Goal: Task Accomplishment & Management: Manage account settings

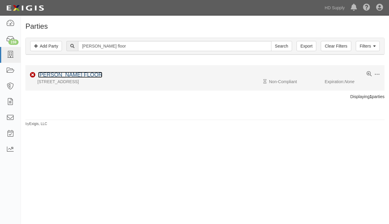
click at [72, 73] on link "[PERSON_NAME] FLOOR" at bounding box center [70, 75] width 64 height 6
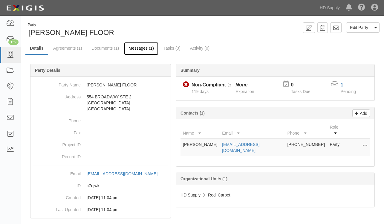
click at [139, 48] on link "Messages (1)" at bounding box center [141, 48] width 34 height 13
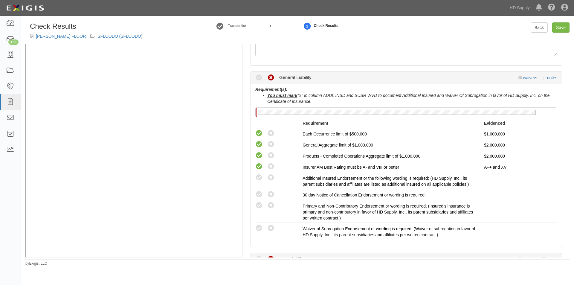
scroll to position [90, 0]
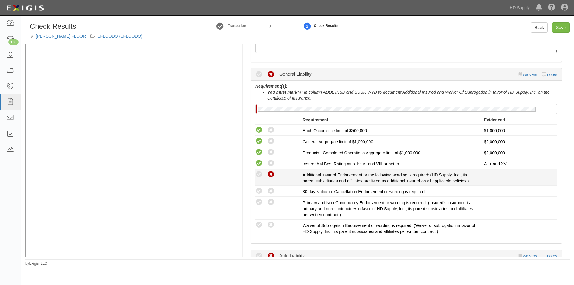
click at [268, 177] on icon at bounding box center [270, 174] width 7 height 7
radio input "true"
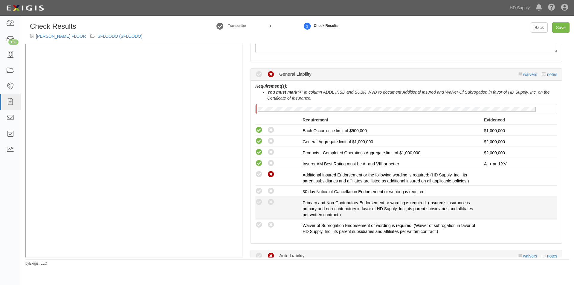
drag, startPoint x: 270, startPoint y: 191, endPoint x: 271, endPoint y: 197, distance: 6.4
click at [270, 191] on icon at bounding box center [270, 190] width 7 height 7
radio input "true"
click at [272, 203] on icon at bounding box center [270, 201] width 7 height 7
radio input "true"
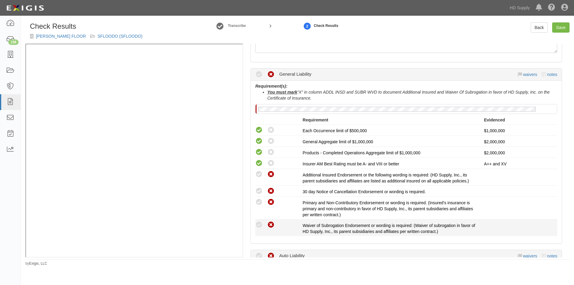
click at [272, 224] on icon at bounding box center [270, 224] width 7 height 7
radio input "true"
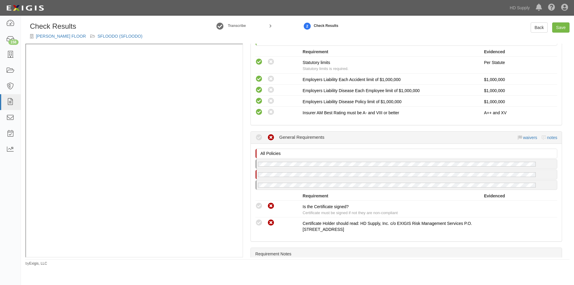
scroll to position [455, 0]
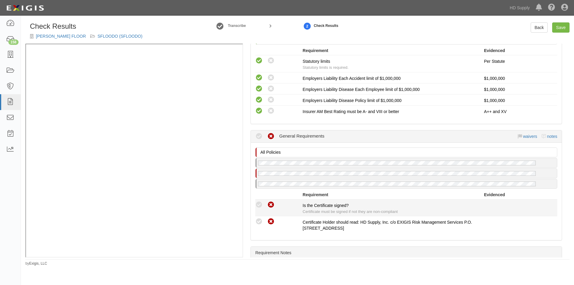
click at [259, 204] on icon at bounding box center [258, 204] width 7 height 7
click at [257, 204] on icon at bounding box center [258, 204] width 7 height 7
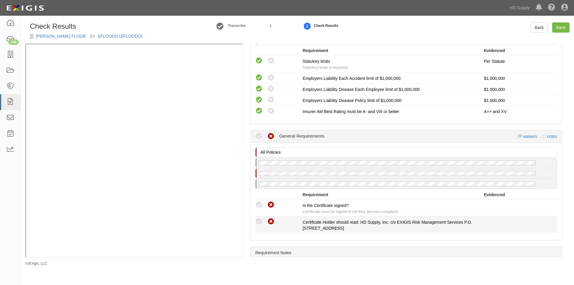
click at [256, 220] on icon at bounding box center [258, 221] width 7 height 7
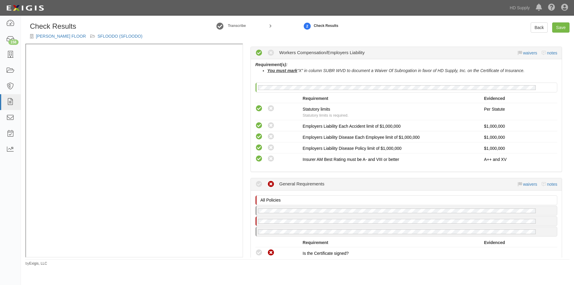
scroll to position [391, 0]
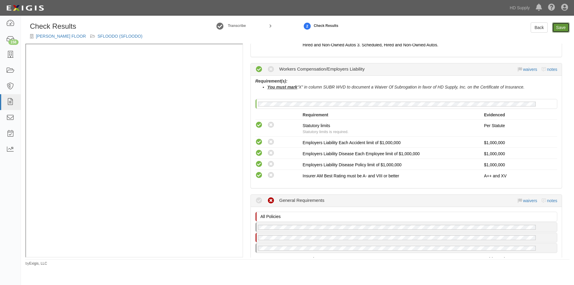
click at [565, 29] on link "Save" at bounding box center [560, 27] width 17 height 10
radio input "true"
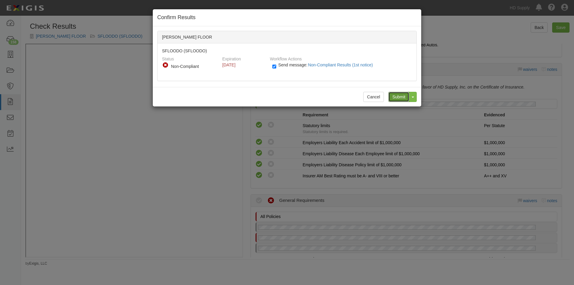
click at [398, 97] on input "Submit" at bounding box center [398, 97] width 21 height 10
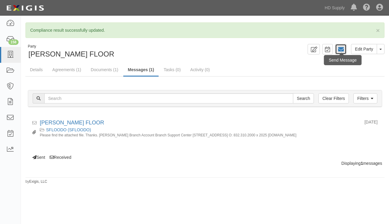
click at [339, 49] on icon at bounding box center [340, 49] width 6 height 6
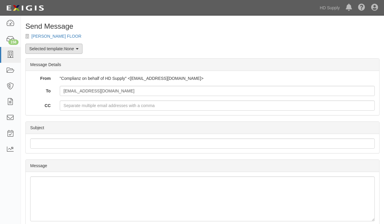
click at [77, 48] on icon at bounding box center [77, 49] width 3 height 4
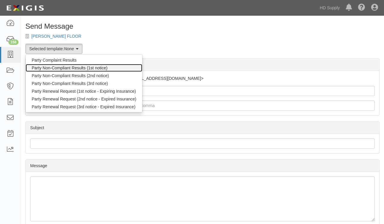
click at [59, 68] on link "Party Non-Compliant Results (1st notice)" at bounding box center [84, 68] width 117 height 8
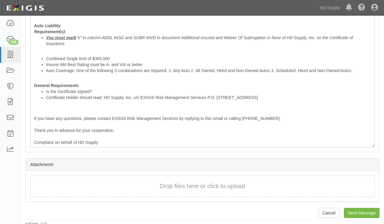
scroll to position [266, 0]
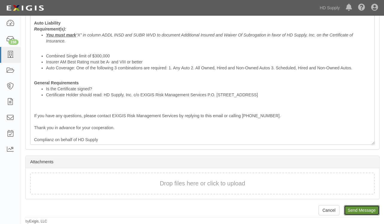
drag, startPoint x: 359, startPoint y: 214, endPoint x: 216, endPoint y: 33, distance: 231.0
click at [359, 214] on input "Send Message" at bounding box center [362, 210] width 36 height 10
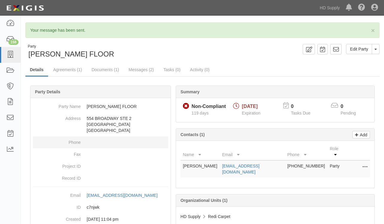
drag, startPoint x: 68, startPoint y: 165, endPoint x: 61, endPoint y: 145, distance: 20.5
click at [68, 164] on dt "Project ID" at bounding box center [57, 164] width 48 height 9
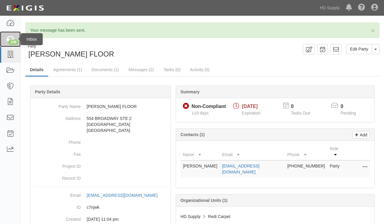
click at [11, 41] on div "158" at bounding box center [13, 41] width 10 height 5
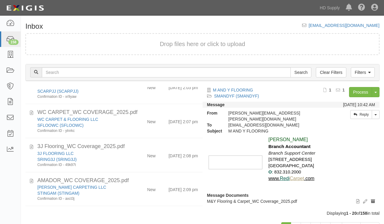
scroll to position [530, 0]
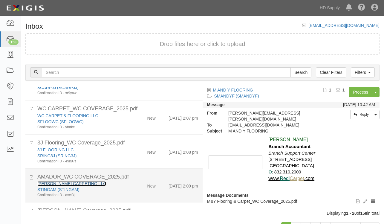
click at [72, 184] on link "[PERSON_NAME] CARPETING LLC" at bounding box center [71, 183] width 69 height 5
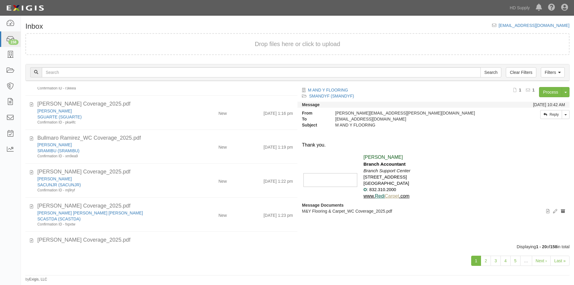
scroll to position [236, 0]
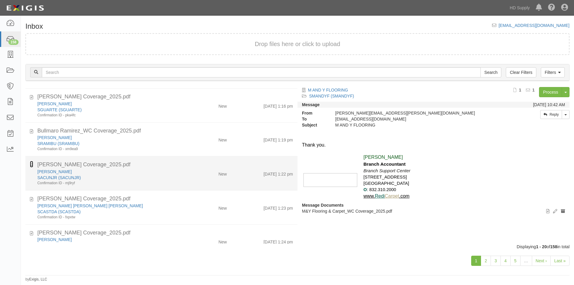
click at [30, 166] on icon at bounding box center [31, 164] width 3 height 7
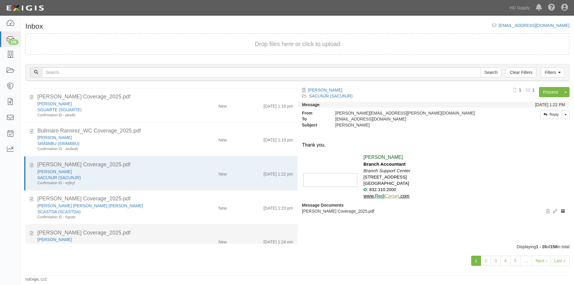
click at [29, 232] on div "CAROLINA ORTEGA_WC Coverage_2025.pdf CAROLINA ORTEGA SORTECA (SORTECA) Confirma…" at bounding box center [161, 241] width 272 height 25
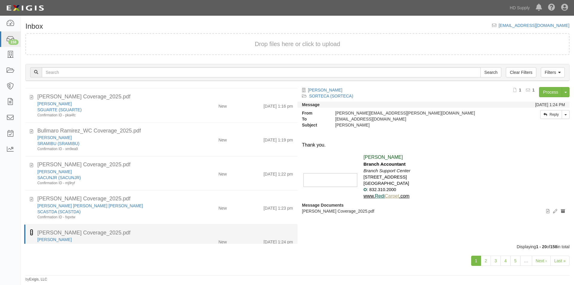
click at [31, 233] on icon at bounding box center [31, 232] width 3 height 7
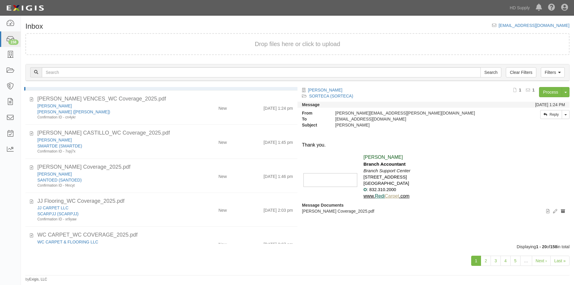
scroll to position [406, 0]
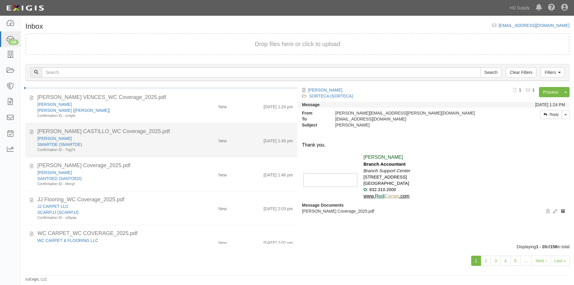
click at [30, 132] on div "DECIDERIO CASTILLO_WC Coverage_2025.pdf DECIDERIO CASTILLO MARTINEZ SMARTDE (SM…" at bounding box center [161, 140] width 272 height 25
click at [30, 132] on icon at bounding box center [31, 131] width 3 height 7
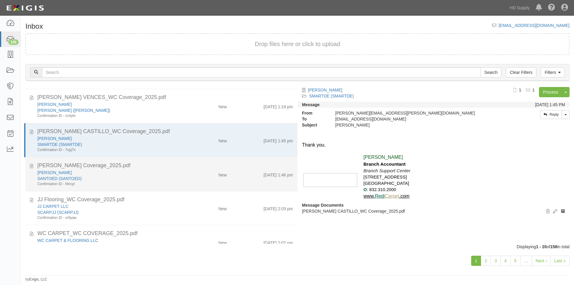
click at [30, 166] on div "Edibaldo Antonio Castillo_WC Coverage_2025.pdf EDIBALDO ANTONIO SANTOED (SANTOE…" at bounding box center [161, 174] width 272 height 25
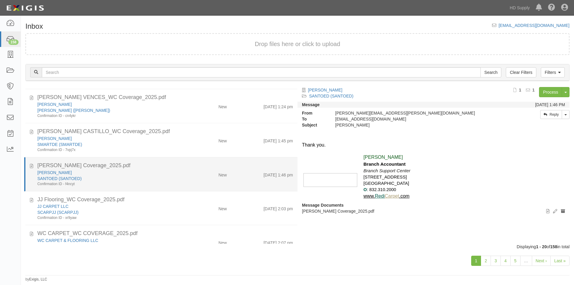
click at [29, 166] on div "Edibaldo Antonio Castillo_WC Coverage_2025.pdf EDIBALDO ANTONIO SANTOED (SANTOE…" at bounding box center [161, 174] width 272 height 25
click at [30, 167] on icon at bounding box center [31, 165] width 3 height 7
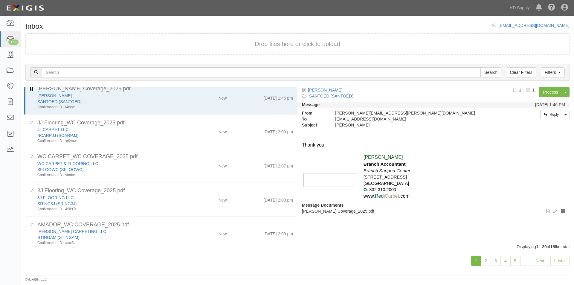
scroll to position [488, 0]
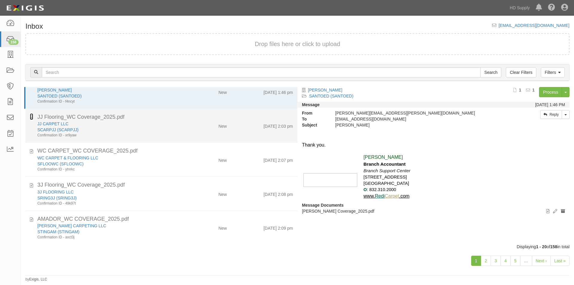
click at [32, 117] on icon at bounding box center [31, 116] width 3 height 7
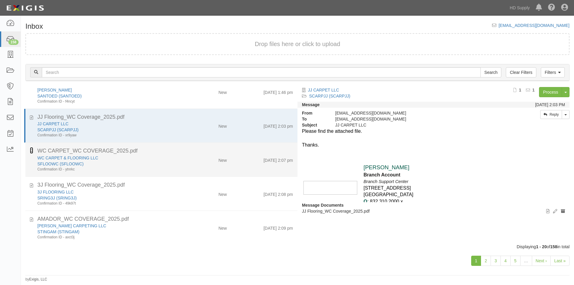
click at [31, 151] on icon at bounding box center [31, 150] width 3 height 7
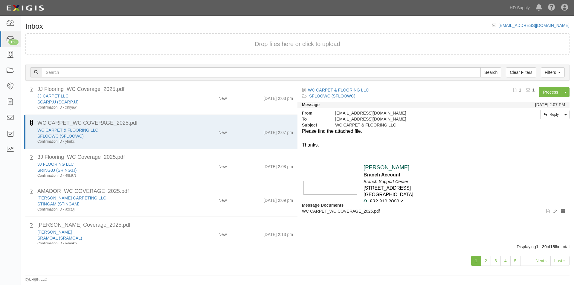
scroll to position [526, 0]
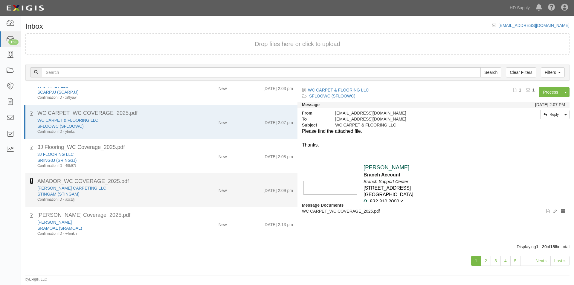
click at [30, 181] on icon at bounding box center [31, 181] width 3 height 7
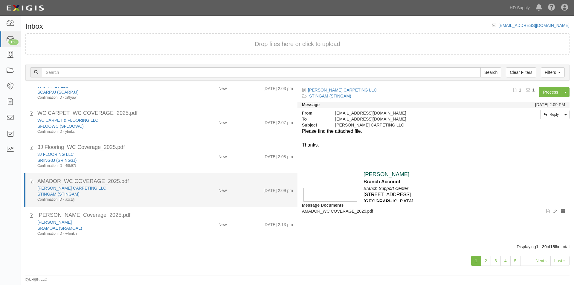
drag, startPoint x: 133, startPoint y: 198, endPoint x: 275, endPoint y: 172, distance: 144.8
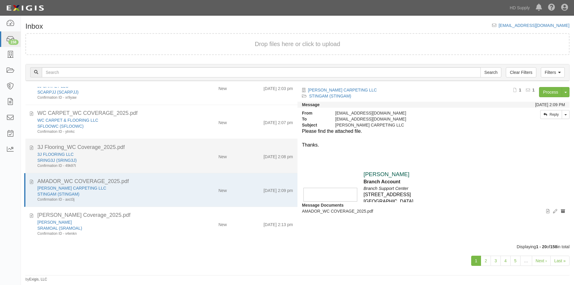
click at [133, 198] on div "Confirmation ID - axct3j" at bounding box center [109, 199] width 145 height 5
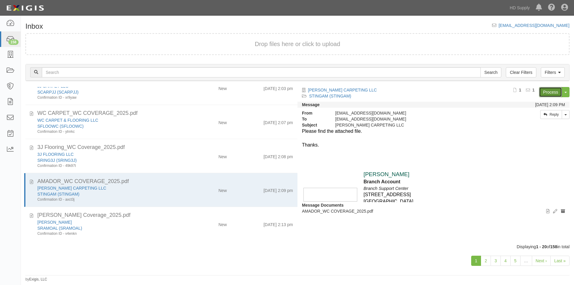
click at [547, 93] on link "Process" at bounding box center [550, 92] width 23 height 10
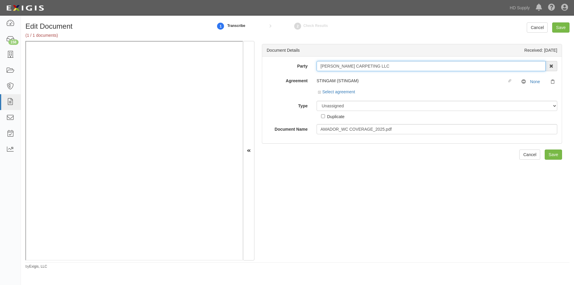
drag, startPoint x: 378, startPoint y: 67, endPoint x: 314, endPoint y: 65, distance: 63.1
click at [314, 65] on div "[PERSON_NAME] CARPETING LLC 1888 [PERSON_NAME] 1888 [PERSON_NAME] - IMPORT 2 [P…" at bounding box center [437, 66] width 250 height 10
click at [329, 109] on select "Unassigned Binder Cancellation Notice Certificate Contract Endorsement Insuranc…" at bounding box center [437, 106] width 241 height 10
select select "CertificateDetail"
click at [317, 101] on select "Unassigned Binder Cancellation Notice Certificate Contract Endorsement Insuranc…" at bounding box center [437, 106] width 241 height 10
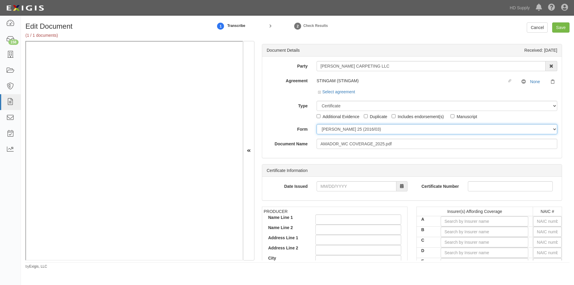
click at [329, 132] on select "ACORD 25 (2016/03) ACORD 101 ACORD 855 NY (2014/05) General" at bounding box center [437, 129] width 241 height 10
select select "GeneralFormDetail"
click at [317, 124] on select "ACORD 25 (2016/03) ACORD 101 ACORD 855 NY (2014/05) General" at bounding box center [437, 129] width 241 height 10
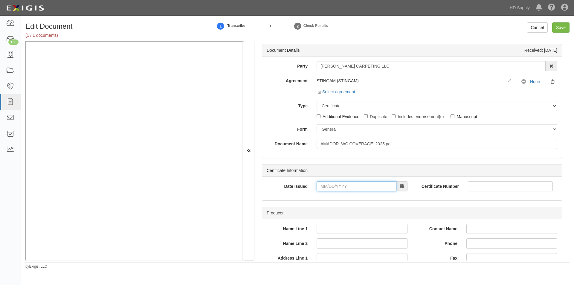
click at [331, 186] on input "Date Issued" at bounding box center [357, 186] width 80 height 10
type input "08/22/2025"
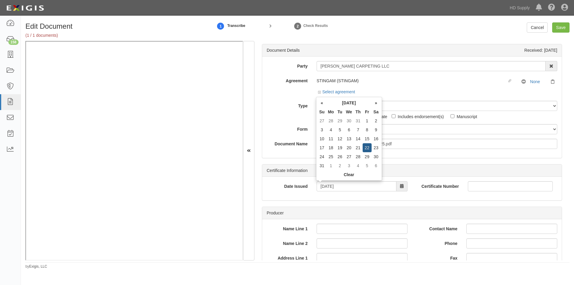
click at [355, 222] on div "Name Line 1 Name Line 2 Address Line 1 Address Line 2 City State -- Select Stat…" at bounding box center [412, 274] width 300 height 111
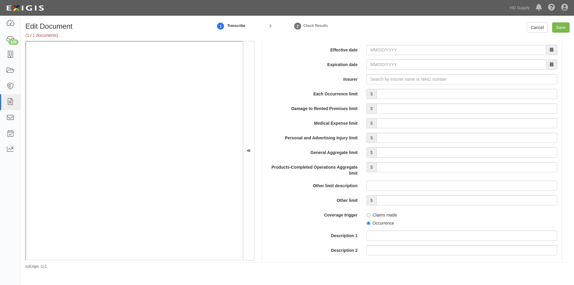
scroll to position [404, 0]
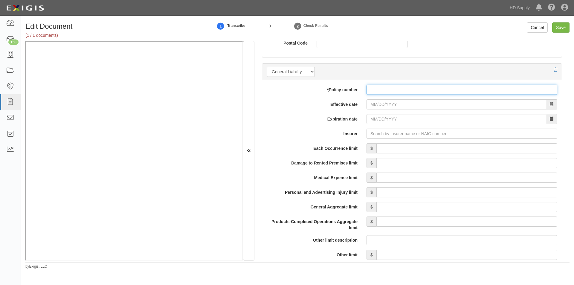
click at [397, 89] on input "* Policy number" at bounding box center [461, 90] width 191 height 10
drag, startPoint x: 415, startPoint y: 88, endPoint x: 406, endPoint y: 89, distance: 8.7
click at [415, 88] on input "* Policy number" at bounding box center [461, 90] width 191 height 10
type input "U24AC15353102"
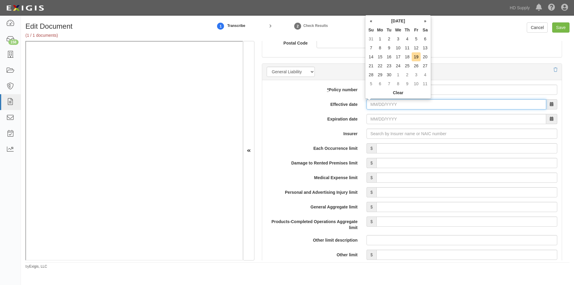
click at [400, 105] on input "Effective date" at bounding box center [456, 104] width 180 height 10
type input "04/17/2025"
type input "[DATE]"
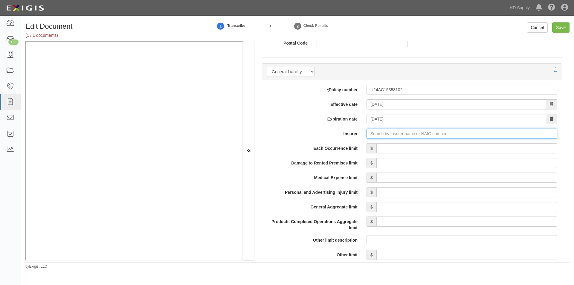
click at [379, 134] on input "Insurer" at bounding box center [461, 134] width 191 height 10
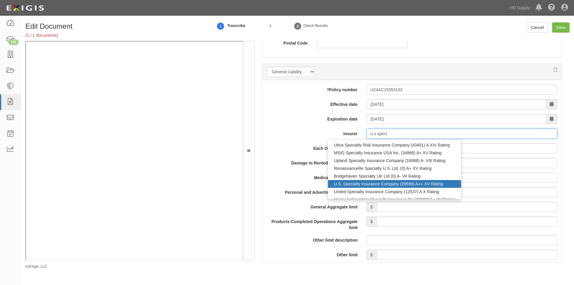
click at [370, 184] on div "U.S. Specialty Insurance Company (29599) A++ XV Rating" at bounding box center [394, 184] width 133 height 8
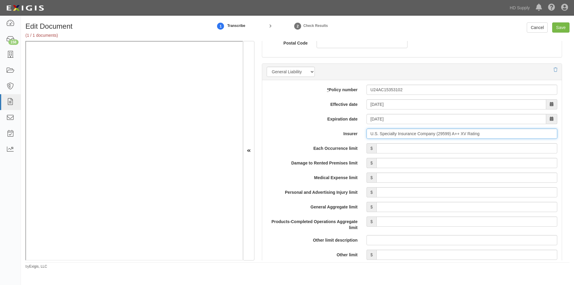
type input "U.S. Specialty Insurance Company (29599) A++ XV Rating"
click at [444, 150] on input "Each Occurrence limit" at bounding box center [466, 148] width 181 height 10
type input "1,000,000"
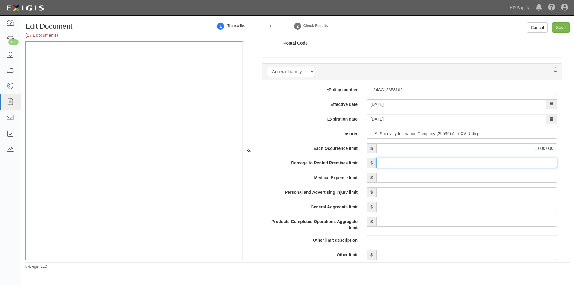
click at [489, 164] on input "Damage to Rented Premises limit" at bounding box center [466, 163] width 181 height 10
type input "100,000"
click at [491, 176] on input "Medical Expense limit" at bounding box center [466, 177] width 181 height 10
type input "5,000"
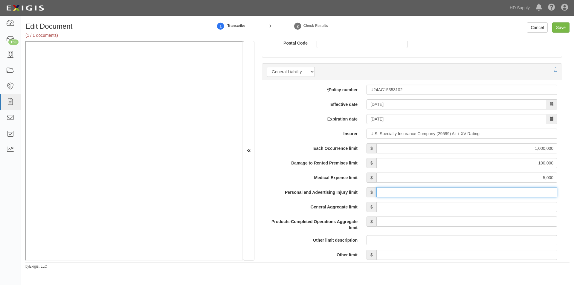
click at [491, 195] on input "Personal and Advertising Injury limit" at bounding box center [466, 192] width 181 height 10
type input "1,000,000"
click at [485, 211] on input "General Aggregate limit" at bounding box center [466, 207] width 181 height 10
type input "2,000,000"
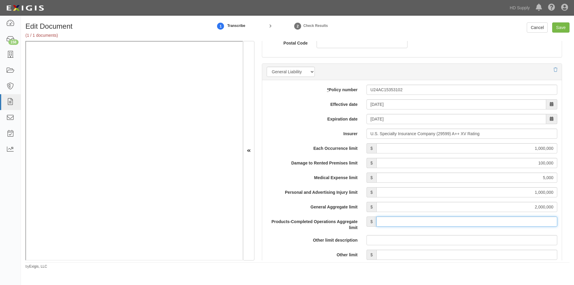
click at [482, 222] on input "Products-Completed Operations Aggregate limit" at bounding box center [466, 221] width 181 height 10
type input "2,000,000"
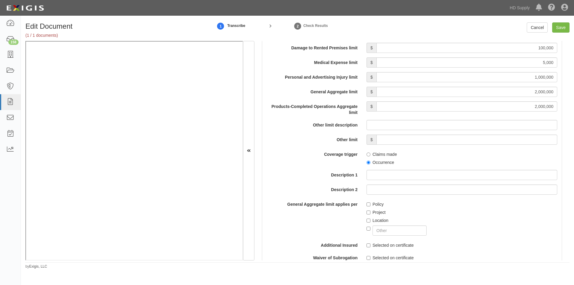
scroll to position [525, 0]
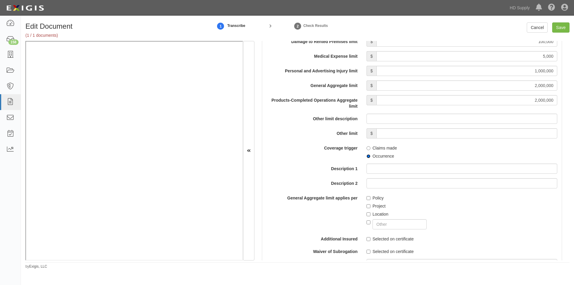
click at [367, 155] on input "Occurrence" at bounding box center [368, 156] width 4 height 4
radio input "true"
click at [367, 199] on input "Policy" at bounding box center [368, 198] width 4 height 4
checkbox input "true"
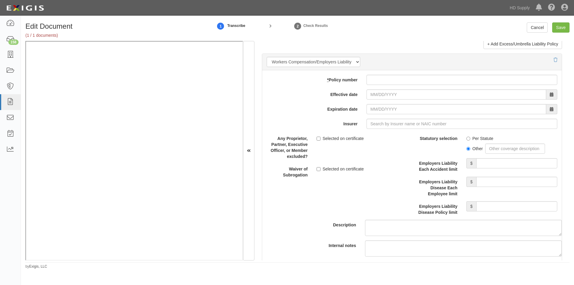
scroll to position [1448, 0]
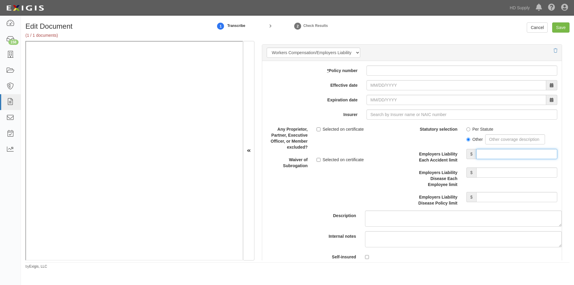
click at [492, 156] on input "Employers Liability Each Accident limit" at bounding box center [516, 154] width 81 height 10
type input "500,000"
click at [489, 175] on input "Employers Liability Disease Each Employee limit" at bounding box center [516, 172] width 81 height 10
type input "500,000"
click at [489, 194] on input "Employers Liability Disease Policy limit" at bounding box center [516, 197] width 81 height 10
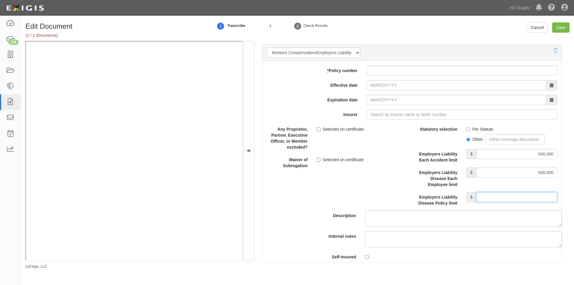
type input "500,000"
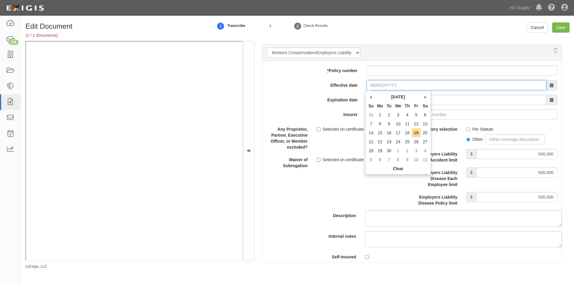
click at [401, 86] on input "Effective date" at bounding box center [456, 85] width 180 height 10
type input "04/21/2025"
type input "04/21/2026"
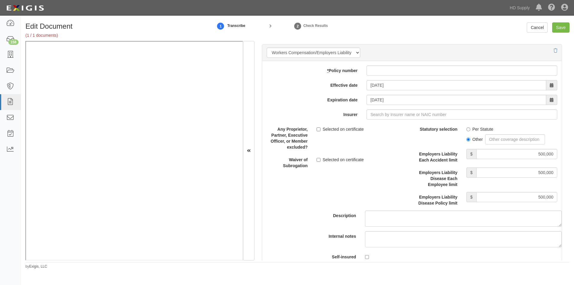
click at [320, 130] on label "Selected on certificate" at bounding box center [340, 129] width 47 height 6
click at [320, 130] on input "Selected on certificate" at bounding box center [319, 129] width 4 height 4
checkbox input "true"
click at [379, 69] on input "* Policy number" at bounding box center [461, 70] width 191 height 10
type input "UB0W496564"
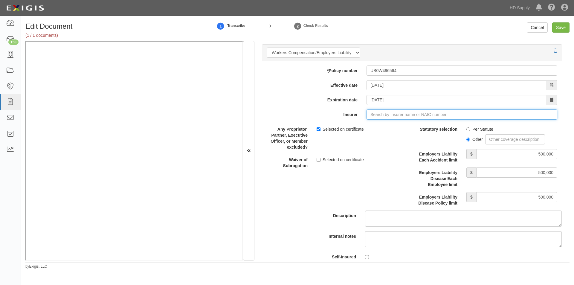
click at [376, 115] on input "Insurer" at bounding box center [461, 114] width 191 height 10
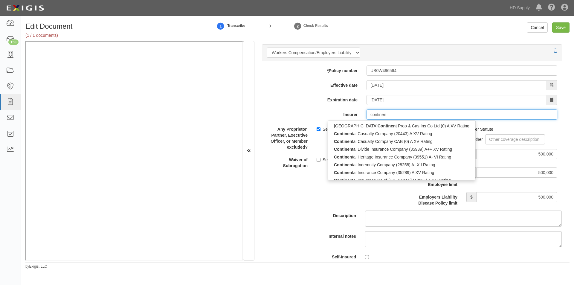
type input "continent"
type input "continental Casualty Company (20443) A XV Rating"
type input "continental"
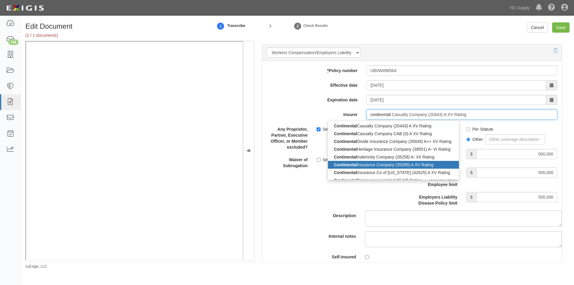
click at [371, 166] on div "Continental Insurance Company (35289) A XV Rating" at bounding box center [393, 165] width 131 height 8
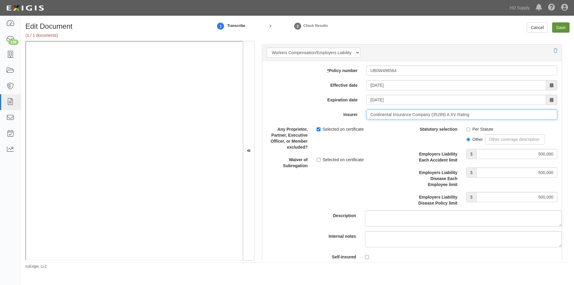
type input "Continental Insurance Company (35289) A XV Rating"
click at [562, 26] on input "Save" at bounding box center [560, 27] width 17 height 10
type input "1000000"
type input "100000"
type input "5000"
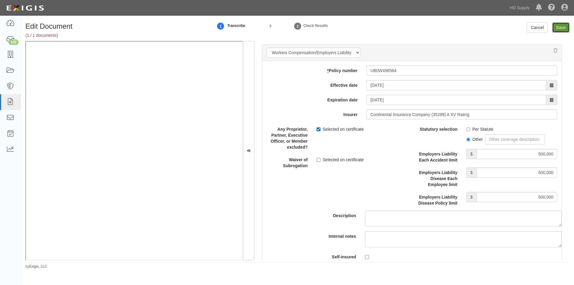
type input "1000000"
type input "2000000"
type input "500000"
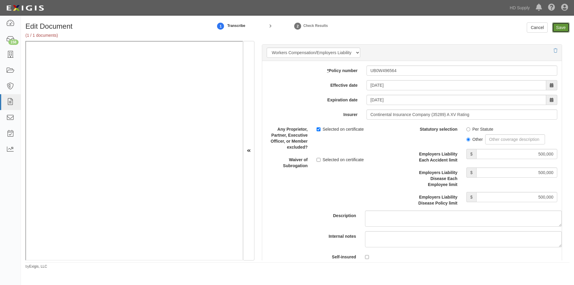
type input "500000"
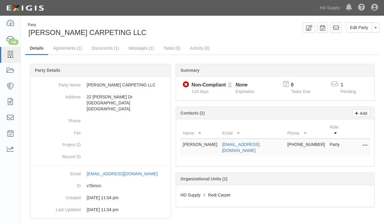
click at [83, 60] on div "Summary Non-Compliant Non-Compliant Pending Review 119 days None Expiration 0 T…" at bounding box center [202, 64] width 354 height 18
click at [141, 50] on link "Messages (1)" at bounding box center [141, 48] width 34 height 13
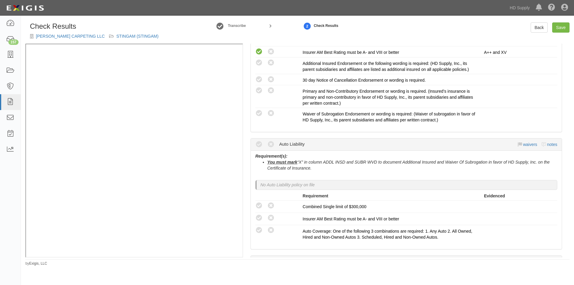
scroll to position [209, 0]
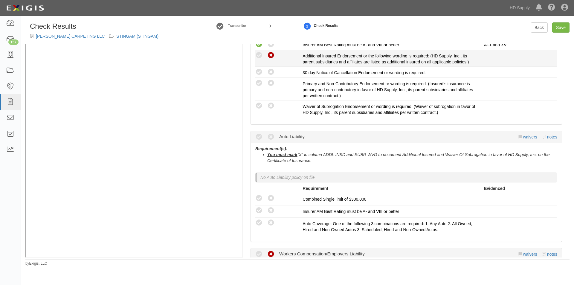
click at [270, 55] on icon at bounding box center [270, 55] width 7 height 7
radio input "true"
click at [273, 71] on icon at bounding box center [270, 71] width 7 height 7
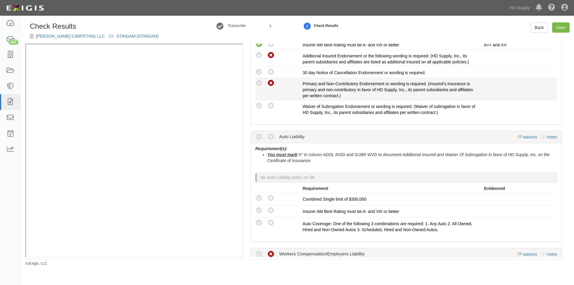
radio input "true"
click at [273, 82] on icon at bounding box center [270, 83] width 7 height 7
radio input "true"
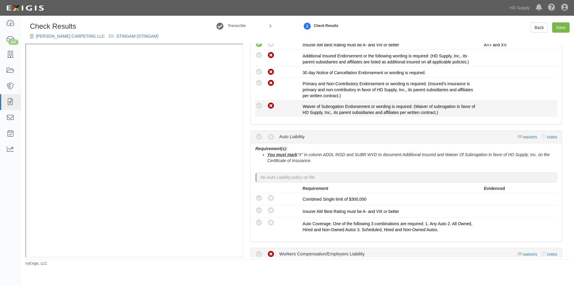
click at [271, 106] on icon at bounding box center [270, 105] width 7 height 7
radio input "true"
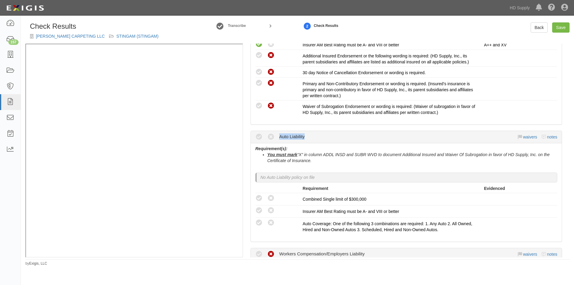
drag, startPoint x: 570, startPoint y: 116, endPoint x: 570, endPoint y: 131, distance: 15.2
click at [570, 131] on div "Check Results AMADOR CARPETING LLC STINGAM (STINGAM) Transcribe 2 Check Results…" at bounding box center [297, 144] width 553 height 244
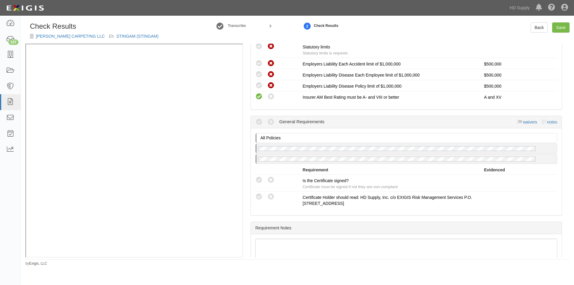
scroll to position [481, 0]
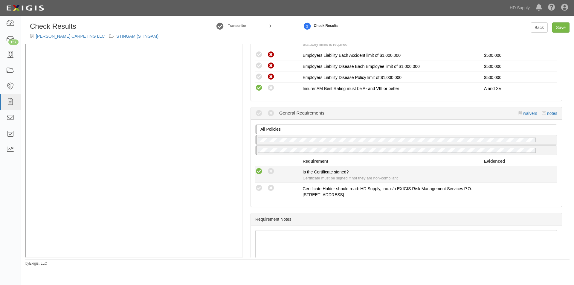
click at [259, 171] on icon at bounding box center [258, 171] width 7 height 7
radio input "true"
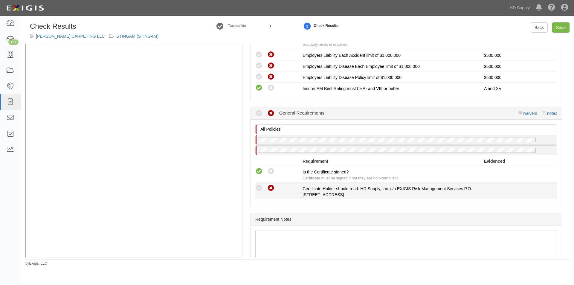
click at [272, 188] on icon at bounding box center [270, 187] width 7 height 7
radio input "true"
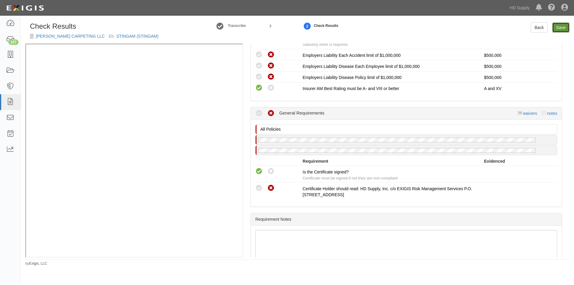
click at [559, 29] on link "Save" at bounding box center [560, 27] width 17 height 10
radio input "true"
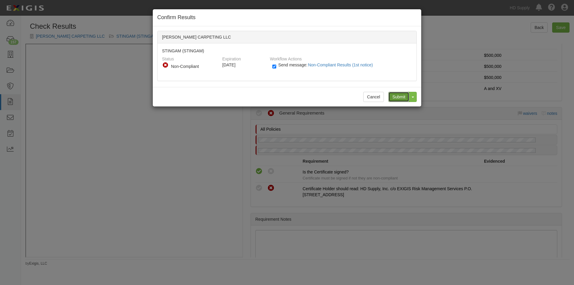
click at [401, 95] on input "Submit" at bounding box center [398, 97] width 21 height 10
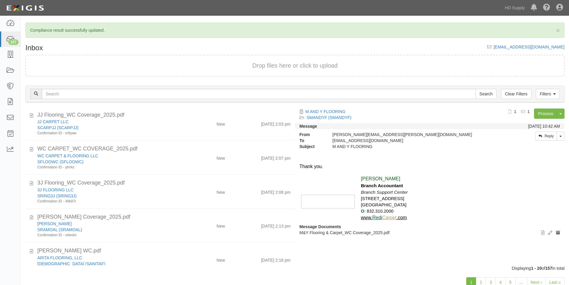
scroll to position [526, 0]
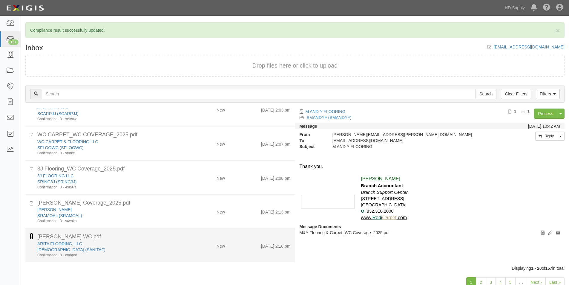
click at [30, 236] on icon at bounding box center [31, 236] width 3 height 7
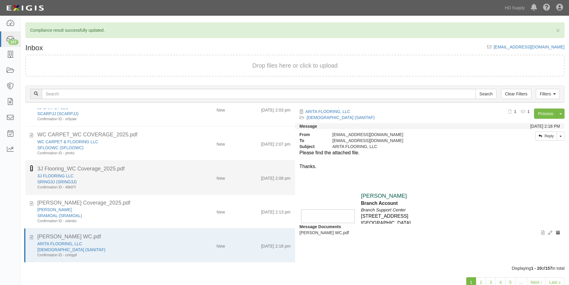
click at [32, 170] on icon at bounding box center [31, 168] width 3 height 7
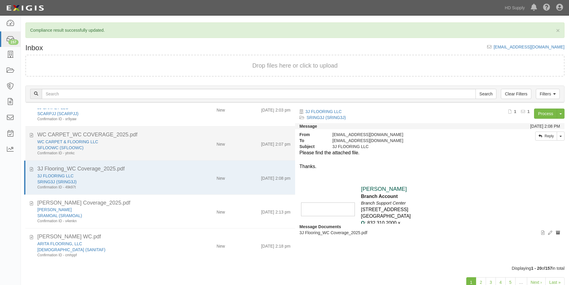
click at [33, 136] on div "WC CARPET_WC COVERAGE_2025.pdf" at bounding box center [164, 135] width 262 height 8
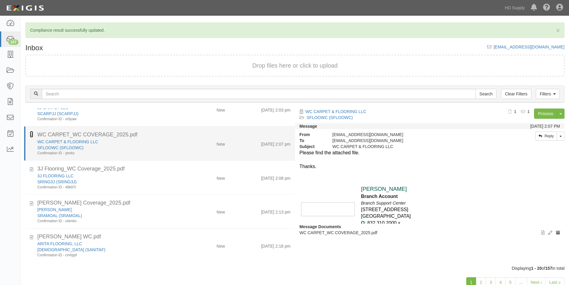
click at [30, 135] on icon at bounding box center [31, 134] width 3 height 7
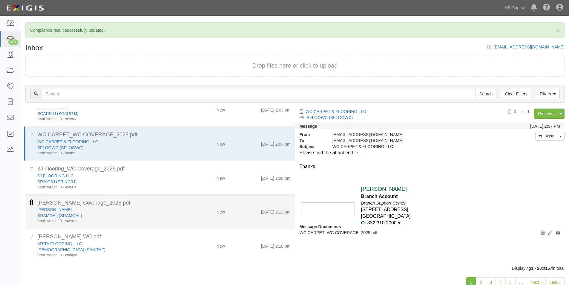
click at [31, 201] on icon at bounding box center [31, 202] width 3 height 7
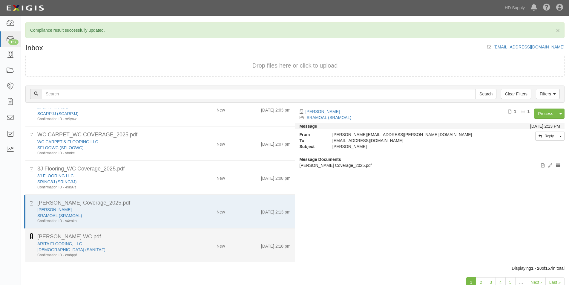
click at [33, 236] on icon at bounding box center [31, 236] width 3 height 7
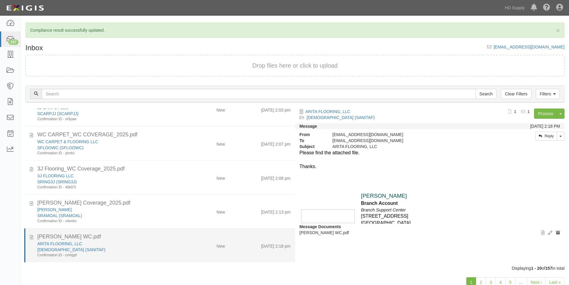
click at [135, 242] on div "ARITA FLOORING, LLC" at bounding box center [109, 244] width 144 height 6
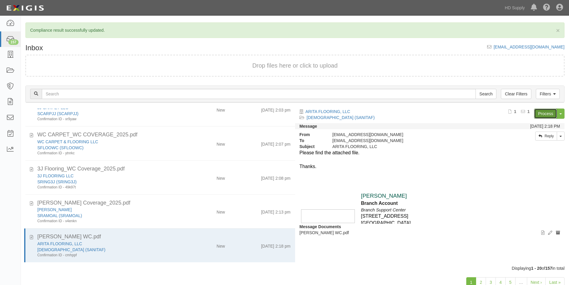
click at [538, 111] on link "Process" at bounding box center [545, 114] width 23 height 10
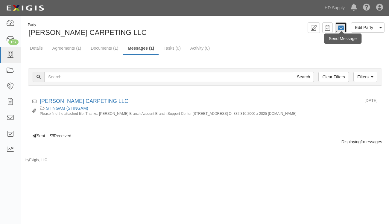
click at [338, 27] on icon at bounding box center [340, 28] width 6 height 6
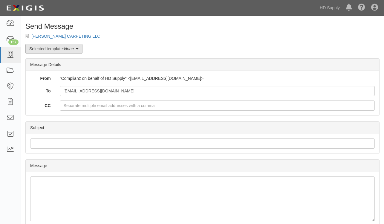
click at [78, 50] on icon at bounding box center [77, 49] width 3 height 4
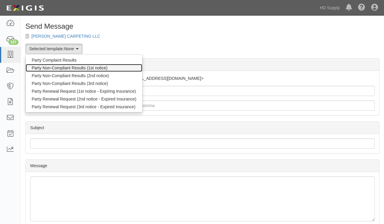
click at [72, 66] on link "Party Non-Compliant Results (1st notice)" at bounding box center [84, 68] width 117 height 8
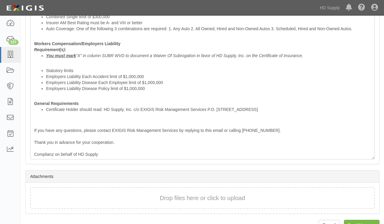
scroll to position [320, 0]
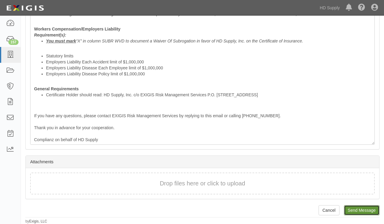
click at [372, 209] on input "Send Message" at bounding box center [362, 210] width 36 height 10
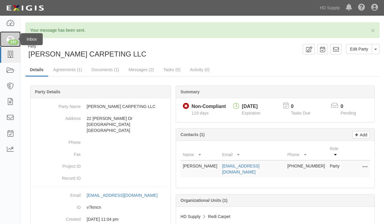
click at [10, 43] on div "157" at bounding box center [13, 41] width 10 height 5
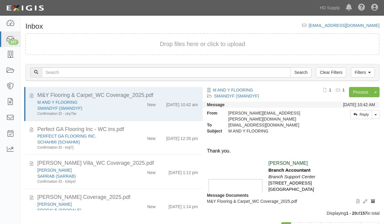
click at [82, 46] on div "Drop files here or click to upload" at bounding box center [202, 44] width 341 height 9
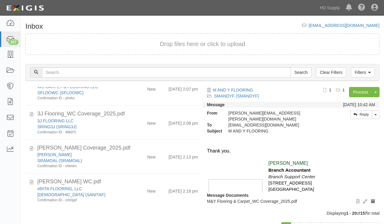
scroll to position [25, 0]
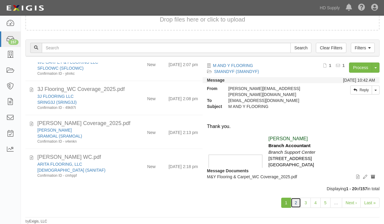
click at [301, 201] on link "2" at bounding box center [296, 203] width 10 height 10
click at [294, 202] on link "2" at bounding box center [296, 203] width 10 height 10
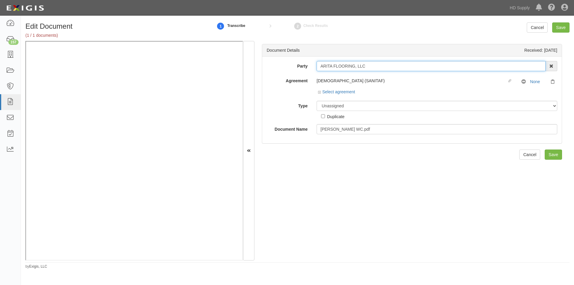
drag, startPoint x: 371, startPoint y: 67, endPoint x: 320, endPoint y: 64, distance: 50.9
click at [310, 66] on div "Party ARITA FLOORING, LLC 1888 [PERSON_NAME] 1888 [PERSON_NAME] - IMPORT 2 [PER…" at bounding box center [412, 66] width 300 height 10
click at [321, 106] on select "Unassigned Binder Cancellation Notice Certificate Contract Endorsement Insuranc…" at bounding box center [437, 106] width 241 height 10
select select "CertificateDetail"
click at [317, 101] on select "Unassigned Binder Cancellation Notice Certificate Contract Endorsement Insuranc…" at bounding box center [437, 106] width 241 height 10
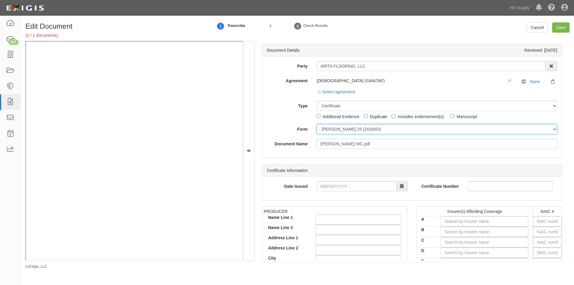
click at [327, 129] on select "[PERSON_NAME] 25 (2016/03) [PERSON_NAME] 101 [PERSON_NAME] 855 NY (2014/05) Gen…" at bounding box center [437, 129] width 241 height 10
select select "GeneralFormDetail"
click at [317, 124] on select "ACORD 25 (2016/03) ACORD 101 ACORD 855 NY (2014/05) General" at bounding box center [437, 129] width 241 height 10
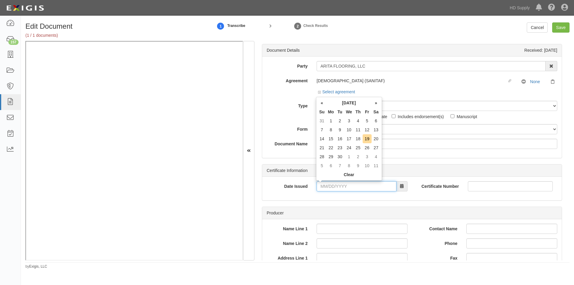
click at [343, 184] on input "Date Issued" at bounding box center [357, 186] width 80 height 10
type input "07/07/2025"
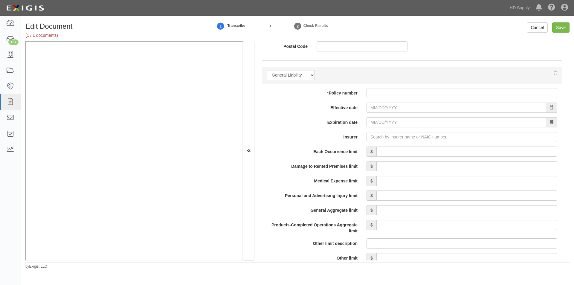
scroll to position [413, 0]
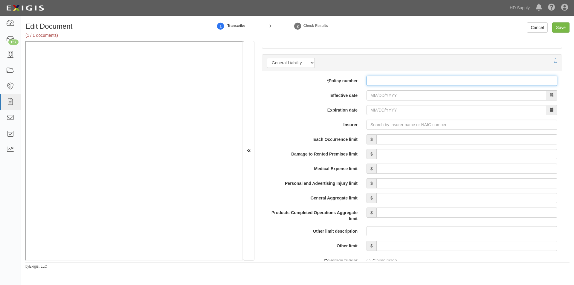
click at [378, 79] on input "* Policy number" at bounding box center [461, 81] width 191 height 10
type input "B0P8244469"
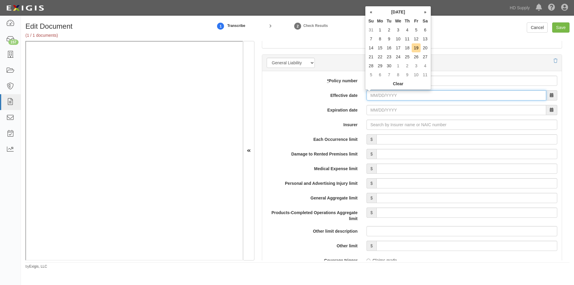
click at [380, 100] on input "Effective date" at bounding box center [456, 95] width 180 height 10
type input "11/01/2024"
type input "11/01/2025"
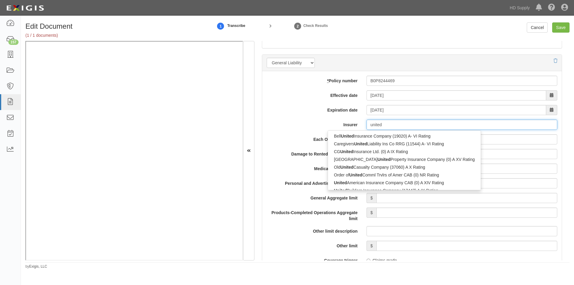
type input "united f"
type input "united farm Family Mutual Insurance Co (15288) A X Rating"
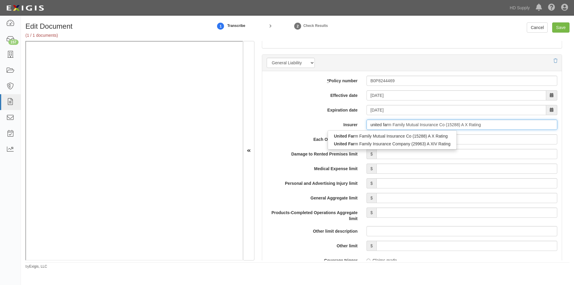
type input "united farm"
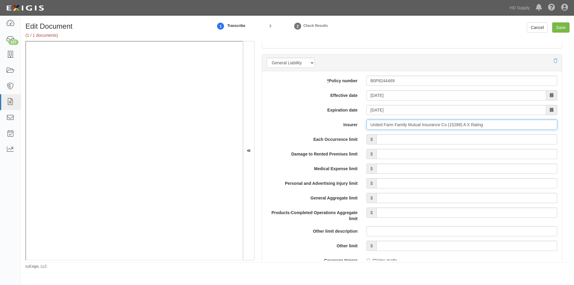
type input "United Farm Family Mutual Insurance Co (15288) A X Rating"
click at [422, 142] on input "Each Occurrence limit" at bounding box center [466, 139] width 181 height 10
type input "1,000,000"
click at [471, 156] on input "Damage to Rented Premises limit" at bounding box center [466, 154] width 181 height 10
type input "50,000"
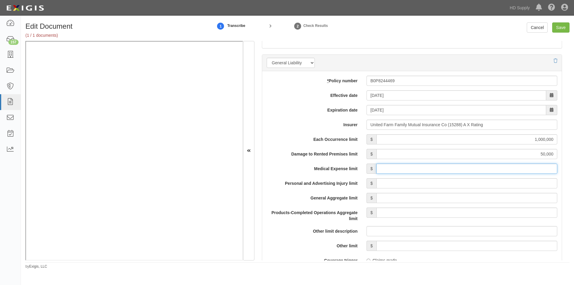
click at [468, 171] on input "Medical Expense limit" at bounding box center [466, 169] width 181 height 10
type input "5,000"
click at [482, 183] on input "Personal and Advertising Injury limit" at bounding box center [466, 183] width 181 height 10
type input "1,000,000"
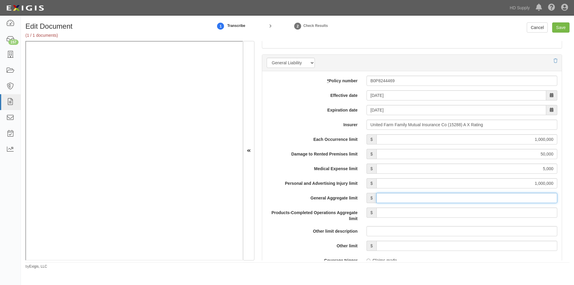
click at [485, 198] on input "General Aggregate limit" at bounding box center [466, 198] width 181 height 10
type input "2,000,000"
click at [486, 211] on input "Products-Completed Operations Aggregate limit" at bounding box center [466, 212] width 181 height 10
type input "2,000,000"
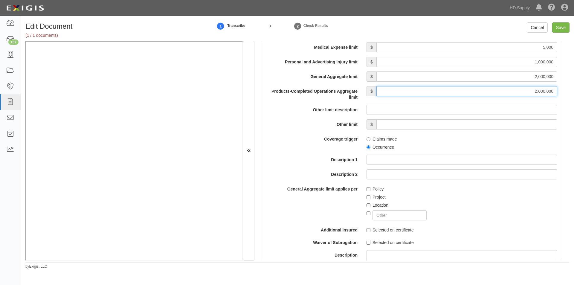
scroll to position [537, 0]
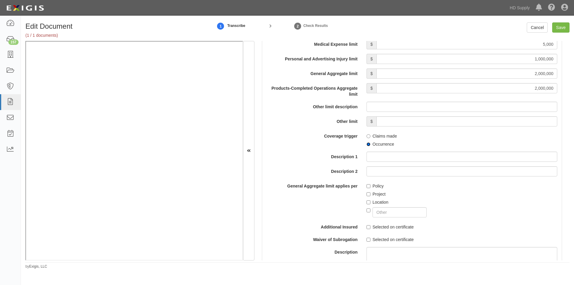
click at [366, 142] on input "Occurrence" at bounding box center [368, 144] width 4 height 4
radio input "true"
click at [366, 186] on input "Policy" at bounding box center [368, 186] width 4 height 4
checkbox input "true"
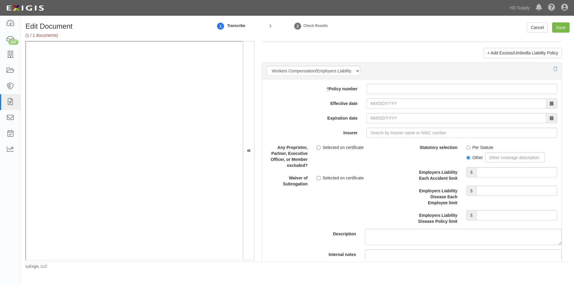
scroll to position [1433, 0]
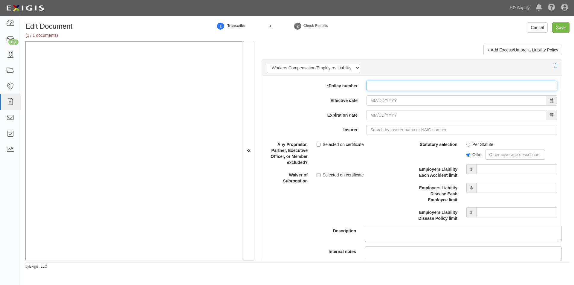
click at [383, 86] on input "* Policy number" at bounding box center [461, 86] width 191 height 10
type input "WC8344660"
click at [373, 102] on input "Effective date" at bounding box center [456, 100] width 180 height 10
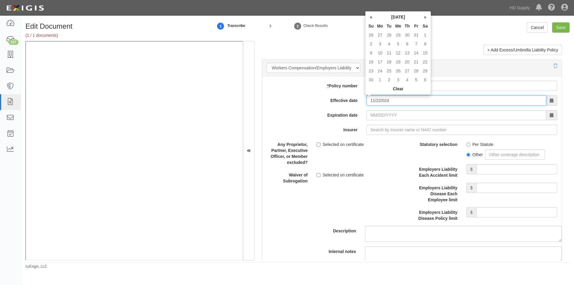
type input "11/22/0024"
type input "11/22/0025"
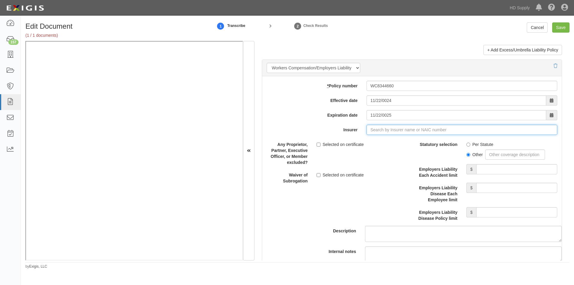
click at [377, 132] on input "Insurer" at bounding box center [461, 130] width 191 height 10
type input "180 Seguros S.A. (0) NR Rating"
type input "1"
click at [375, 140] on div "United Farm Family Mutual Insurance Co ( 15288 ) A X Rating" at bounding box center [390, 141] width 125 height 8
type input "United Farm Family Mutual Insurance Co (15288) A X Rating"
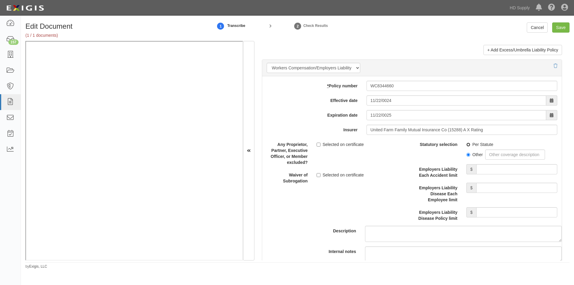
click at [467, 146] on input "Per Statute" at bounding box center [468, 145] width 4 height 4
radio input "true"
click at [486, 169] on input "Employers Liability Each Accident limit" at bounding box center [516, 169] width 81 height 10
type input "1,000,000"
click at [491, 185] on input "Employers Liability Disease Each Employee limit" at bounding box center [516, 188] width 81 height 10
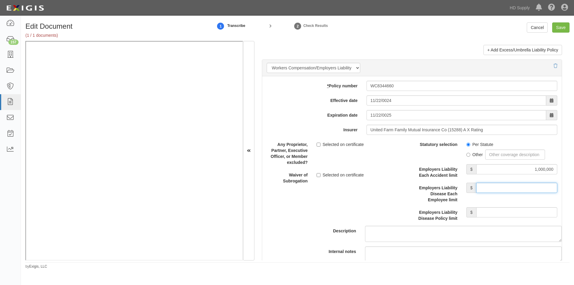
type input "1,000,000"
click at [494, 211] on input "Employers Liability Disease Policy limit" at bounding box center [516, 212] width 81 height 10
type input "1,000,000"
click at [557, 26] on input "Save" at bounding box center [560, 27] width 17 height 10
type input "1000000"
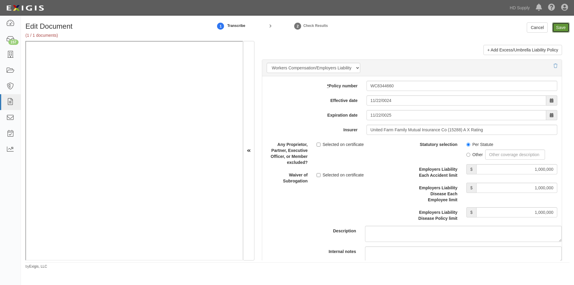
type input "50000"
type input "5000"
type input "1000000"
type input "2000000"
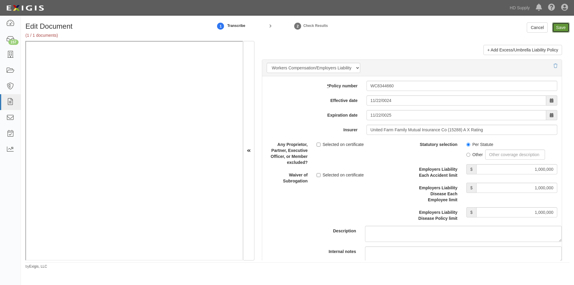
type input "1000000"
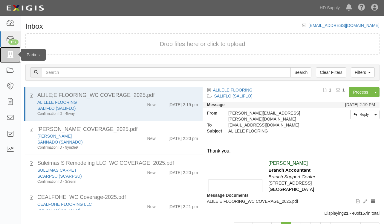
click at [13, 54] on icon at bounding box center [10, 54] width 8 height 7
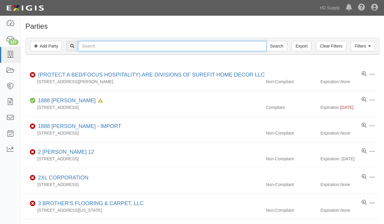
click at [98, 48] on input "text" at bounding box center [172, 46] width 188 height 10
type input "arita"
click at [266, 41] on input "Search" at bounding box center [276, 46] width 21 height 10
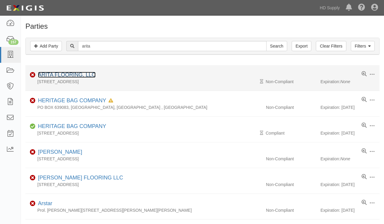
click at [68, 76] on link "ARITA FLOORING, LLC" at bounding box center [67, 75] width 58 height 6
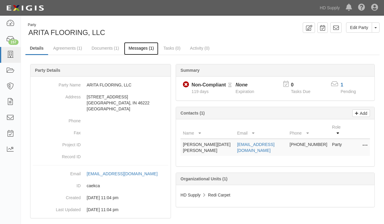
click at [147, 48] on link "Messages (1)" at bounding box center [141, 48] width 34 height 13
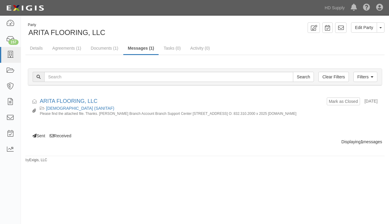
click at [266, 157] on footer "by Exigis, LLC" at bounding box center [204, 157] width 359 height 2
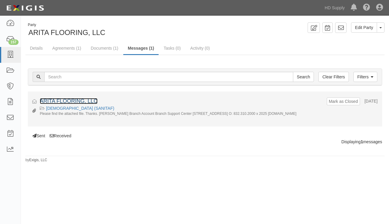
click at [60, 102] on link "ARITA FLOORING, LLC" at bounding box center [69, 101] width 58 height 6
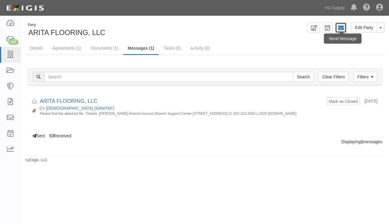
click at [343, 25] on icon at bounding box center [340, 28] width 6 height 6
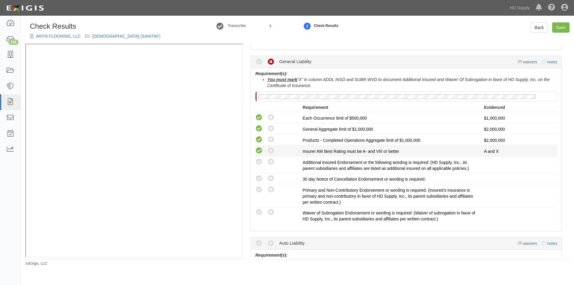
scroll to position [104, 0]
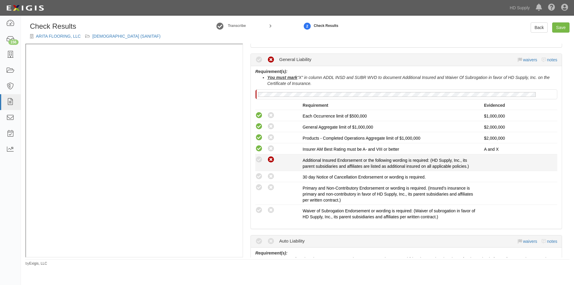
click at [272, 160] on icon at bounding box center [270, 159] width 7 height 7
radio input "true"
click at [273, 178] on icon at bounding box center [270, 176] width 7 height 7
radio input "true"
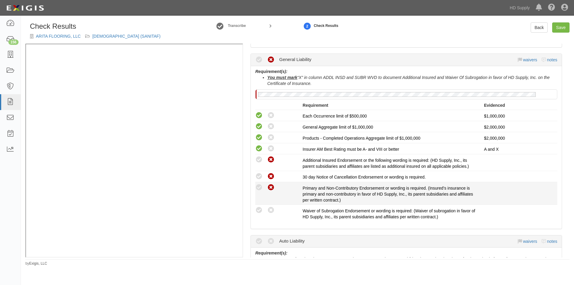
click at [271, 190] on icon at bounding box center [270, 187] width 7 height 7
radio input "true"
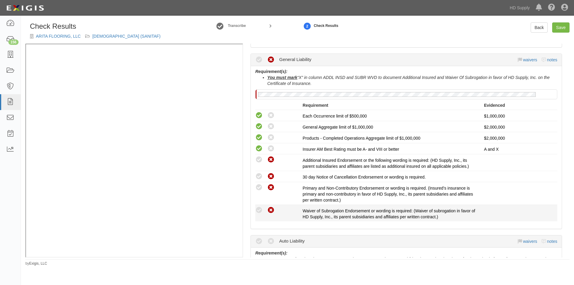
click at [272, 211] on icon at bounding box center [270, 210] width 7 height 7
radio input "true"
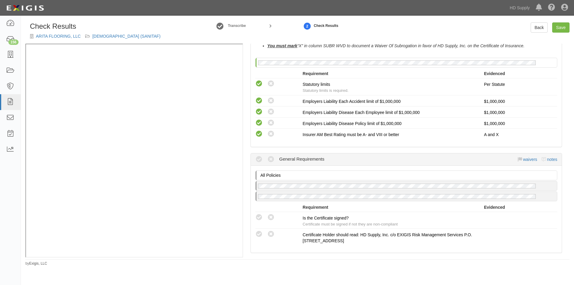
scroll to position [438, 0]
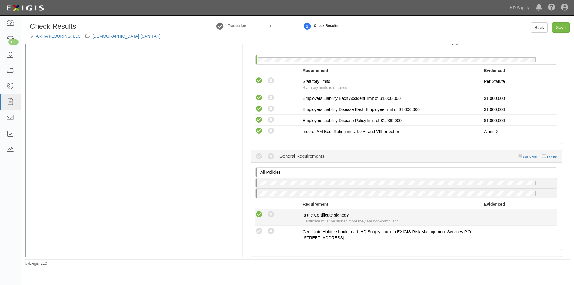
click at [260, 213] on icon at bounding box center [258, 214] width 7 height 7
radio input "true"
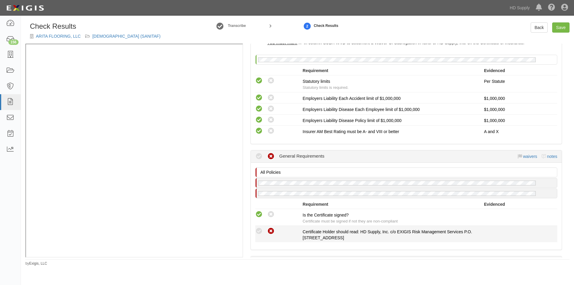
click at [271, 229] on icon at bounding box center [270, 230] width 7 height 7
radio input "true"
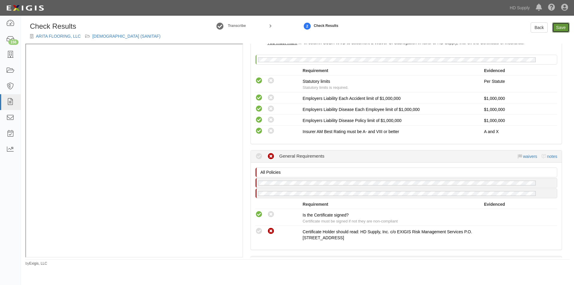
click at [558, 30] on link "Save" at bounding box center [560, 27] width 17 height 10
radio input "true"
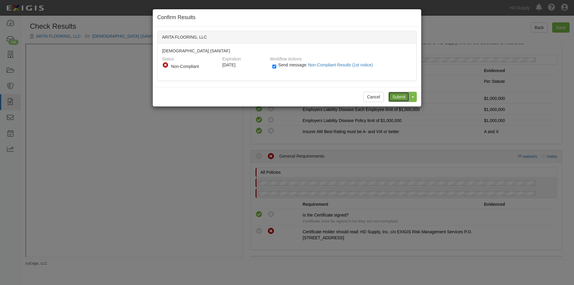
click at [403, 97] on input "Submit" at bounding box center [398, 97] width 21 height 10
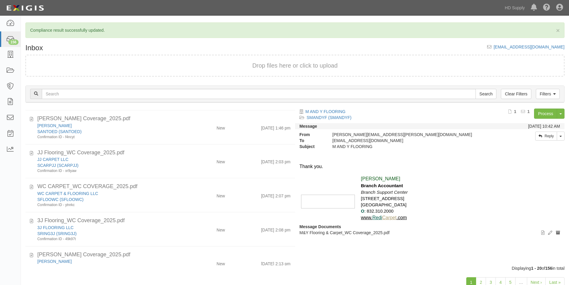
scroll to position [526, 0]
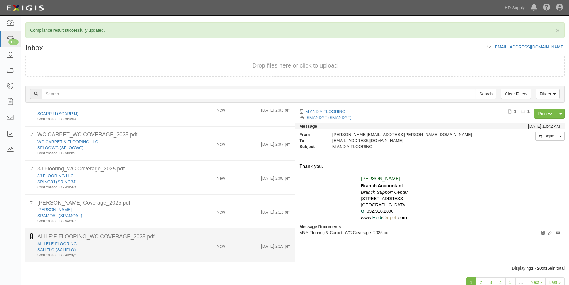
click at [32, 238] on icon at bounding box center [31, 236] width 3 height 7
click at [117, 248] on div "SALIFLO (SALIFLO)" at bounding box center [109, 250] width 144 height 6
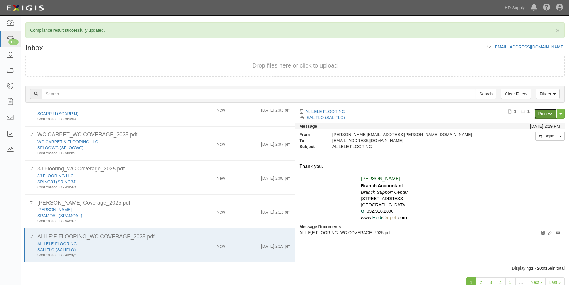
click at [537, 114] on link "Process" at bounding box center [545, 114] width 23 height 10
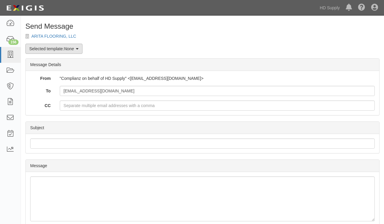
click at [77, 49] on link "Selected template: None" at bounding box center [53, 49] width 57 height 10
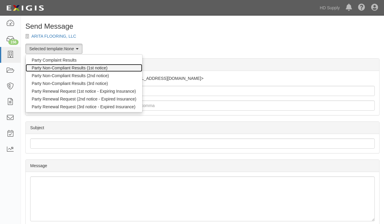
click at [70, 68] on link "Party Non-Compliant Results (1st notice)" at bounding box center [84, 68] width 117 height 8
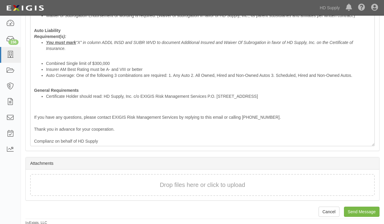
scroll to position [260, 0]
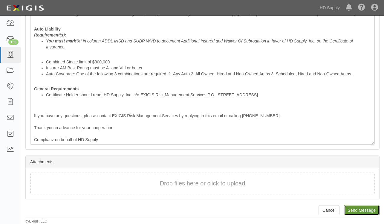
click at [362, 209] on input "Send Message" at bounding box center [362, 210] width 36 height 10
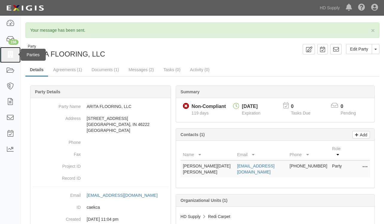
click at [11, 53] on icon at bounding box center [10, 54] width 8 height 7
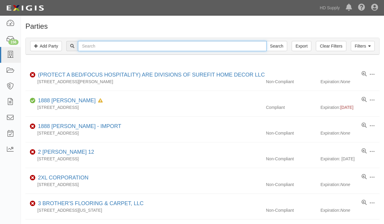
click at [88, 45] on input "text" at bounding box center [172, 46] width 188 height 10
paste input "ALILELE FLOORING"
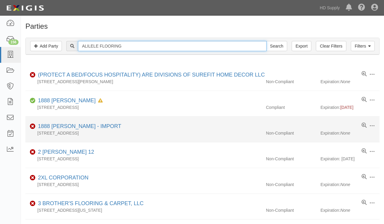
type input "ALILELE FLOORING"
click at [266, 41] on input "Search" at bounding box center [276, 46] width 21 height 10
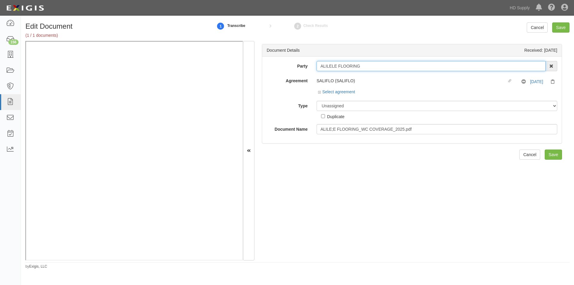
drag, startPoint x: 365, startPoint y: 67, endPoint x: 311, endPoint y: 67, distance: 53.8
click at [312, 67] on div "ALILELE FLOORING 1888 MILLS 1888 MILLS - IMPORT 2 PATRICIA 12 2XL CORPORATION 3…" at bounding box center [437, 66] width 250 height 10
click at [325, 109] on select "Unassigned Binder Cancellation Notice Certificate Contract Endorsement Insuranc…" at bounding box center [437, 106] width 241 height 10
select select "CertificateDetail"
click at [317, 101] on select "Unassigned Binder Cancellation Notice Certificate Contract Endorsement Insuranc…" at bounding box center [437, 106] width 241 height 10
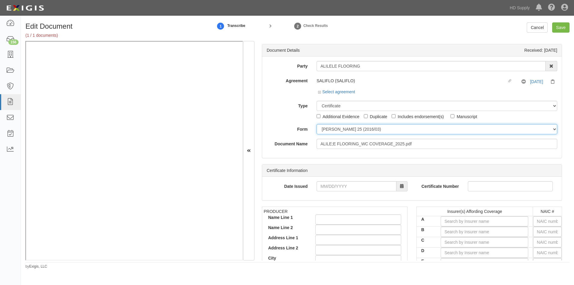
click at [330, 131] on select "ACORD 25 (2016/03) ACORD 101 ACORD 855 NY (2014/05) General" at bounding box center [437, 129] width 241 height 10
select select "GeneralFormDetail"
click at [317, 124] on select "ACORD 25 (2016/03) ACORD 101 ACORD 855 NY (2014/05) General" at bounding box center [437, 129] width 241 height 10
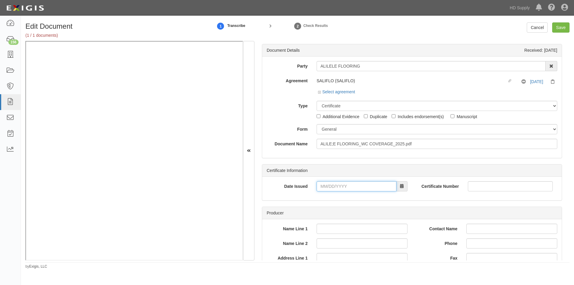
click at [336, 187] on input "Date Issued" at bounding box center [357, 186] width 80 height 10
type input "06/11/2025"
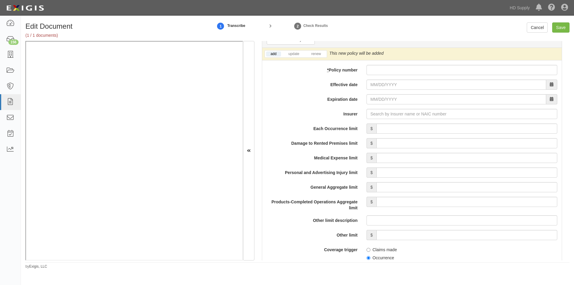
scroll to position [442, 0]
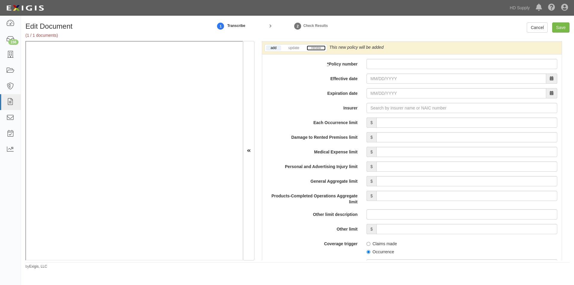
click at [316, 47] on link "renew" at bounding box center [316, 47] width 19 height 5
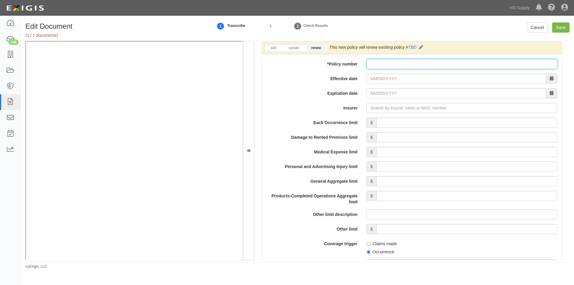
click at [382, 63] on input "* Policy number" at bounding box center [461, 64] width 191 height 10
type input "BGNC0031333300"
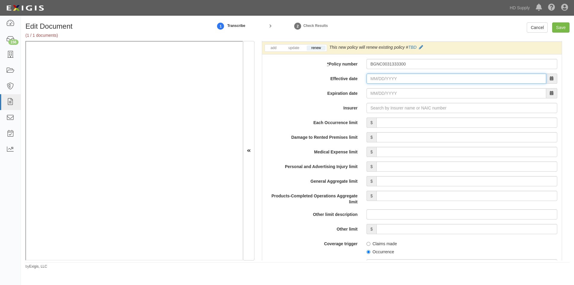
click at [373, 81] on input "Effective date" at bounding box center [456, 79] width 180 height 10
type input "07/29/2024"
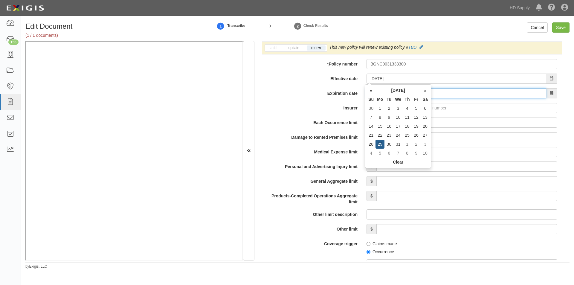
type input "07/29/2025"
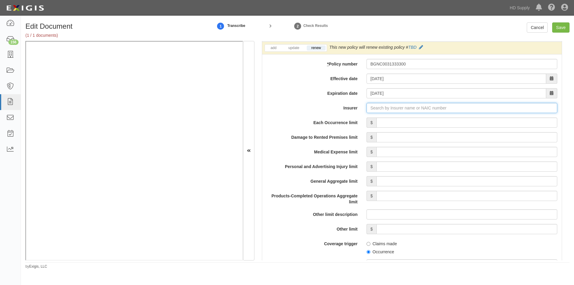
click at [381, 110] on input "Insurer" at bounding box center [461, 108] width 191 height 10
type input "21st Century Advantage Insurance Company (25232) NR Rating"
type input "2"
click at [372, 123] on div "Clear Blue Insurance Company ( 28860 ) A- IX Rating" at bounding box center [382, 119] width 109 height 8
type input "Clear Blue Insurance Company (28860) A- IX Rating"
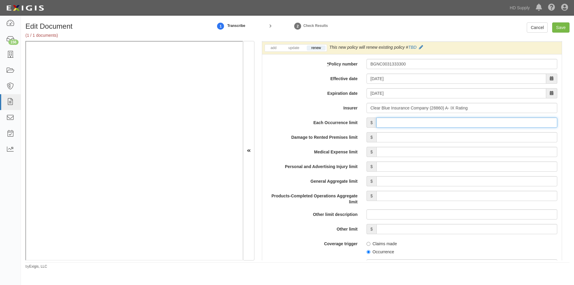
click at [480, 123] on input "Each Occurrence limit" at bounding box center [466, 122] width 181 height 10
type input "1,000,000"
click at [482, 138] on input "Damage to Rented Premises limit" at bounding box center [466, 137] width 181 height 10
type input "300,000"
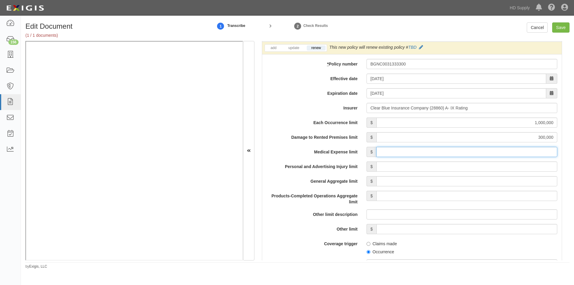
click at [485, 155] on input "Medical Expense limit" at bounding box center [466, 152] width 181 height 10
type input "10,000"
click at [482, 167] on input "Personal and Advertising Injury limit" at bounding box center [466, 166] width 181 height 10
type input "1,000,000"
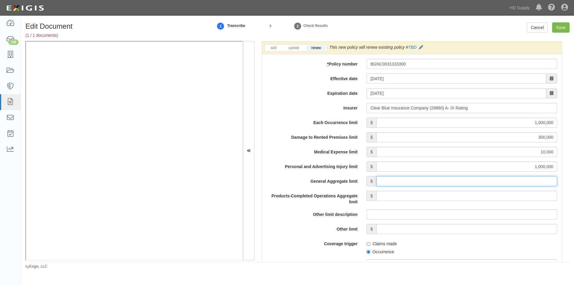
click at [483, 181] on input "General Aggregate limit" at bounding box center [466, 181] width 181 height 10
type input "2,000,000"
click at [483, 195] on input "Products-Completed Operations Aggregate limit" at bounding box center [466, 196] width 181 height 10
type input "2,000,000"
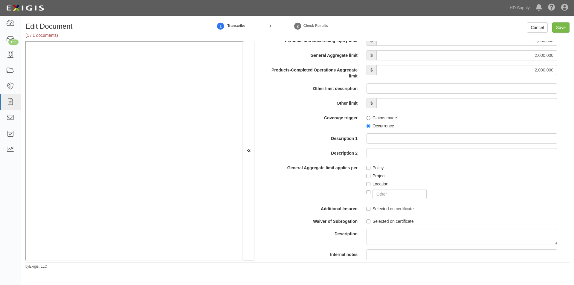
scroll to position [589, 0]
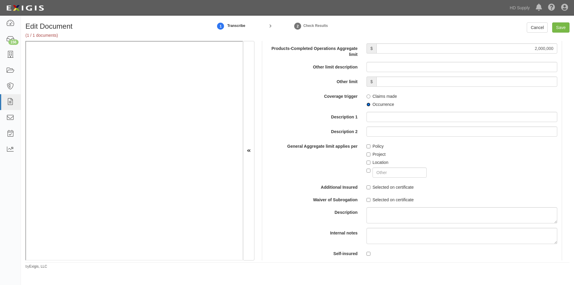
click at [367, 104] on input "Occurrence" at bounding box center [368, 105] width 4 height 4
radio input "true"
click at [369, 146] on label "Policy" at bounding box center [374, 146] width 17 height 6
click at [369, 146] on input "Policy" at bounding box center [368, 146] width 4 height 4
checkbox input "true"
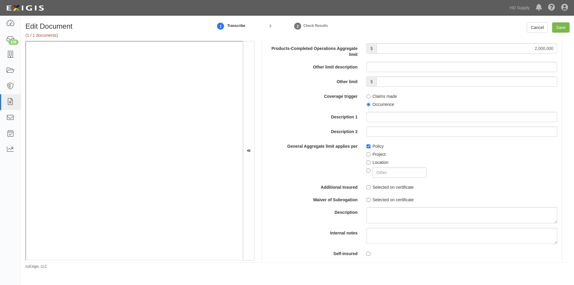
click at [369, 186] on label "Selected on certificate" at bounding box center [389, 187] width 47 height 6
click at [369, 186] on input "Selected on certificate" at bounding box center [368, 187] width 4 height 4
checkbox input "true"
click at [367, 201] on input "Selected on certificate" at bounding box center [368, 200] width 4 height 4
checkbox input "true"
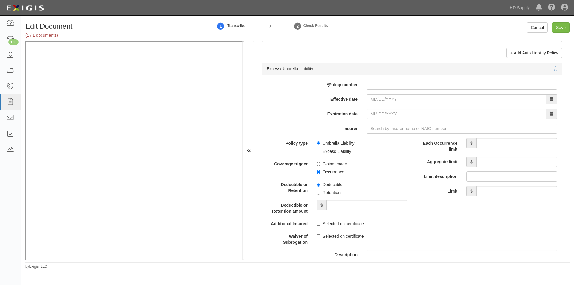
scroll to position [1164, 0]
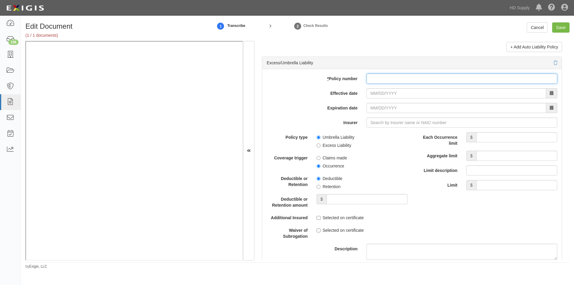
click at [384, 79] on input "* Policy number" at bounding box center [461, 79] width 191 height 10
type input "BXNC0031333300"
drag, startPoint x: 378, startPoint y: 93, endPoint x: 383, endPoint y: 91, distance: 5.7
click at [383, 91] on input "Effective date" at bounding box center [456, 93] width 180 height 10
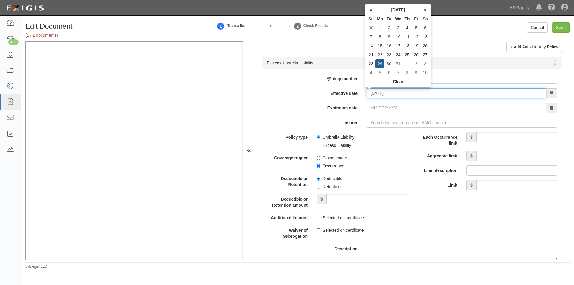
type input "07/29/2024"
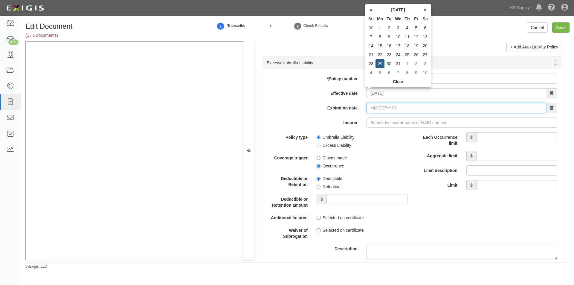
type input "07/29/2025"
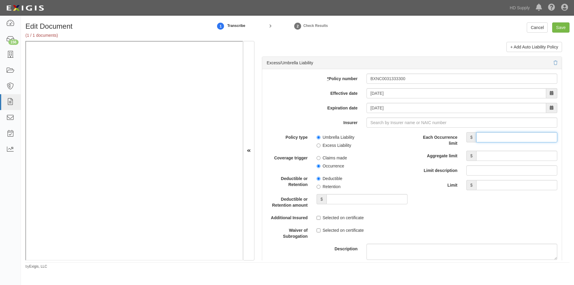
click at [490, 136] on input "Each Occurrence limit" at bounding box center [516, 137] width 81 height 10
type input "1,000,000"
click at [492, 156] on input "Aggregate limit" at bounding box center [516, 156] width 81 height 10
type input "1,000,000"
click at [317, 136] on input "Umbrella Liability" at bounding box center [319, 137] width 4 height 4
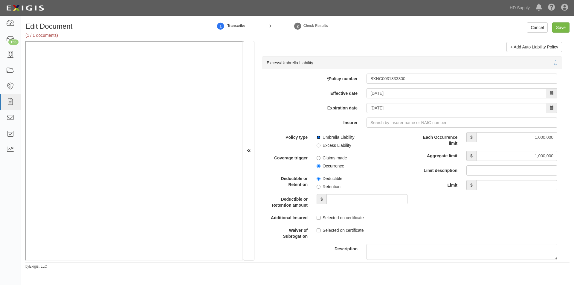
radio input "true"
click at [320, 220] on label "Selected on certificate" at bounding box center [340, 218] width 47 height 6
click at [320, 220] on input "Selected on certificate" at bounding box center [319, 218] width 4 height 4
checkbox input "true"
click at [317, 230] on input "Selected on certificate" at bounding box center [319, 230] width 4 height 4
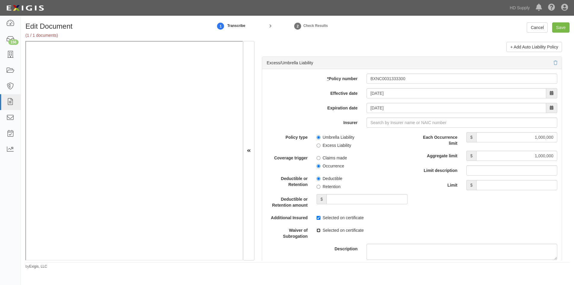
checkbox input "true"
click at [392, 124] on input "Insurer" at bounding box center [461, 122] width 191 height 10
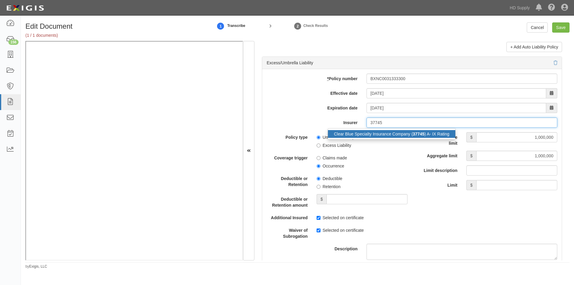
click at [397, 136] on div "Clear Blue Specialty Insurance Company ( 37745 ) A- IX Rating" at bounding box center [391, 134] width 127 height 8
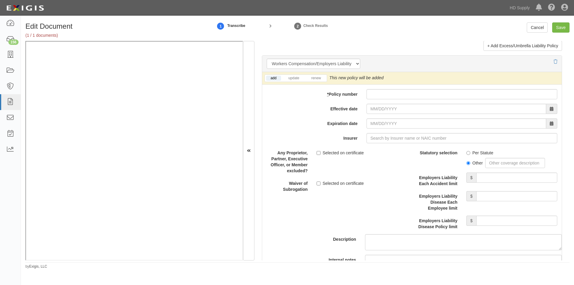
scroll to position [1471, 0]
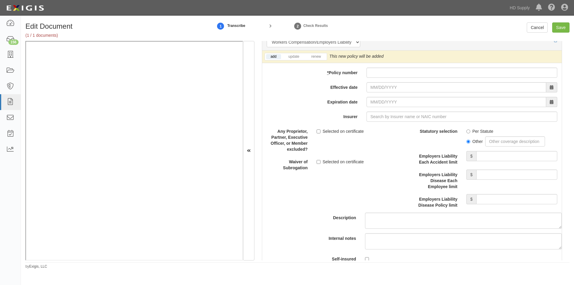
type input "Clear Blue Specialty Insurance Company (37745) A- IX Rating"
click at [320, 60] on li "renew" at bounding box center [316, 56] width 21 height 7
click at [319, 56] on link "renew" at bounding box center [316, 56] width 19 height 5
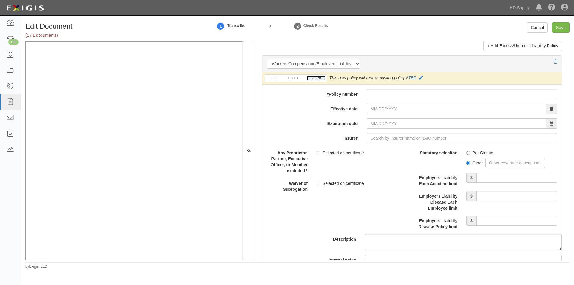
scroll to position [1455, 0]
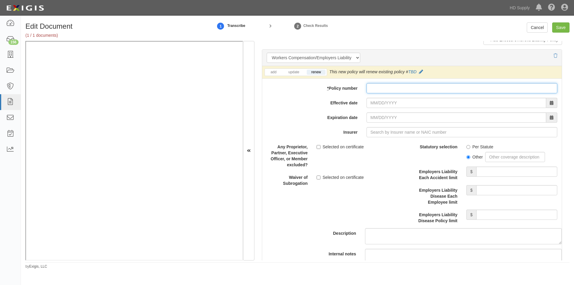
click at [416, 86] on input "* Policy number" at bounding box center [461, 88] width 191 height 10
type input "TWNC0001010800"
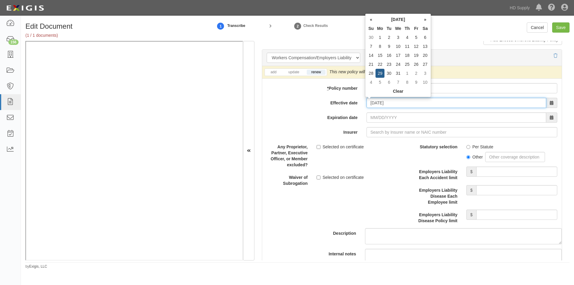
type input "07/29/2024"
type input "07/29/2025"
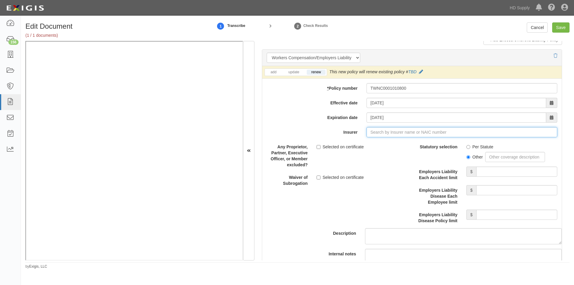
click at [373, 132] on input "Insurer" at bounding box center [461, 132] width 191 height 10
click at [364, 141] on div "Benchmark Insurance Company ( 41394 ) A VIII Rating" at bounding box center [383, 144] width 111 height 8
type input "Benchmark Insurance Company (41394) A VIII Rating"
click at [317, 146] on input "Selected on certificate" at bounding box center [319, 147] width 4 height 4
checkbox input "true"
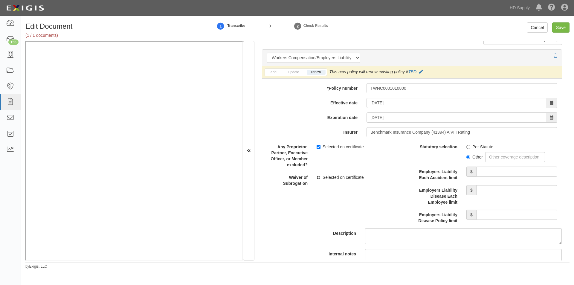
click at [317, 177] on input "Selected on certificate" at bounding box center [319, 177] width 4 height 4
checkbox input "true"
click at [466, 146] on input "Per Statute" at bounding box center [468, 147] width 4 height 4
radio input "true"
click at [490, 171] on input "Employers Liability Each Accident limit" at bounding box center [516, 172] width 81 height 10
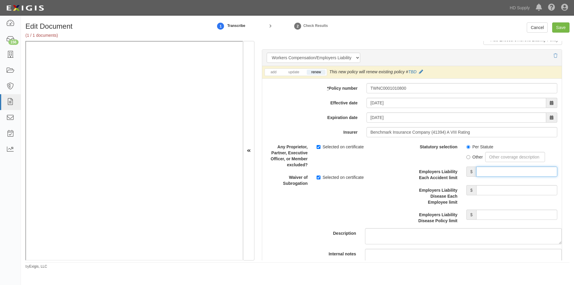
type input "1,000,000"
click at [491, 188] on input "Employers Liability Disease Each Employee limit" at bounding box center [516, 190] width 81 height 10
type input "1,000,000"
click at [491, 213] on input "Employers Liability Disease Policy limit" at bounding box center [516, 215] width 81 height 10
type input "1,000,000"
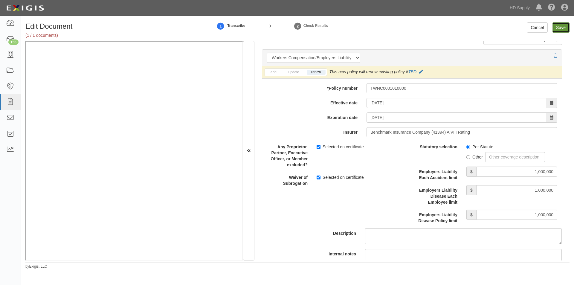
click at [554, 27] on input "Save" at bounding box center [560, 27] width 17 height 10
type input "1000000"
type input "300000"
type input "10000"
type input "1000000"
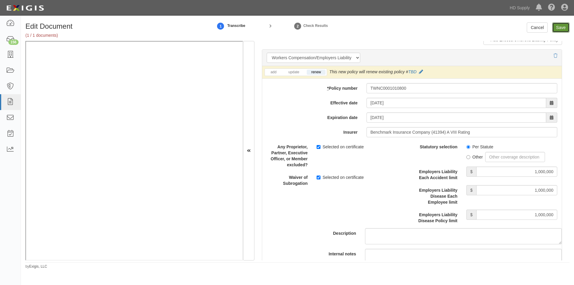
type input "2000000"
type input "1000000"
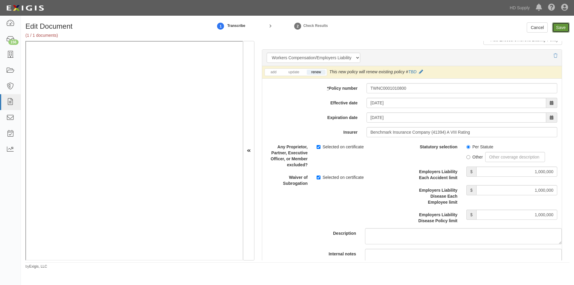
type input "1000000"
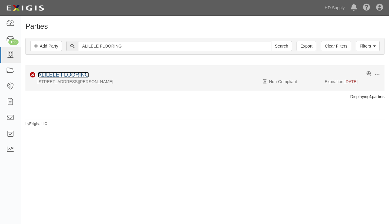
click at [85, 74] on link "ALILELE FLOORING" at bounding box center [63, 75] width 51 height 6
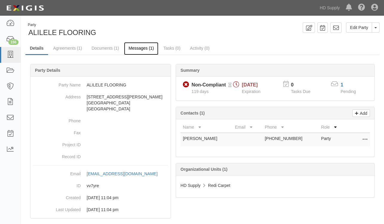
click at [141, 48] on link "Messages (1)" at bounding box center [141, 48] width 34 height 13
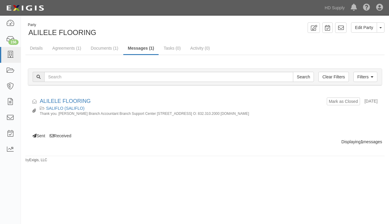
click at [78, 196] on div "Party ALILELE FLOORING Edit Party Toggle Party Dropdown View Audit Trail Archiv…" at bounding box center [194, 118] width 389 height 201
click at [343, 28] on icon at bounding box center [340, 28] width 6 height 6
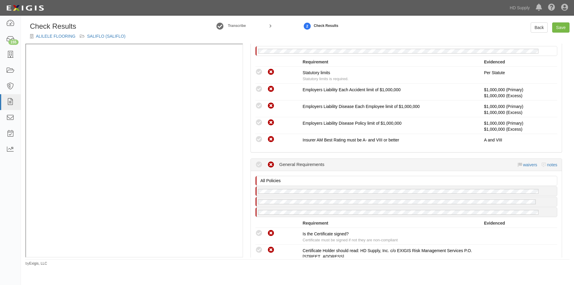
scroll to position [508, 0]
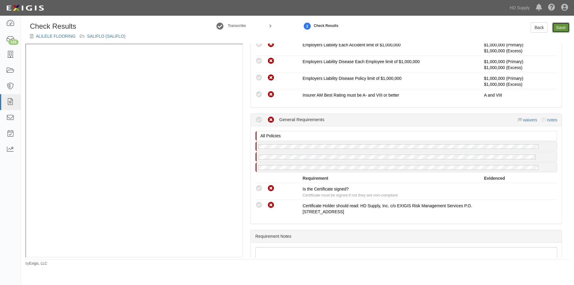
click at [557, 30] on link "Save" at bounding box center [560, 27] width 17 height 10
radio input "true"
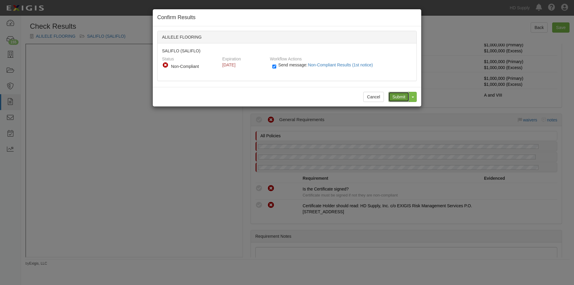
click at [397, 97] on input "Submit" at bounding box center [398, 97] width 21 height 10
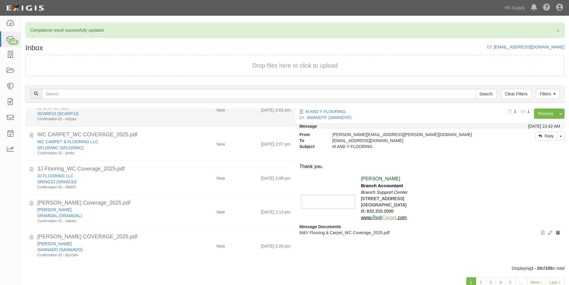
scroll to position [19, 0]
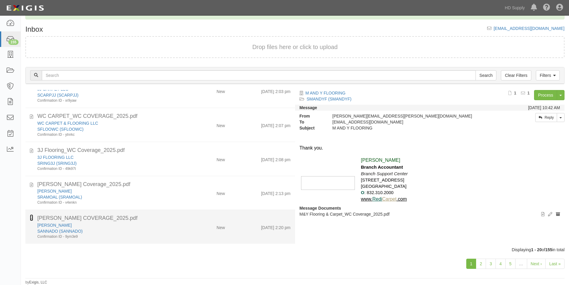
click at [33, 218] on icon at bounding box center [31, 217] width 3 height 7
click at [116, 235] on div "Confirmation ID - 9ym3e9" at bounding box center [109, 236] width 144 height 5
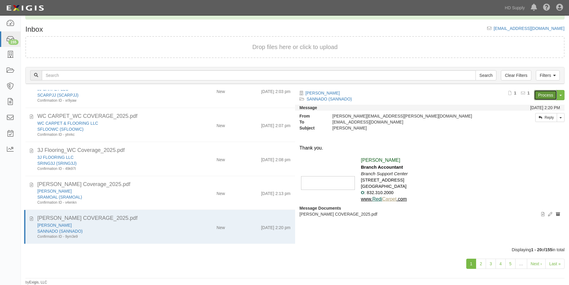
click at [542, 97] on link "Process" at bounding box center [545, 95] width 23 height 10
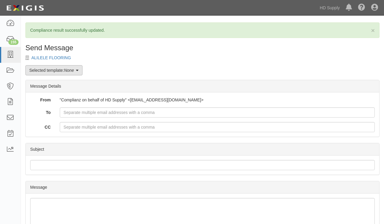
click at [77, 69] on link "Selected template: None" at bounding box center [53, 70] width 57 height 10
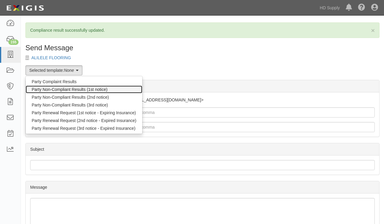
click at [68, 89] on link "Party Non-Compliant Results (1st notice)" at bounding box center [84, 89] width 117 height 8
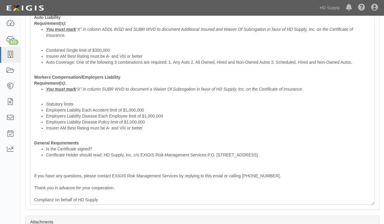
scroll to position [356, 0]
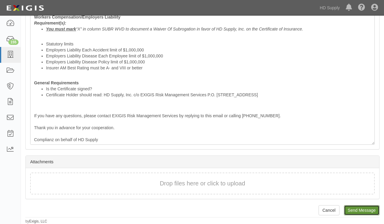
click at [368, 208] on input "Send Message" at bounding box center [362, 210] width 36 height 10
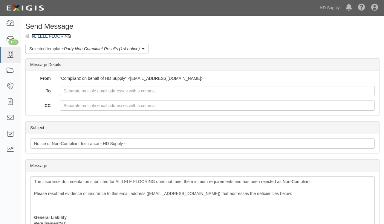
click at [42, 36] on link "ALILELE FLOORING" at bounding box center [50, 36] width 39 height 5
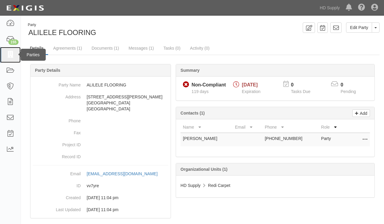
click at [8, 52] on icon at bounding box center [10, 54] width 8 height 7
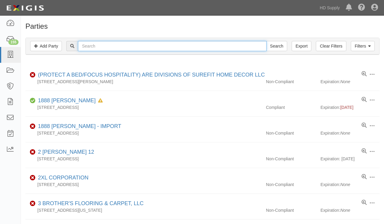
click at [148, 46] on input "text" at bounding box center [172, 46] width 188 height 10
type input "[PERSON_NAME]"
click at [266, 41] on input "Search" at bounding box center [276, 46] width 21 height 10
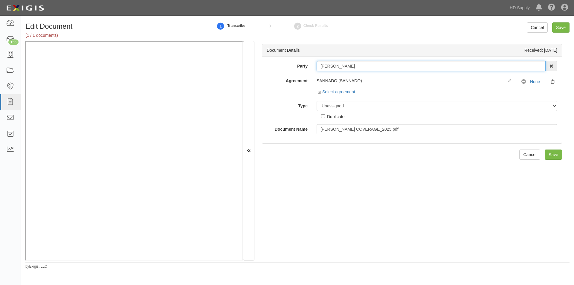
drag, startPoint x: 363, startPoint y: 66, endPoint x: 321, endPoint y: 64, distance: 41.3
click at [317, 64] on input "[PERSON_NAME]" at bounding box center [431, 66] width 229 height 10
click at [353, 107] on select "Unassigned Binder Cancellation Notice Certificate Contract Endorsement Insuranc…" at bounding box center [437, 106] width 241 height 10
select select "CertificateDetail"
click at [317, 101] on select "Unassigned Binder Cancellation Notice Certificate Contract Endorsement Insuranc…" at bounding box center [437, 106] width 241 height 10
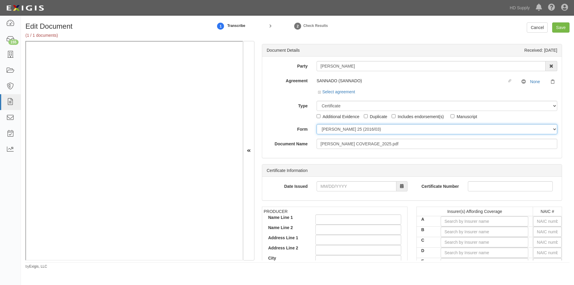
click at [328, 131] on select "ACORD 25 (2016/03) ACORD 101 ACORD 855 NY (2014/05) General" at bounding box center [437, 129] width 241 height 10
select select "GeneralFormDetail"
click at [317, 124] on select "ACORD 25 (2016/03) ACORD 101 ACORD 855 NY (2014/05) General" at bounding box center [437, 129] width 241 height 10
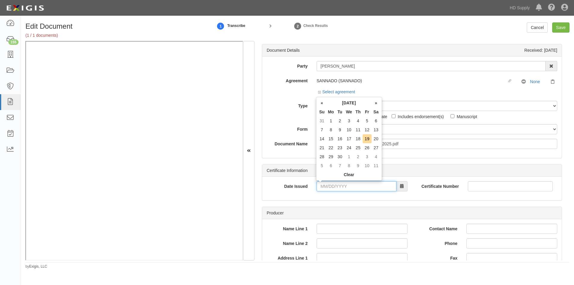
click at [346, 186] on input "Date Issued" at bounding box center [357, 186] width 80 height 10
type input "01/13/2025"
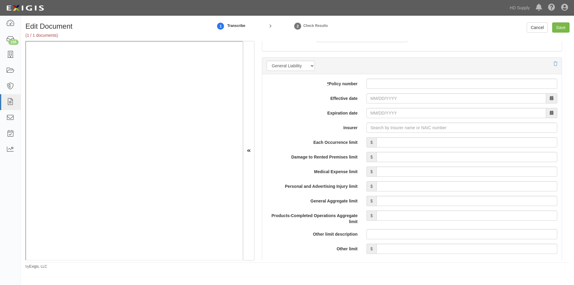
scroll to position [419, 0]
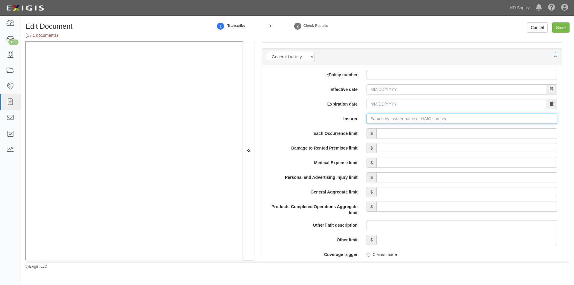
click at [420, 120] on input "Insurer" at bounding box center [461, 119] width 191 height 10
type input "21st Century Advantage Insurance Company (25232) NR Rating"
type input "2"
click at [382, 133] on div "Erie Insurance Exchange ( 26271 ) A+ XV Rating" at bounding box center [378, 130] width 100 height 8
type input "Erie Insurance Exchange (26271) A+ XV Rating"
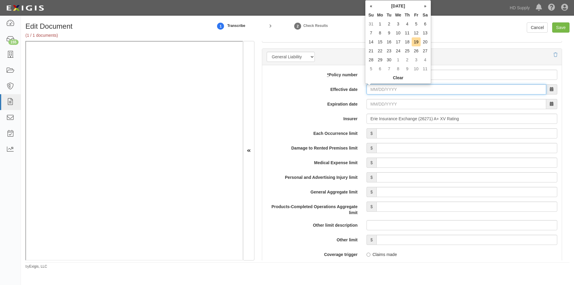
click at [382, 88] on input "Effective date" at bounding box center [456, 89] width 180 height 10
type input "11/12/2024"
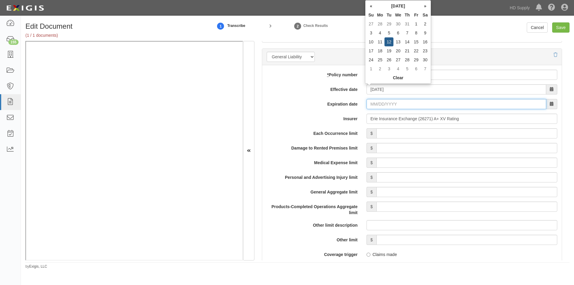
type input "11/12/2025"
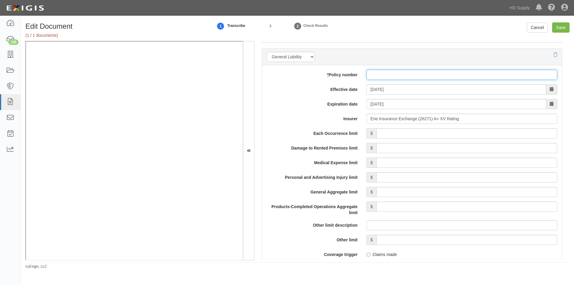
click at [374, 76] on input "* Policy number" at bounding box center [461, 75] width 191 height 10
type input "Q610146417"
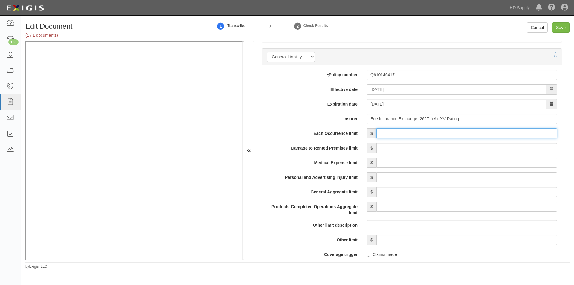
click at [389, 132] on input "Each Occurrence limit" at bounding box center [466, 133] width 181 height 10
click at [438, 134] on input "Each Occurrence limit" at bounding box center [466, 133] width 181 height 10
type input "1,000,000"
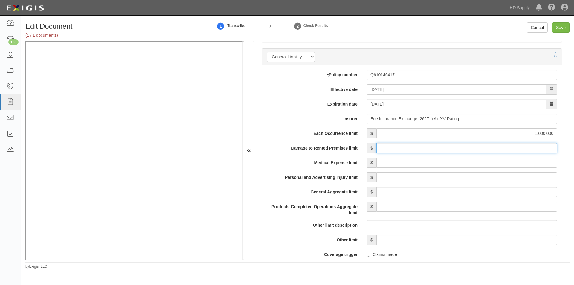
click at [479, 150] on input "Damage to Rented Premises limit" at bounding box center [466, 148] width 181 height 10
type input "1,000,000"
click at [475, 161] on input "Medical Expense limit" at bounding box center [466, 163] width 181 height 10
type input "5,000"
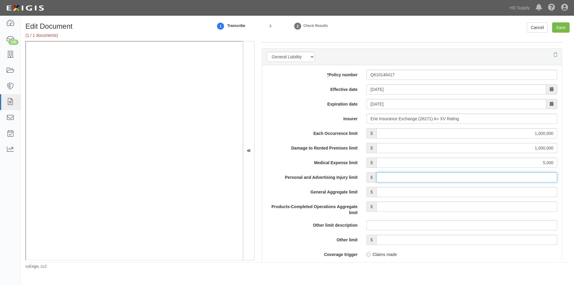
click at [481, 176] on input "Personal and Advertising Injury limit" at bounding box center [466, 177] width 181 height 10
type input "1,000,000"
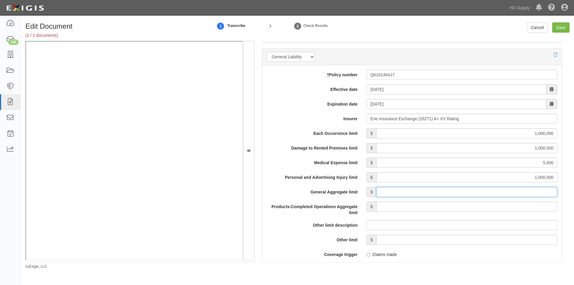
click at [481, 195] on input "General Aggregate limit" at bounding box center [466, 192] width 181 height 10
type input "2,000,000"
click at [480, 207] on input "Products-Completed Operations Aggregate limit" at bounding box center [466, 206] width 181 height 10
type input "2,000,000"
click at [300, 222] on label "Other limit description" at bounding box center [312, 224] width 100 height 8
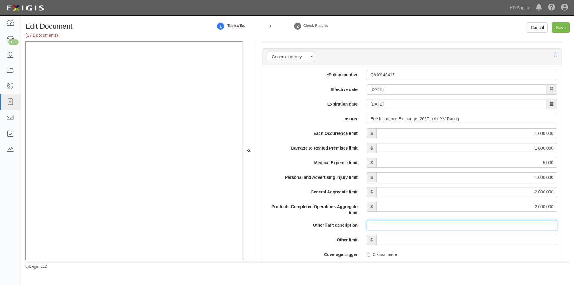
click at [366, 222] on input "Other limit description" at bounding box center [461, 225] width 191 height 10
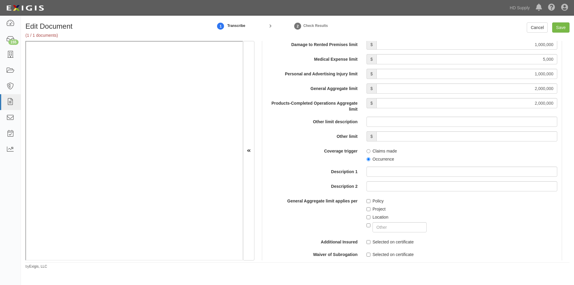
scroll to position [562, 0]
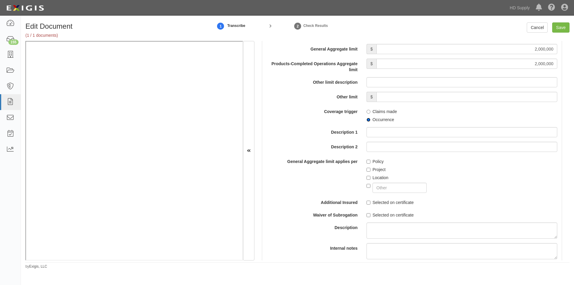
click at [367, 119] on input "Occurrence" at bounding box center [368, 120] width 4 height 4
radio input "true"
click at [367, 162] on input "Policy" at bounding box center [368, 162] width 4 height 4
checkbox input "true"
click at [560, 25] on input "Save" at bounding box center [560, 27] width 17 height 10
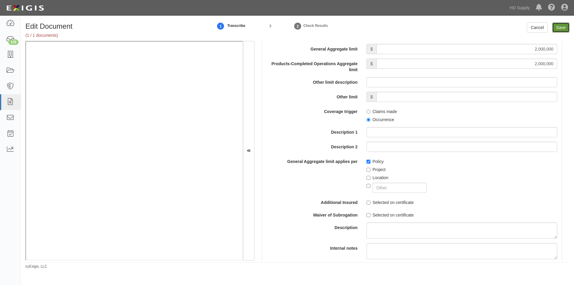
type input "1000000"
type input "5000"
type input "1000000"
type input "2000000"
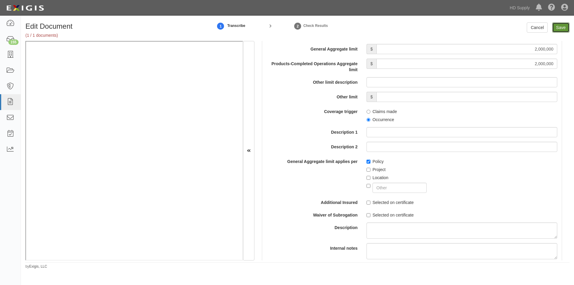
type input "2000000"
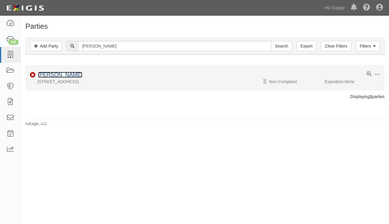
click at [64, 76] on link "[PERSON_NAME]" at bounding box center [60, 75] width 44 height 6
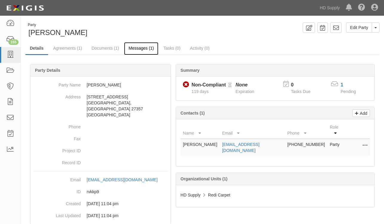
click at [140, 47] on link "Messages (1)" at bounding box center [141, 48] width 34 height 13
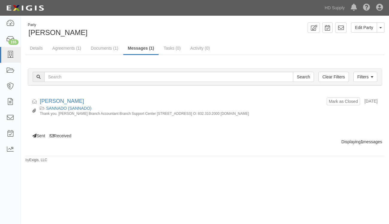
click at [75, 184] on div "Party [PERSON_NAME] Edit Party Toggle Party Dropdown View Audit Trail Archive P…" at bounding box center [194, 118] width 389 height 201
click at [336, 26] on link at bounding box center [340, 27] width 11 height 10
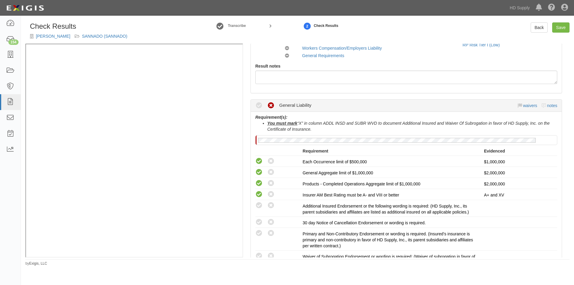
scroll to position [120, 0]
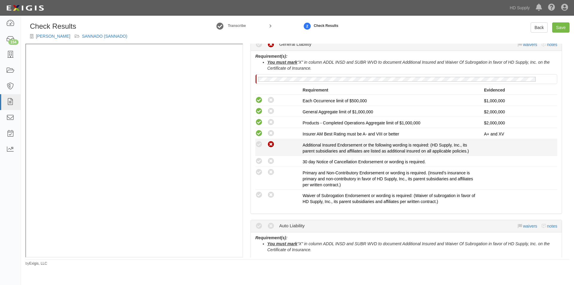
click at [271, 148] on icon at bounding box center [270, 144] width 7 height 7
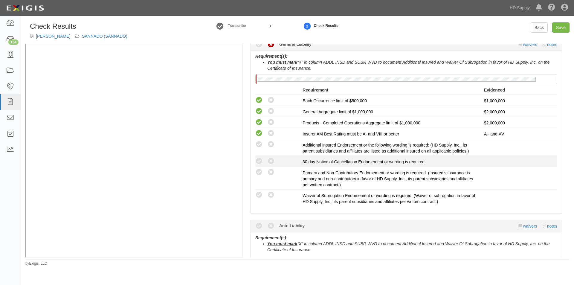
radio input "true"
click at [271, 162] on icon at bounding box center [270, 161] width 7 height 7
radio input "true"
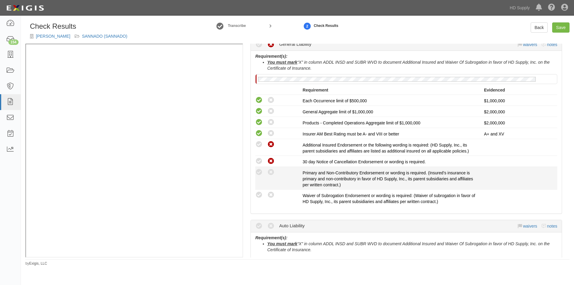
drag, startPoint x: 271, startPoint y: 171, endPoint x: 271, endPoint y: 177, distance: 5.4
click at [271, 172] on icon at bounding box center [270, 172] width 7 height 7
radio input "true"
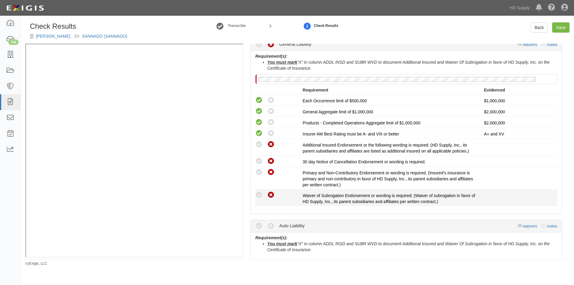
click at [272, 193] on li "Compliant Waived: Non-Compliant Waiver of Subrogation Endorsement or wording is…" at bounding box center [406, 198] width 302 height 16
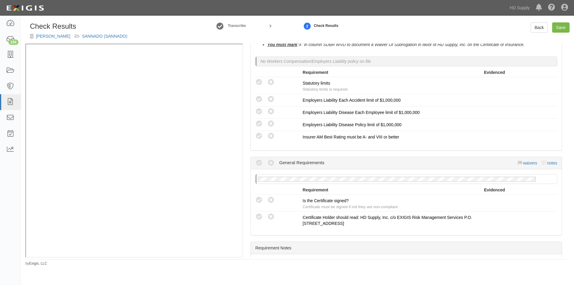
scroll to position [437, 0]
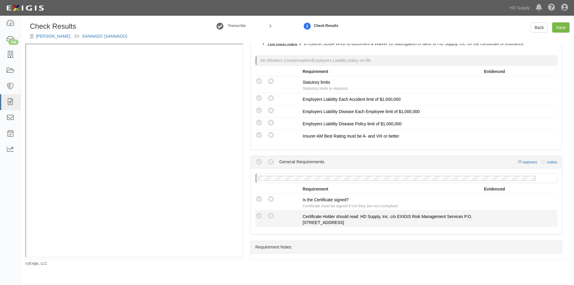
drag, startPoint x: 258, startPoint y: 196, endPoint x: 260, endPoint y: 211, distance: 15.1
click at [259, 202] on icon at bounding box center [258, 198] width 7 height 7
radio input "true"
click at [271, 214] on icon at bounding box center [270, 215] width 7 height 7
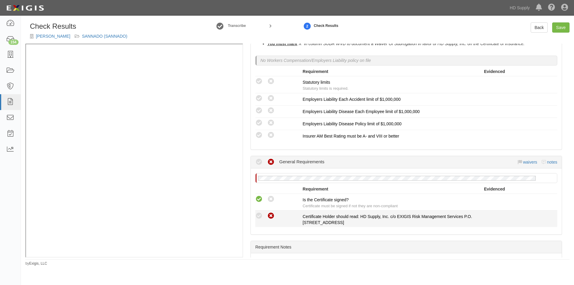
radio input "true"
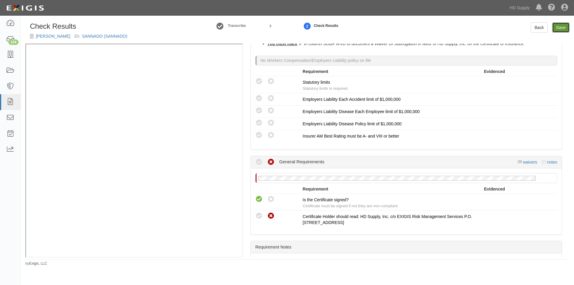
click at [561, 25] on link "Save" at bounding box center [560, 27] width 17 height 10
radio input "true"
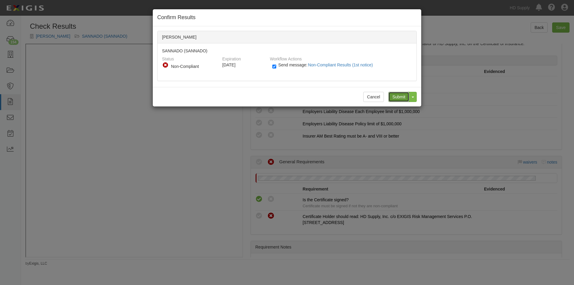
click at [403, 93] on input "Submit" at bounding box center [398, 97] width 21 height 10
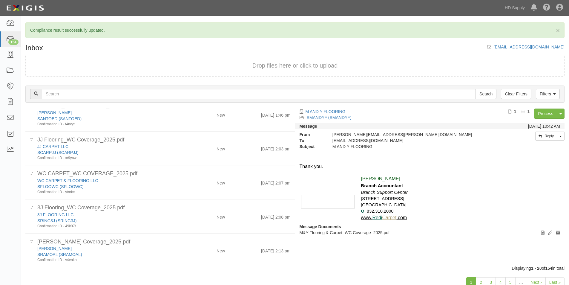
scroll to position [526, 0]
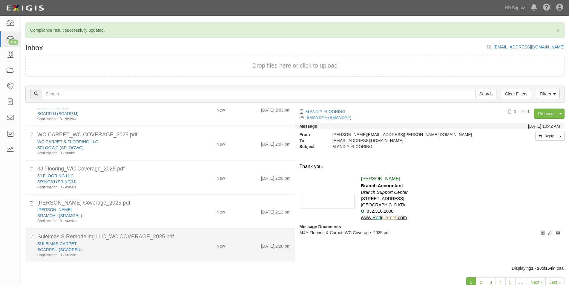
click at [33, 238] on div "Suleimas S Remodeling LLC_WC COVERAGE_2025.pdf" at bounding box center [164, 237] width 262 height 8
click at [31, 236] on icon at bounding box center [31, 236] width 3 height 7
drag, startPoint x: 98, startPoint y: 248, endPoint x: 112, endPoint y: 249, distance: 14.4
click at [98, 249] on div "SCARPSU (SCARPSU)" at bounding box center [109, 250] width 144 height 6
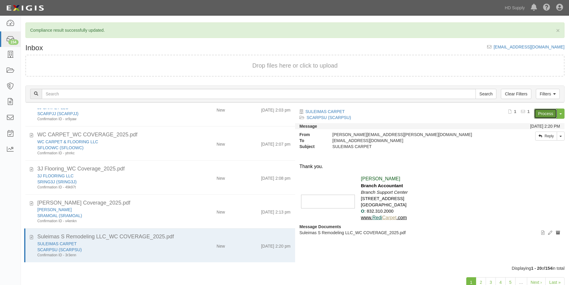
click at [545, 112] on link "Process" at bounding box center [545, 114] width 23 height 10
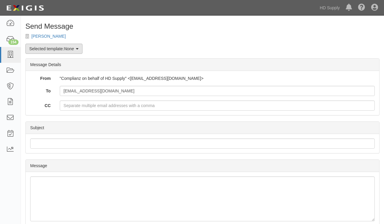
click at [81, 45] on link "Selected template: None" at bounding box center [53, 49] width 57 height 10
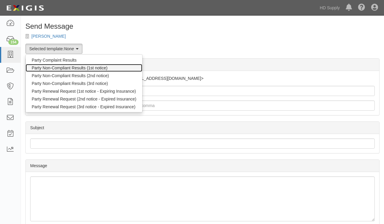
click at [62, 68] on link "Party Non-Compliant Results (1st notice)" at bounding box center [84, 68] width 117 height 8
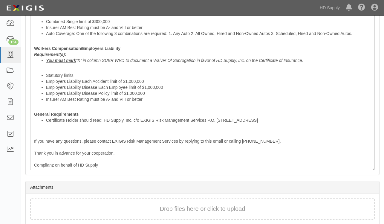
scroll to position [326, 0]
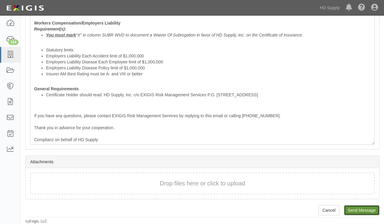
click at [364, 212] on input "Send Message" at bounding box center [362, 210] width 36 height 10
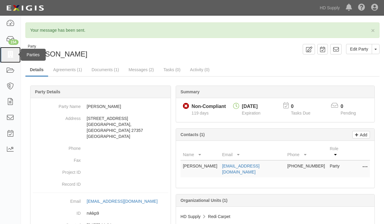
click at [12, 55] on icon at bounding box center [10, 54] width 8 height 7
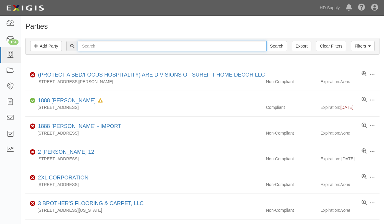
paste input "SULEIMAS CARPET"
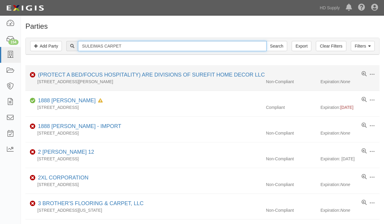
type input "SULEIMAS CARPET"
click at [266, 41] on input "Search" at bounding box center [276, 46] width 21 height 10
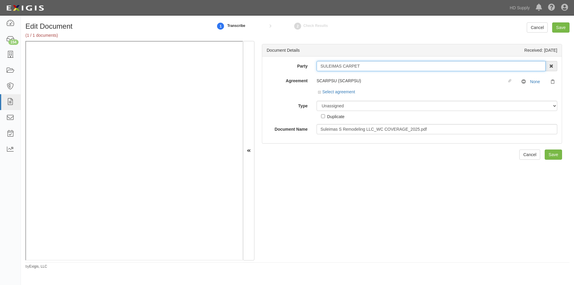
click at [363, 66] on input "SULEIMAS CARPET" at bounding box center [431, 66] width 229 height 10
drag, startPoint x: 362, startPoint y: 65, endPoint x: 330, endPoint y: 66, distance: 31.7
click at [330, 66] on input "SULEIMAS CARPET" at bounding box center [431, 66] width 229 height 10
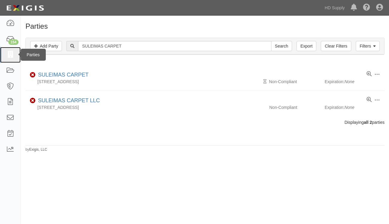
click at [7, 53] on icon at bounding box center [10, 54] width 8 height 7
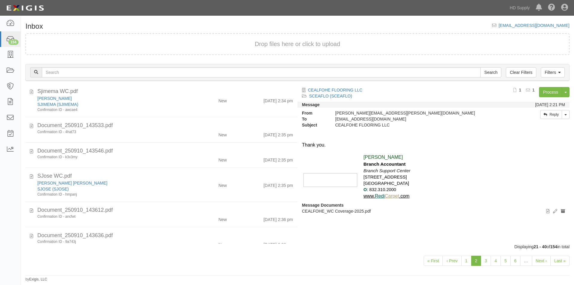
scroll to position [482, 0]
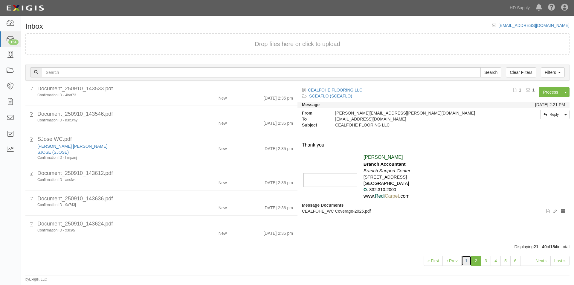
click at [463, 258] on link "1" at bounding box center [466, 261] width 10 height 10
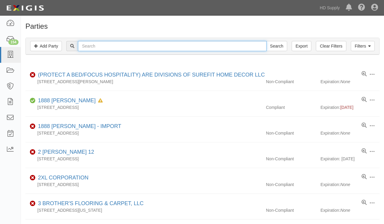
paste input "CEALFOHE FLOORING LLC"
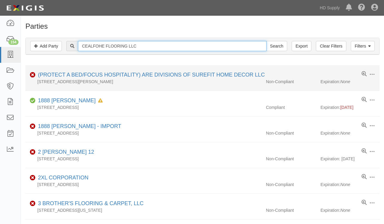
type input "CEALFOHE FLOORING LLC"
click at [266, 41] on input "Search" at bounding box center [276, 46] width 21 height 10
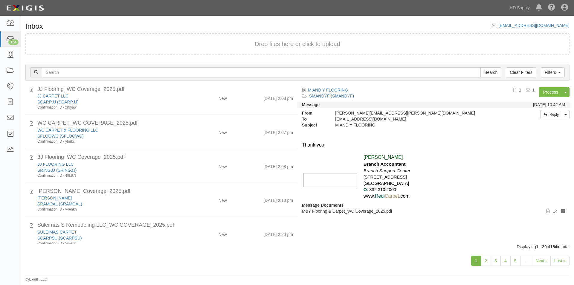
scroll to position [526, 0]
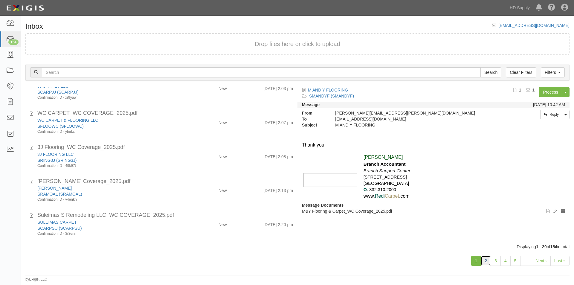
click at [484, 261] on link "2" at bounding box center [486, 261] width 10 height 10
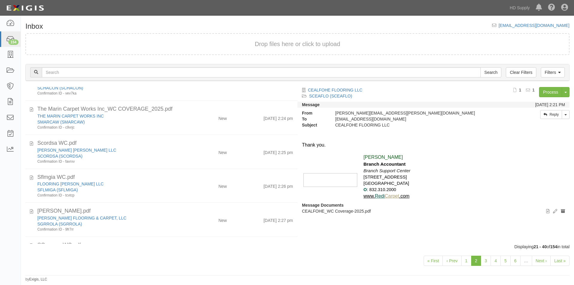
scroll to position [204, 0]
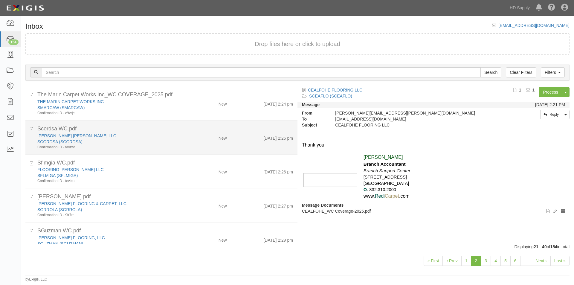
click at [176, 147] on div "Confirmation ID - favrxv" at bounding box center [109, 147] width 145 height 5
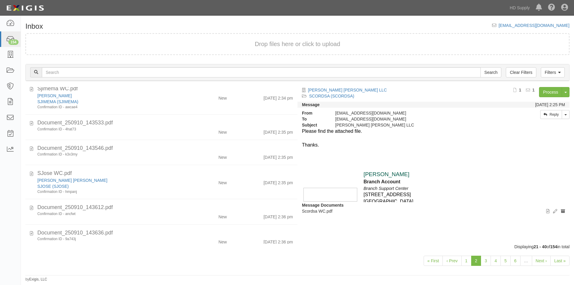
scroll to position [482, 0]
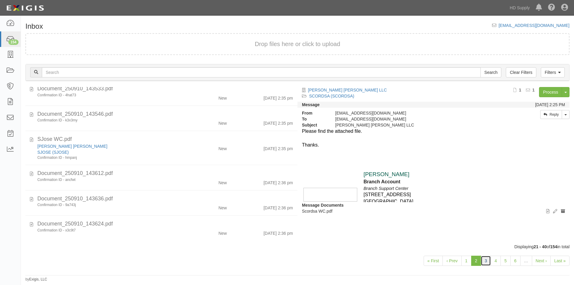
click at [486, 260] on link "3" at bounding box center [486, 261] width 10 height 10
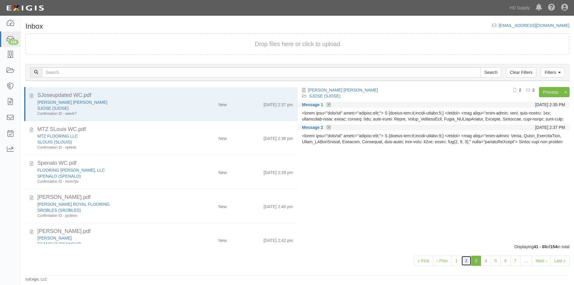
click at [464, 261] on link "2" at bounding box center [466, 261] width 10 height 10
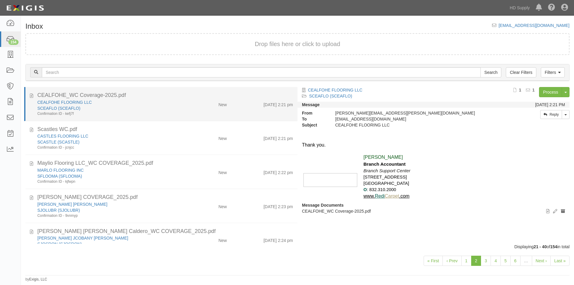
click at [116, 109] on div "SCEAFLO (SCEAFLO)" at bounding box center [109, 108] width 145 height 6
click at [30, 97] on icon at bounding box center [31, 94] width 3 height 7
click at [161, 102] on div "CEALFOHE FLOORING LLC" at bounding box center [109, 102] width 145 height 6
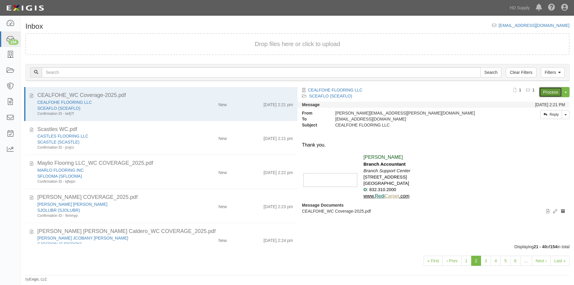
click at [544, 89] on link "Process" at bounding box center [550, 92] width 23 height 10
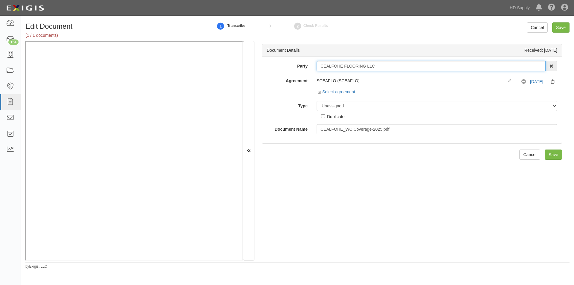
drag, startPoint x: 376, startPoint y: 65, endPoint x: 315, endPoint y: 66, distance: 61.6
click at [315, 66] on div "CEALFOHE FLOORING LLC 1888 [PERSON_NAME] 1888 [PERSON_NAME] - IMPORT 2 [PERSON_…" at bounding box center [437, 66] width 250 height 10
click at [338, 104] on select "Unassigned Binder Cancellation Notice Certificate Contract Endorsement Insuranc…" at bounding box center [437, 106] width 241 height 10
select select "CertificateDetail"
click at [317, 101] on select "Unassigned Binder Cancellation Notice Certificate Contract Endorsement Insuranc…" at bounding box center [437, 106] width 241 height 10
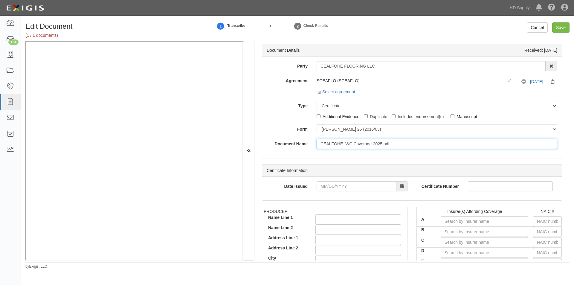
drag, startPoint x: 330, startPoint y: 143, endPoint x: 330, endPoint y: 150, distance: 7.5
click at [330, 143] on input "CEALFOHE_WC Coverage-2025.pdf" at bounding box center [437, 144] width 241 height 10
click at [329, 143] on input "CEALFOHE_WC Coverage-2025.pdf" at bounding box center [437, 144] width 241 height 10
drag, startPoint x: 330, startPoint y: 146, endPoint x: 339, endPoint y: 146, distance: 9.3
click at [339, 146] on input "CEALFOHE_WC Coverage-2025.pdf" at bounding box center [437, 144] width 241 height 10
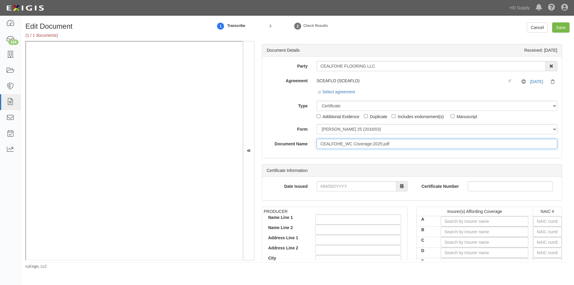
click at [340, 143] on input "CEALFOHE_WC Coverage-2025.pdf" at bounding box center [437, 144] width 241 height 10
click at [342, 129] on select "ACORD 25 (2016/03) ACORD 101 ACORD 855 NY (2014/05) General" at bounding box center [437, 129] width 241 height 10
select select "GeneralFormDetail"
click at [317, 124] on select "ACORD 25 (2016/03) ACORD 101 ACORD 855 NY (2014/05) General" at bounding box center [437, 129] width 241 height 10
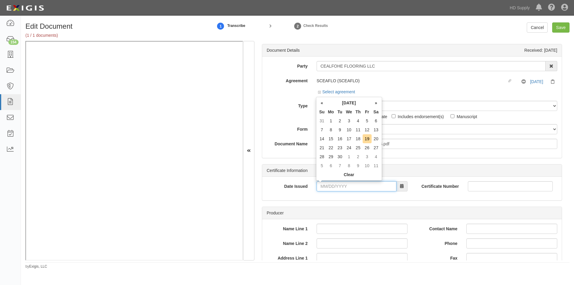
click at [335, 187] on input "Date Issued" at bounding box center [357, 186] width 80 height 10
type input "01/06/2025"
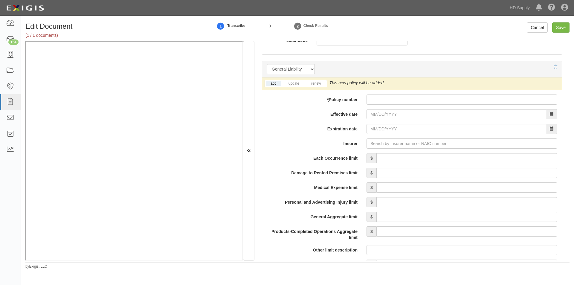
scroll to position [418, 0]
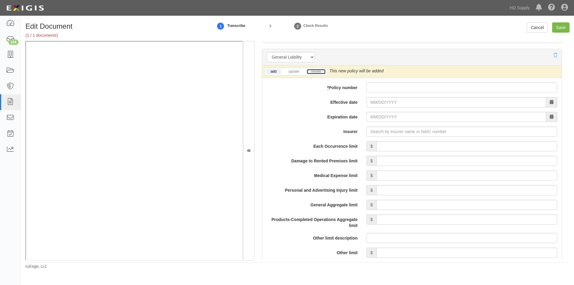
click at [309, 70] on link "renew" at bounding box center [316, 71] width 19 height 5
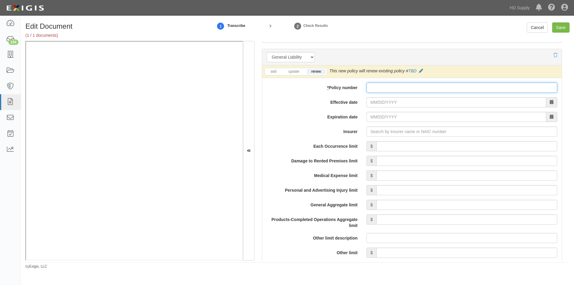
click at [410, 87] on input "* Policy number" at bounding box center [461, 88] width 191 height 10
type input "93QB29953"
click at [398, 103] on input "Effective date" at bounding box center [456, 102] width 180 height 10
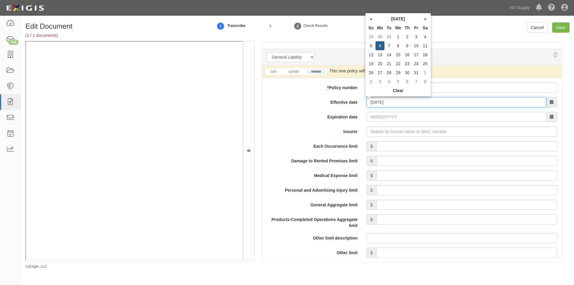
type input "01/06/2025"
type input "[DATE]"
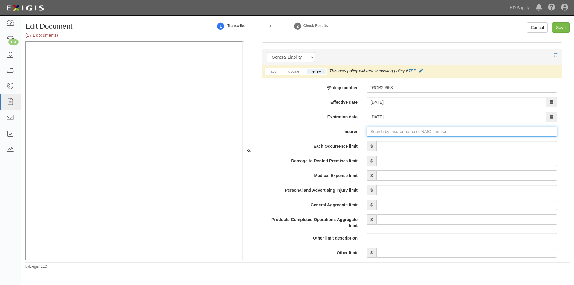
click at [402, 129] on input "Insurer" at bounding box center [461, 131] width 191 height 10
type input "21st Century Advantage Insurance Company (25232) NR Rating"
type input "2"
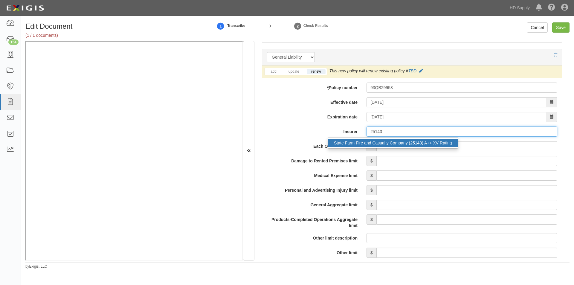
click at [400, 139] on div "State Farm Fire and Casualty Company ( 25143 ) A++ XV Rating" at bounding box center [393, 143] width 130 height 8
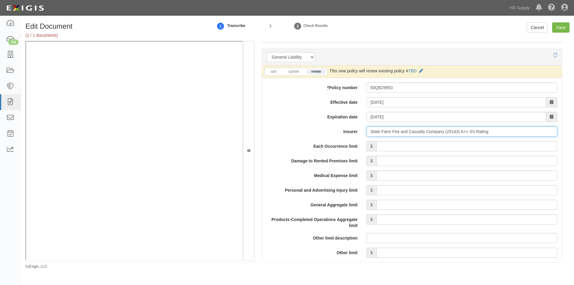
type input "State Farm Fire and Casualty Company (25143) A++ XV Rating"
drag, startPoint x: 418, startPoint y: 147, endPoint x: 427, endPoint y: 147, distance: 9.3
click at [419, 146] on input "Each Occurrence limit" at bounding box center [466, 146] width 181 height 10
type input "1,000,000"
click at [485, 158] on input "Damage to Rented Premises limit" at bounding box center [466, 161] width 181 height 10
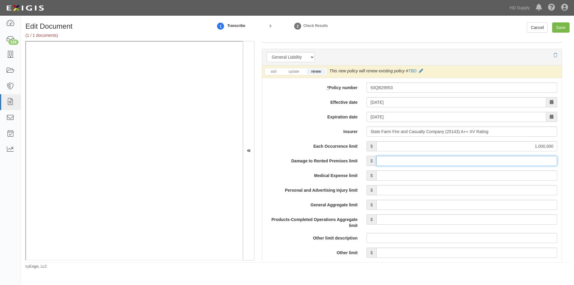
type input "100,000"
click at [487, 175] on input "Medical Expense limit" at bounding box center [466, 175] width 181 height 10
type input "5,000"
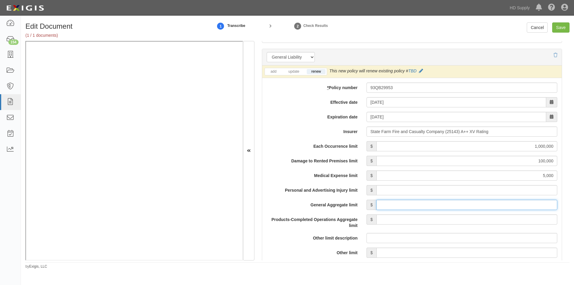
click at [485, 204] on input "General Aggregate limit" at bounding box center [466, 205] width 181 height 10
type input "2,000,000"
click at [487, 219] on input "Products-Completed Operations Aggregate limit" at bounding box center [466, 219] width 181 height 10
type input "2,000,000"
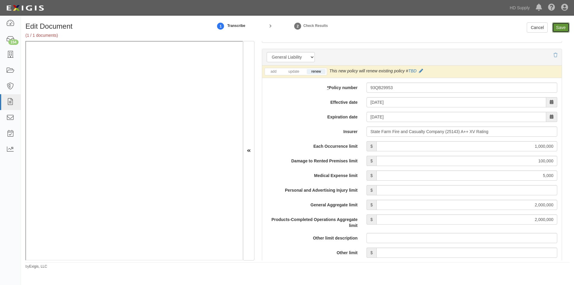
click at [562, 25] on input "Save" at bounding box center [560, 27] width 17 height 10
type input "1000000"
type input "100000"
type input "5000"
type input "2000000"
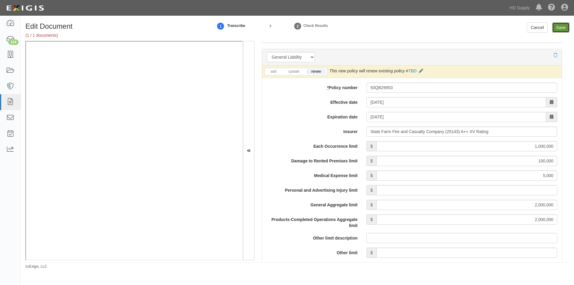
type input "2000000"
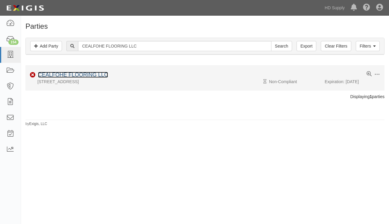
click at [89, 73] on link "CEALFOHE FLOORING LLC" at bounding box center [73, 75] width 70 height 6
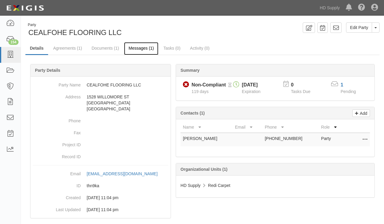
click at [152, 47] on link "Messages (1)" at bounding box center [141, 48] width 34 height 13
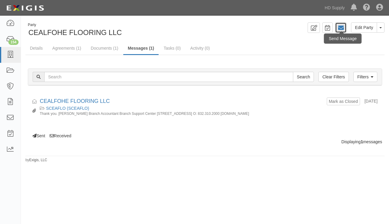
click at [342, 27] on icon at bounding box center [340, 28] width 6 height 6
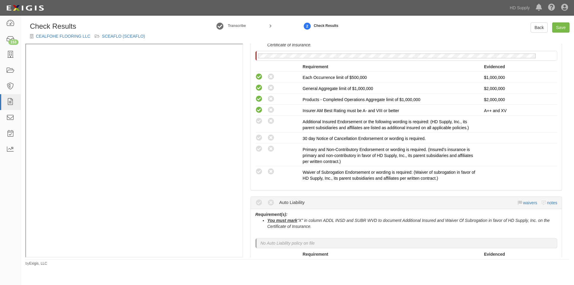
scroll to position [152, 0]
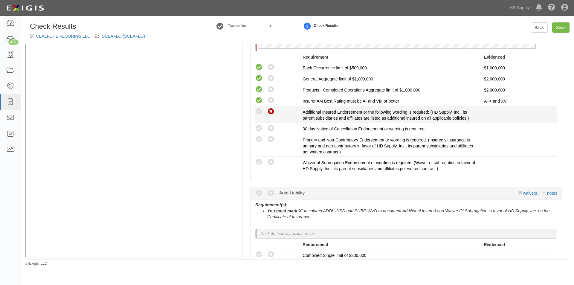
click at [274, 114] on icon at bounding box center [270, 111] width 7 height 7
radio input "true"
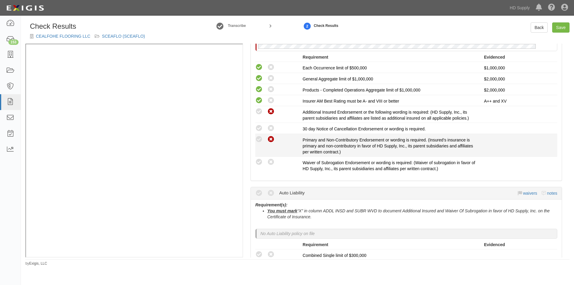
drag, startPoint x: 272, startPoint y: 129, endPoint x: 272, endPoint y: 138, distance: 9.9
click at [272, 131] on icon at bounding box center [270, 128] width 7 height 7
radio input "true"
drag, startPoint x: 272, startPoint y: 140, endPoint x: 271, endPoint y: 151, distance: 11.1
click at [272, 141] on icon at bounding box center [270, 139] width 7 height 7
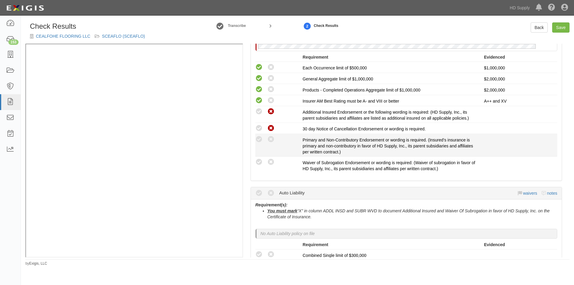
radio input "true"
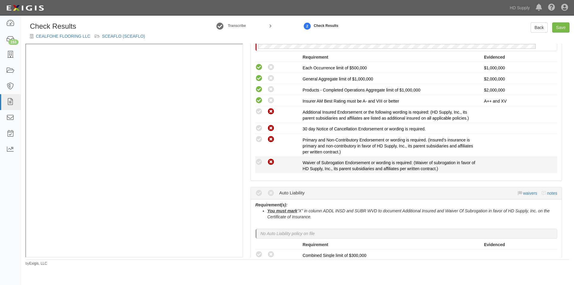
click at [271, 161] on icon at bounding box center [270, 161] width 7 height 7
radio input "true"
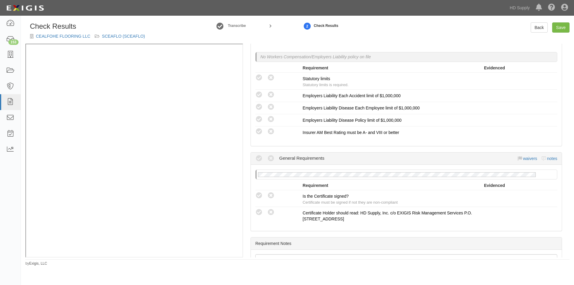
scroll to position [443, 0]
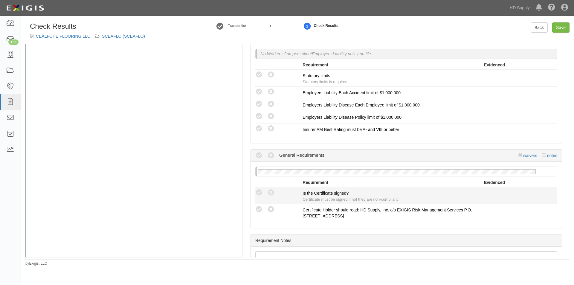
drag, startPoint x: 256, startPoint y: 193, endPoint x: 263, endPoint y: 198, distance: 8.5
click at [257, 193] on icon at bounding box center [258, 192] width 7 height 7
radio input "true"
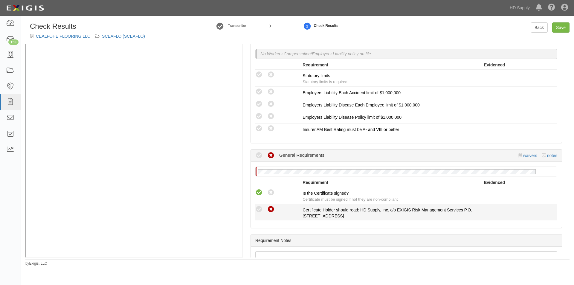
click at [271, 209] on icon at bounding box center [270, 209] width 7 height 7
radio input "true"
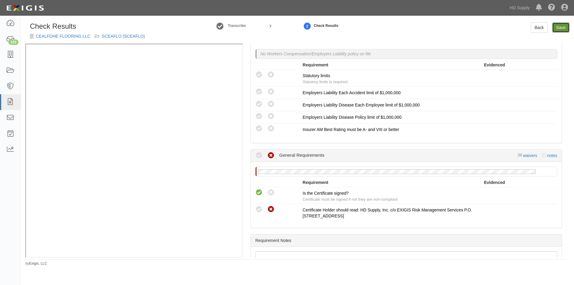
click at [559, 28] on link "Save" at bounding box center [560, 27] width 17 height 10
radio input "true"
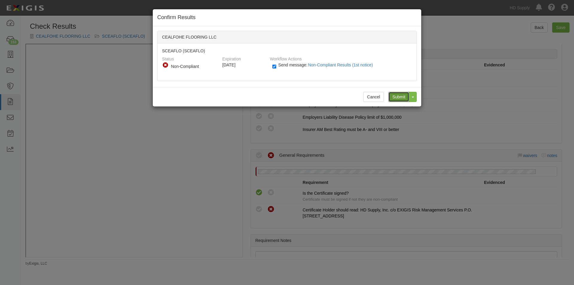
click at [399, 100] on input "Submit" at bounding box center [398, 97] width 21 height 10
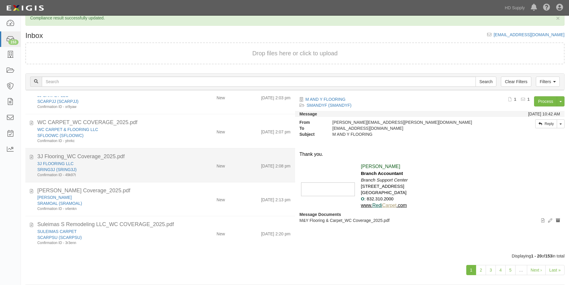
scroll to position [19, 0]
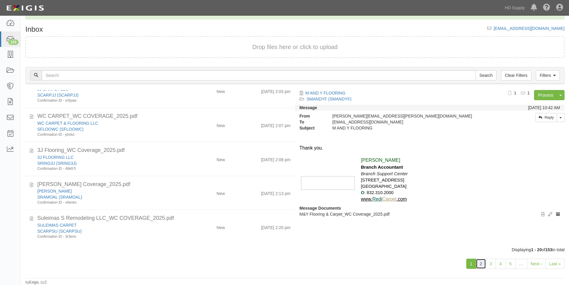
click at [481, 265] on link "2" at bounding box center [481, 264] width 10 height 10
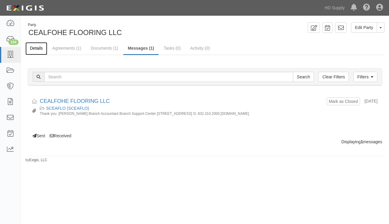
click at [37, 47] on link "Details" at bounding box center [36, 48] width 22 height 13
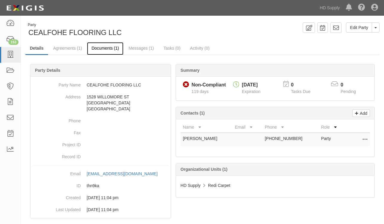
click at [101, 49] on link "Documents (1)" at bounding box center [105, 48] width 36 height 13
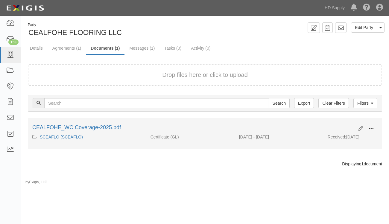
click at [369, 128] on span at bounding box center [370, 128] width 5 height 5
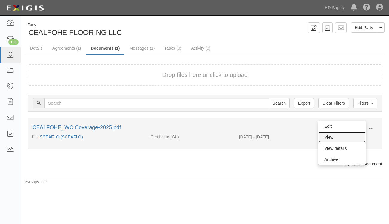
click at [344, 139] on link "View" at bounding box center [341, 137] width 47 height 11
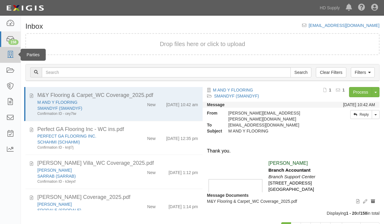
scroll to position [24, 0]
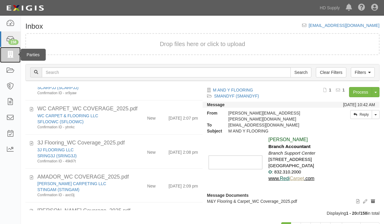
drag, startPoint x: 6, startPoint y: 57, endPoint x: 10, endPoint y: 58, distance: 4.2
click at [7, 58] on icon at bounding box center [10, 54] width 8 height 7
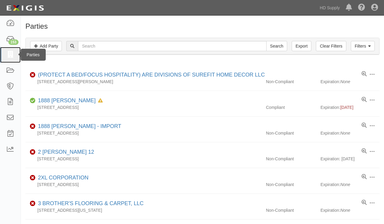
click at [12, 55] on icon at bounding box center [10, 54] width 8 height 7
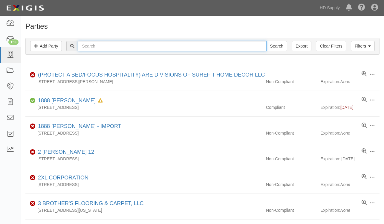
paste input "CASTLES FLOORING LLC"
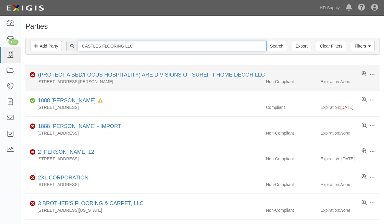
type input "CASTLES FLOORING LLC"
click at [266, 41] on input "Search" at bounding box center [276, 46] width 21 height 10
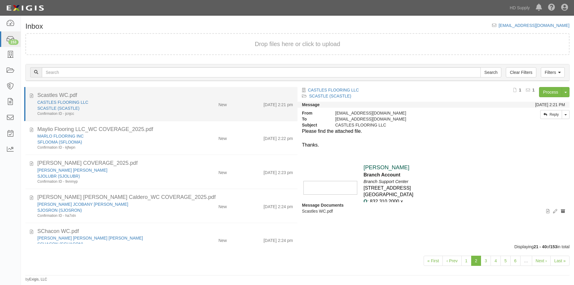
drag, startPoint x: 154, startPoint y: 114, endPoint x: 106, endPoint y: 107, distance: 47.8
click at [153, 114] on div "Confirmation ID - jcnjcc" at bounding box center [109, 113] width 145 height 5
click at [30, 95] on icon at bounding box center [31, 94] width 3 height 7
click at [134, 102] on div "CASTLES FLOORING LLC" at bounding box center [109, 102] width 145 height 6
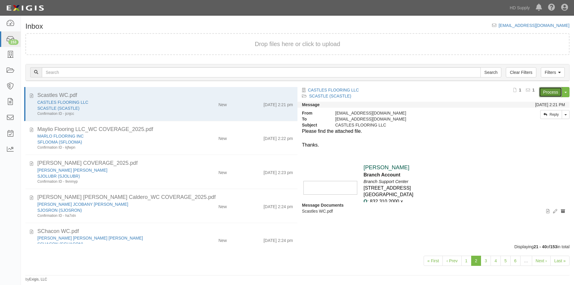
click at [543, 92] on link "Process" at bounding box center [550, 92] width 23 height 10
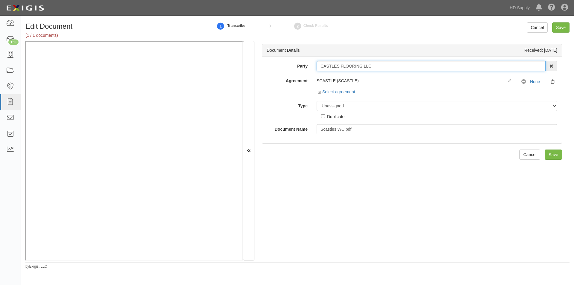
drag, startPoint x: 375, startPoint y: 68, endPoint x: 319, endPoint y: 70, distance: 56.2
click at [319, 70] on input "CASTLES FLOORING LLC" at bounding box center [431, 66] width 229 height 10
click at [346, 107] on select "Unassigned Binder Cancellation Notice Certificate Contract Endorsement Insuranc…" at bounding box center [437, 106] width 241 height 10
select select "CertificateDetail"
click at [317, 101] on select "Unassigned Binder Cancellation Notice Certificate Contract Endorsement Insuranc…" at bounding box center [437, 106] width 241 height 10
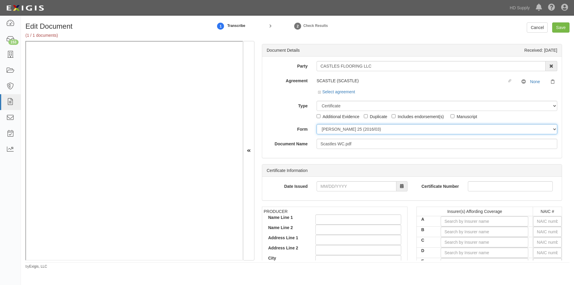
click at [339, 131] on select "[PERSON_NAME] 25 (2016/03) [PERSON_NAME] 101 [PERSON_NAME] 855 NY (2014/05) Gen…" at bounding box center [437, 129] width 241 height 10
select select "GeneralFormDetail"
click at [317, 124] on select "[PERSON_NAME] 25 (2016/03) [PERSON_NAME] 101 [PERSON_NAME] 855 NY (2014/05) Gen…" at bounding box center [437, 129] width 241 height 10
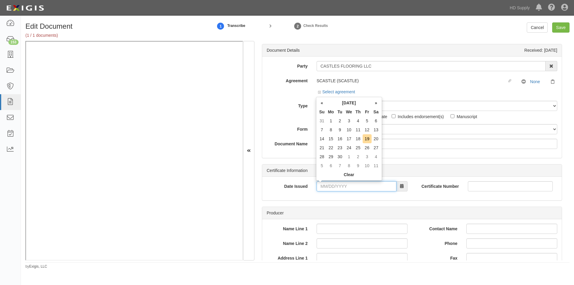
click at [340, 184] on input "Date Issued" at bounding box center [357, 186] width 80 height 10
type input "0"
type input "[DATE]"
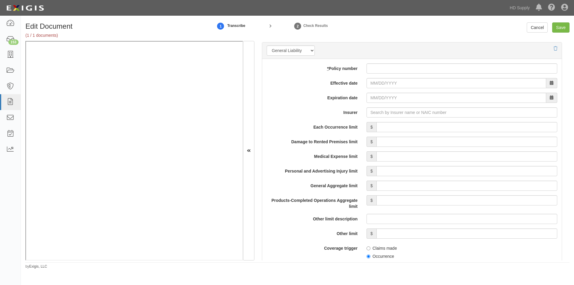
scroll to position [434, 0]
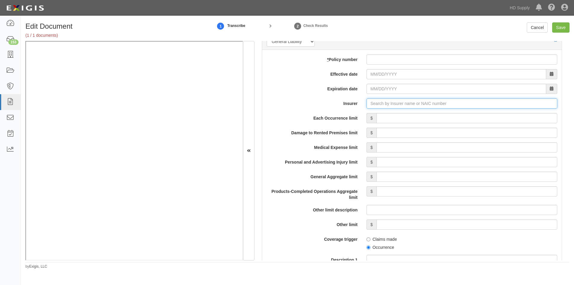
click at [404, 104] on input "Insurer" at bounding box center [461, 103] width 191 height 10
type input "180 Seguros S.A. (0) NR Rating"
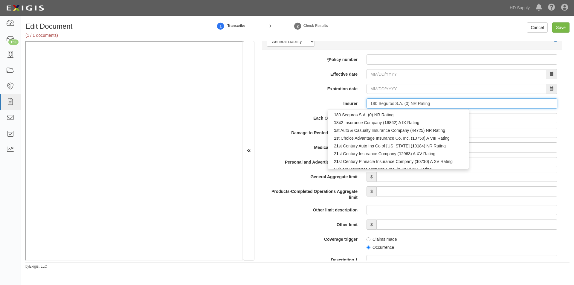
type input "15"
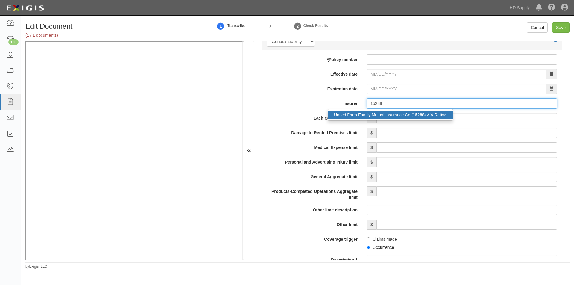
click at [379, 113] on div "United Farm Family Mutual Insurance Co ( 15288 ) A X Rating" at bounding box center [390, 115] width 125 height 8
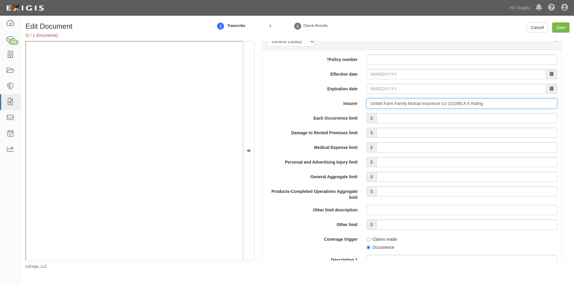
type input "United Farm Family Mutual Insurance Co (15288) A X Rating"
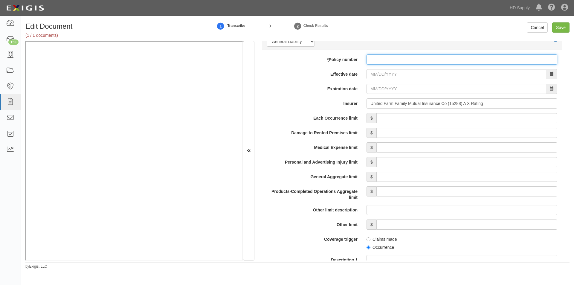
click at [375, 57] on input "* Policy number" at bounding box center [461, 59] width 191 height 10
type input "BOP8243860"
click at [376, 75] on input "Effective date" at bounding box center [456, 74] width 180 height 10
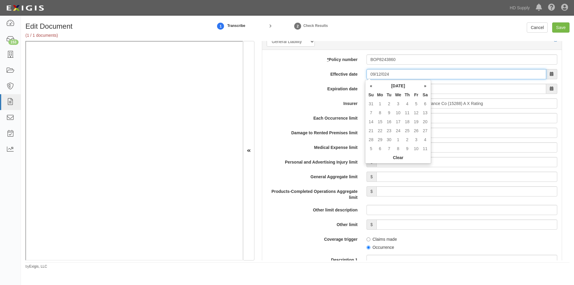
type input "09/12/0024"
type input "09/12/0025"
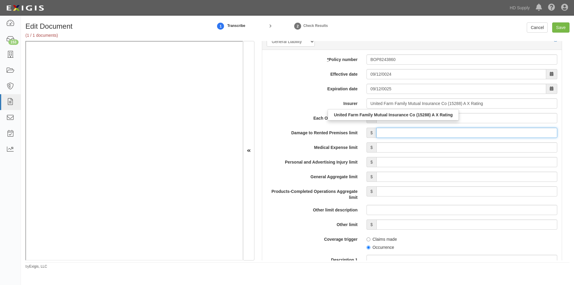
click at [376, 134] on input "Damage to Rented Premises limit" at bounding box center [466, 133] width 181 height 10
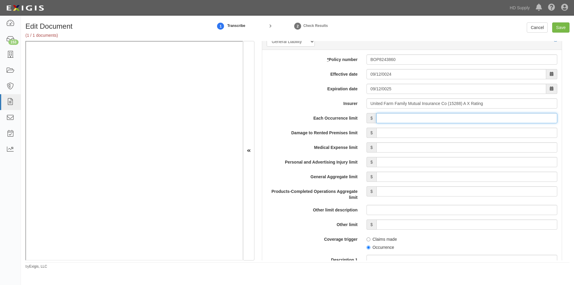
drag, startPoint x: 422, startPoint y: 116, endPoint x: 427, endPoint y: 115, distance: 4.5
click at [422, 116] on input "Each Occurrence limit" at bounding box center [466, 118] width 181 height 10
type input "1,000,000"
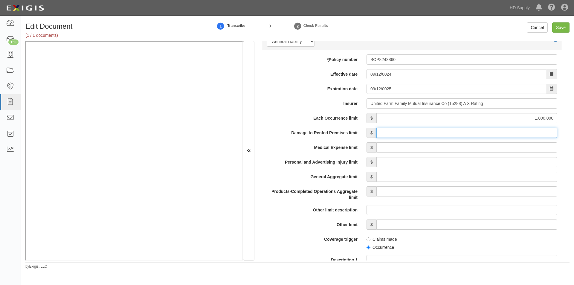
click at [475, 134] on input "Damage to Rented Premises limit" at bounding box center [466, 133] width 181 height 10
type input "50,000"
click at [473, 148] on input "Medical Expense limit" at bounding box center [466, 147] width 181 height 10
type input "5,000"
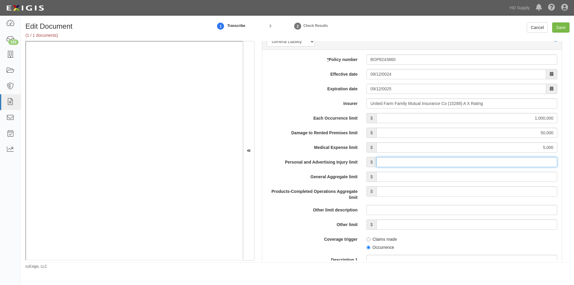
click at [484, 162] on input "Personal and Advertising Injury limit" at bounding box center [466, 162] width 181 height 10
type input "1,000,000"
click at [486, 178] on input "General Aggregate limit" at bounding box center [466, 177] width 181 height 10
type input "2,000,000"
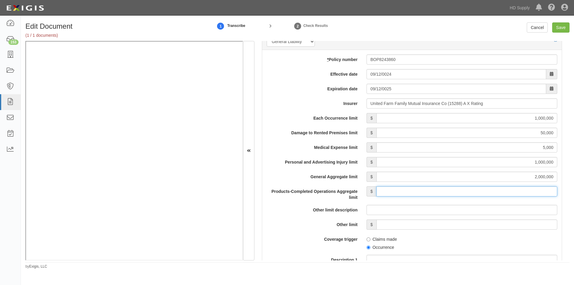
click at [486, 190] on input "Products-Completed Operations Aggregate limit" at bounding box center [466, 191] width 181 height 10
type input "2,000,000"
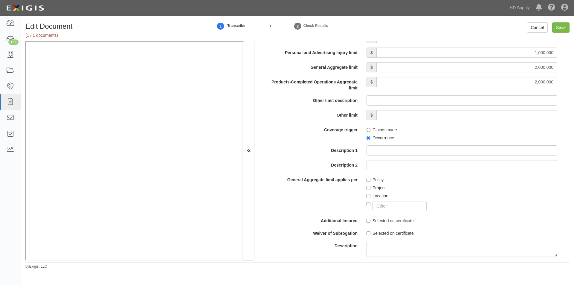
scroll to position [559, 0]
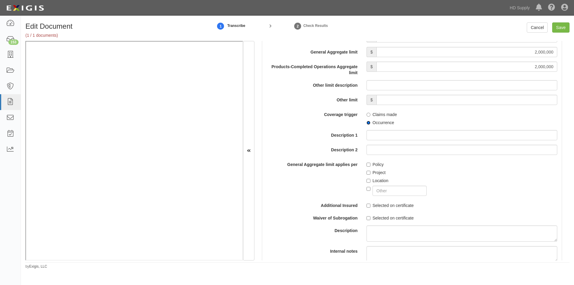
click at [366, 123] on input "Occurrence" at bounding box center [368, 123] width 4 height 4
radio input "true"
click at [367, 164] on input "Policy" at bounding box center [368, 165] width 4 height 4
checkbox input "true"
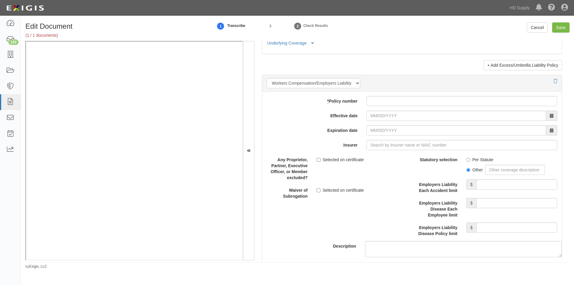
scroll to position [1439, 0]
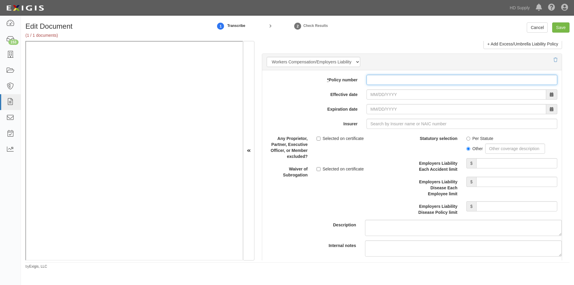
click at [435, 82] on input "* Policy number" at bounding box center [461, 80] width 191 height 10
type input "WC8344396"
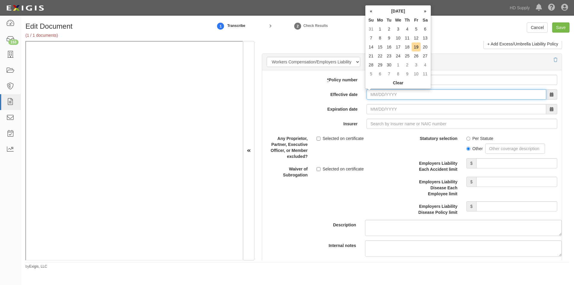
click at [425, 92] on input "Effective date" at bounding box center [456, 94] width 180 height 10
type input "09/12/0024"
type input "09/12/0025"
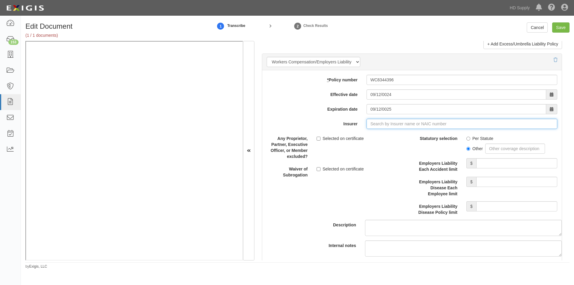
click at [414, 123] on input "Insurer" at bounding box center [461, 124] width 191 height 10
type input "180 Seguros S.A. (0) NR Rating"
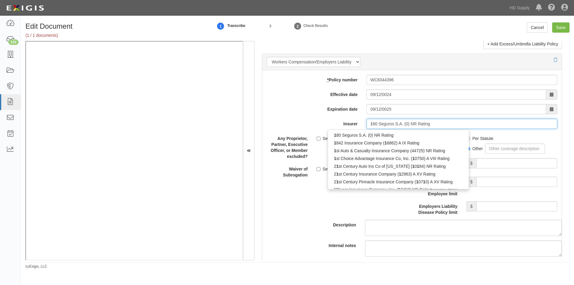
type input "15"
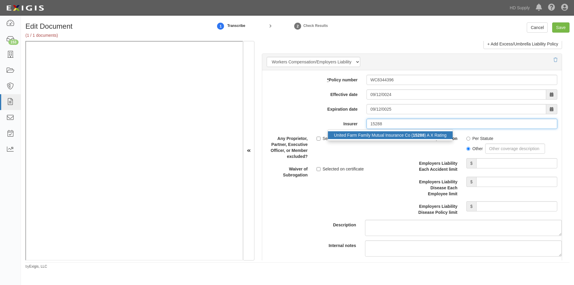
drag, startPoint x: 408, startPoint y: 132, endPoint x: 368, endPoint y: 156, distance: 46.7
click at [408, 132] on div "United Farm Family Mutual Insurance Co ( 15288 ) A X Rating" at bounding box center [390, 135] width 125 height 8
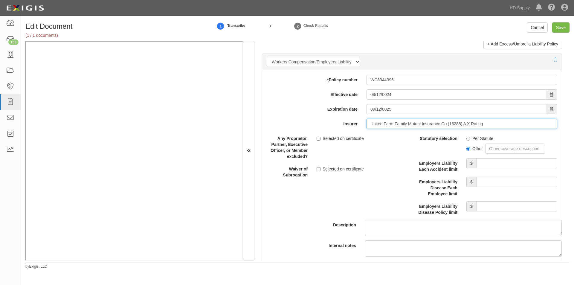
type input "United Farm Family Mutual Insurance Co (15288) A X Rating"
click at [486, 161] on input "Employers Liability Each Accident limit" at bounding box center [516, 163] width 81 height 10
type input "500,000"
click at [494, 182] on input "Employers Liability Disease Each Employee limit" at bounding box center [516, 182] width 81 height 10
type input "500,000"
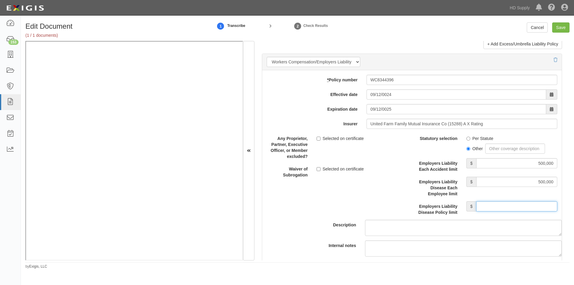
click at [487, 208] on input "Employers Liability Disease Policy limit" at bounding box center [516, 206] width 81 height 10
type input "500,000"
click at [564, 30] on input "Save" at bounding box center [560, 27] width 17 height 10
type input "1000000"
type input "50000"
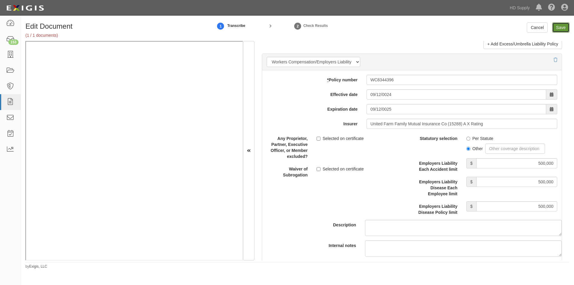
type input "5000"
type input "1000000"
type input "2000000"
type input "500000"
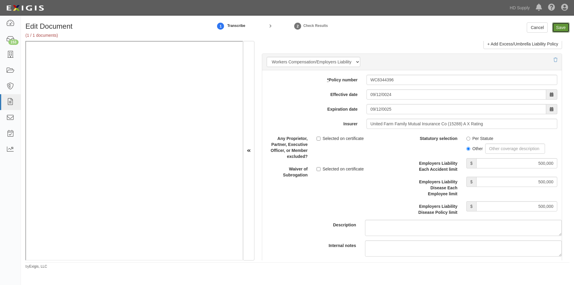
type input "500000"
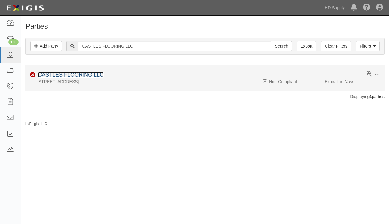
click at [90, 76] on link "CASTLES FLOORING LLC" at bounding box center [70, 75] width 65 height 6
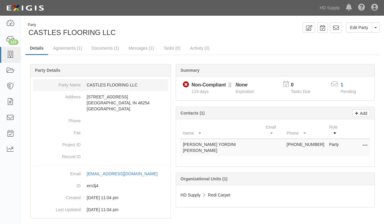
click at [40, 86] on dt "Party Name" at bounding box center [57, 83] width 48 height 9
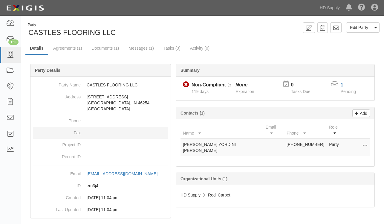
click at [118, 133] on dd at bounding box center [100, 133] width 135 height 12
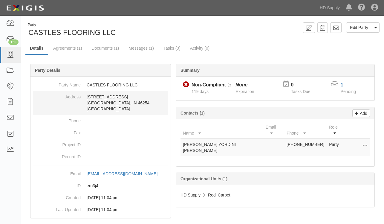
click at [50, 114] on dd "[STREET_ADDRESS]" at bounding box center [100, 103] width 135 height 24
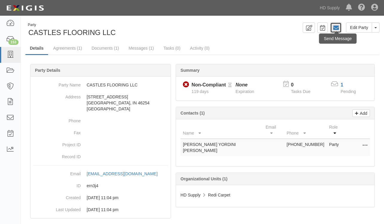
click at [335, 29] on icon at bounding box center [336, 28] width 6 height 6
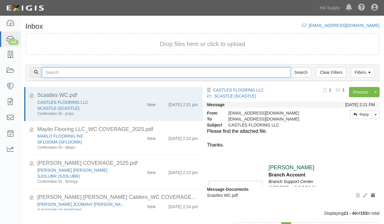
click at [134, 74] on input "text" at bounding box center [166, 72] width 249 height 10
type input "[PERSON_NAME]"
click at [291, 67] on input "Search" at bounding box center [301, 72] width 21 height 10
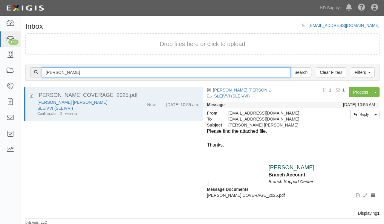
click at [82, 76] on input "[PERSON_NAME]" at bounding box center [166, 72] width 249 height 10
type input "[PERSON_NAME]"
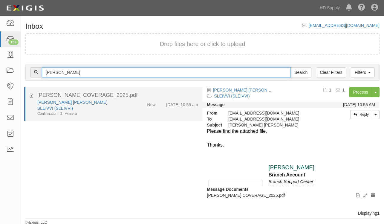
click at [291, 67] on input "Search" at bounding box center [301, 72] width 21 height 10
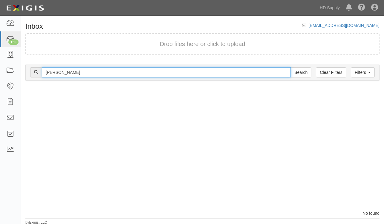
click at [112, 74] on input "[PERSON_NAME]" at bounding box center [166, 72] width 249 height 10
drag, startPoint x: 85, startPoint y: 74, endPoint x: 35, endPoint y: 74, distance: 49.3
click at [35, 74] on div "[PERSON_NAME] Search" at bounding box center [170, 72] width 281 height 10
type input "c"
type input "[PERSON_NAME]"
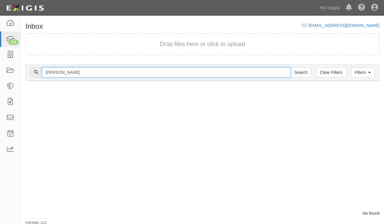
click at [291, 67] on input "Search" at bounding box center [301, 72] width 21 height 10
drag, startPoint x: 96, startPoint y: 72, endPoint x: 40, endPoint y: 72, distance: 55.9
click at [40, 72] on div "[PERSON_NAME] Search" at bounding box center [170, 72] width 281 height 10
paste input "[PERSON_NAME]"
type input "[PERSON_NAME]"
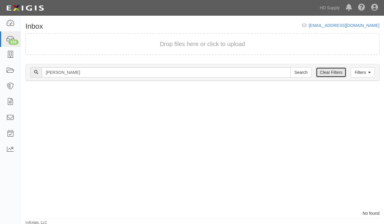
click at [325, 73] on link "Clear Filters" at bounding box center [331, 72] width 30 height 10
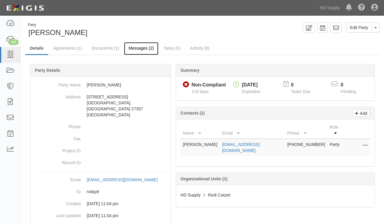
click at [146, 48] on link "Messages (2)" at bounding box center [141, 48] width 34 height 13
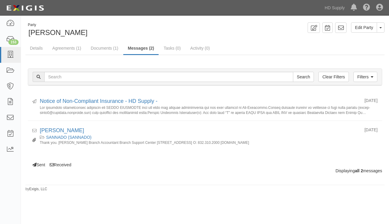
drag, startPoint x: 103, startPoint y: 32, endPoint x: 29, endPoint y: 34, distance: 73.9
click at [29, 34] on div "Party [PERSON_NAME]" at bounding box center [112, 29] width 175 height 15
copy span "[PERSON_NAME]"
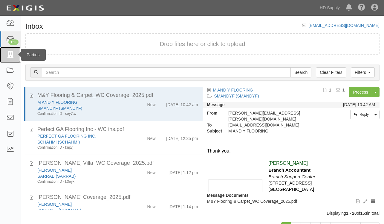
click at [12, 54] on icon at bounding box center [10, 54] width 8 height 7
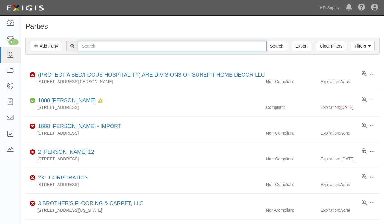
paste input "[PERSON_NAME]"
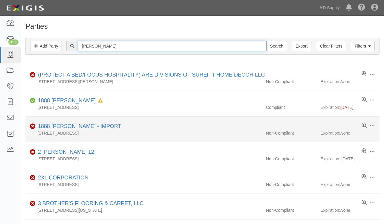
type input "[PERSON_NAME]"
click at [266, 41] on input "Search" at bounding box center [276, 46] width 21 height 10
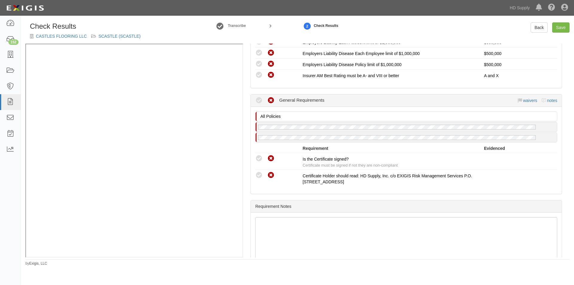
scroll to position [499, 0]
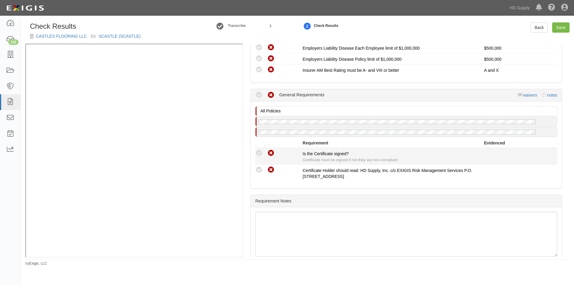
click at [262, 151] on icon at bounding box center [258, 152] width 7 height 7
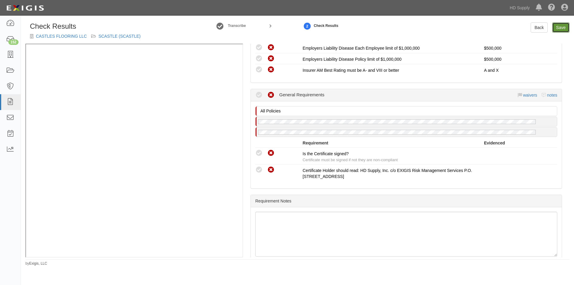
click at [562, 28] on link "Save" at bounding box center [560, 27] width 17 height 10
radio input "true"
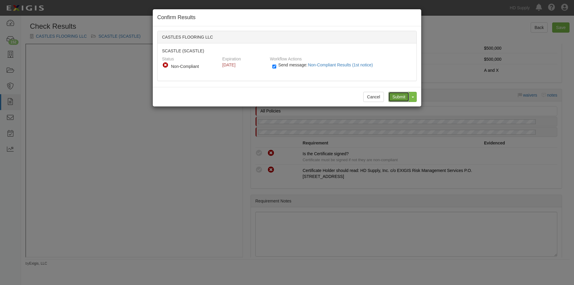
click at [401, 97] on input "Submit" at bounding box center [398, 97] width 21 height 10
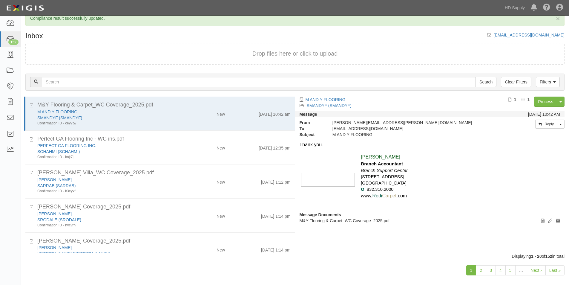
scroll to position [19, 0]
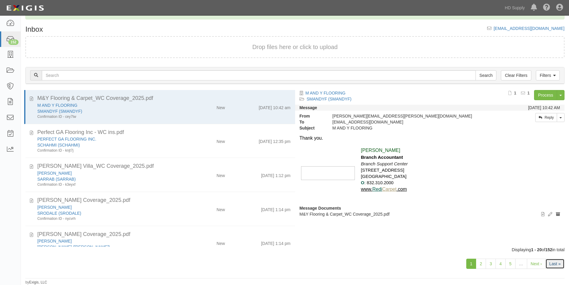
click at [554, 262] on link "Last »" at bounding box center [555, 264] width 19 height 10
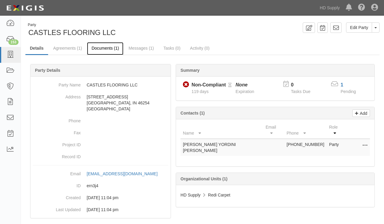
click at [111, 49] on link "Documents (1)" at bounding box center [105, 48] width 36 height 13
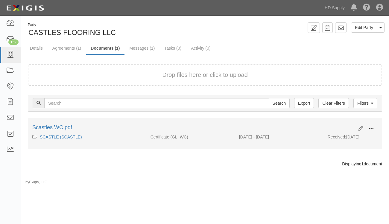
click at [369, 129] on span at bounding box center [370, 128] width 5 height 5
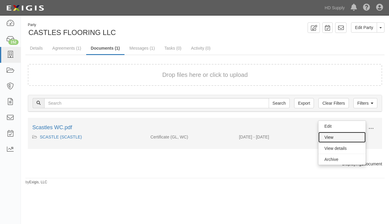
click at [345, 140] on link "View" at bounding box center [341, 137] width 47 height 11
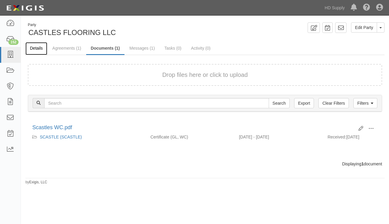
click at [35, 50] on link "Details" at bounding box center [36, 48] width 22 height 13
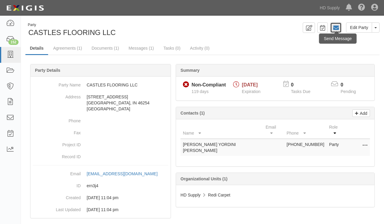
click at [337, 29] on icon at bounding box center [336, 28] width 6 height 6
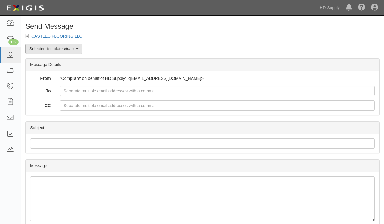
click at [81, 50] on link "Selected template: None" at bounding box center [53, 49] width 57 height 10
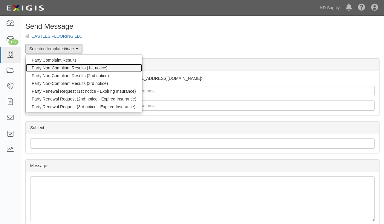
click at [79, 66] on link "Party Non-Compliant Results (1st notice)" at bounding box center [84, 68] width 117 height 8
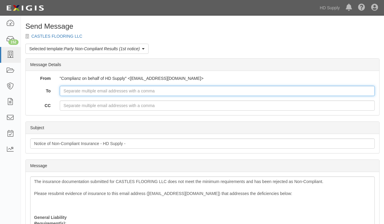
click at [85, 91] on input "To" at bounding box center [217, 91] width 315 height 10
click at [91, 91] on input "To" at bounding box center [217, 91] width 315 height 10
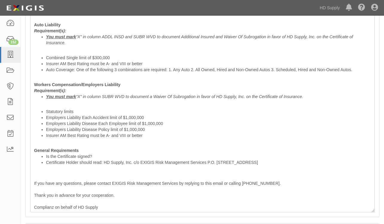
scroll to position [356, 0]
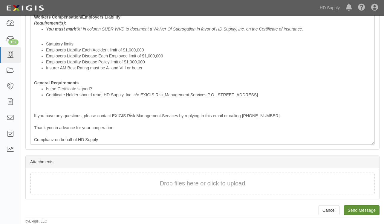
type input "zac.riffle@infarmbureau.com"
click at [362, 210] on input "Send Message" at bounding box center [362, 210] width 36 height 10
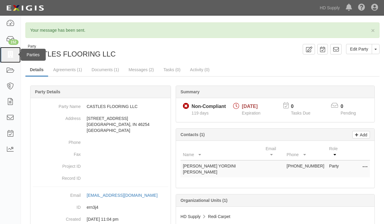
click at [12, 55] on icon at bounding box center [10, 54] width 8 height 7
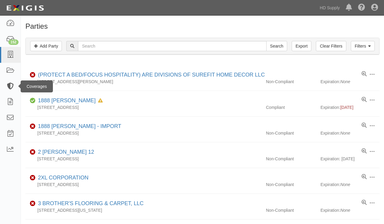
drag, startPoint x: 38, startPoint y: 90, endPoint x: 42, endPoint y: 91, distance: 4.2
click at [39, 90] on div "Coverages" at bounding box center [37, 86] width 32 height 12
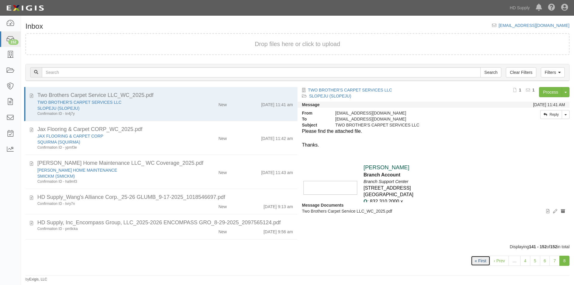
click at [481, 262] on link "« First" at bounding box center [480, 261] width 19 height 10
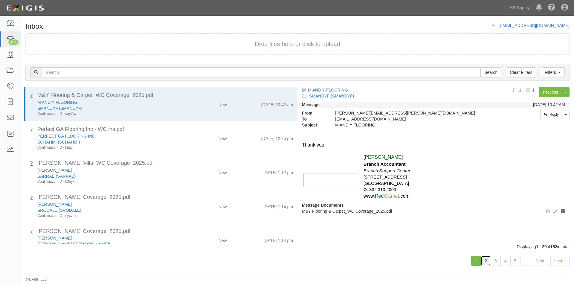
click at [485, 260] on link "2" at bounding box center [486, 261] width 10 height 10
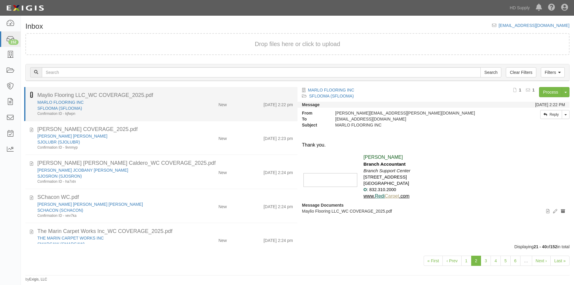
click at [32, 94] on icon at bounding box center [31, 94] width 3 height 7
click at [157, 112] on div "Confirmation ID - kjfwpn" at bounding box center [109, 113] width 145 height 5
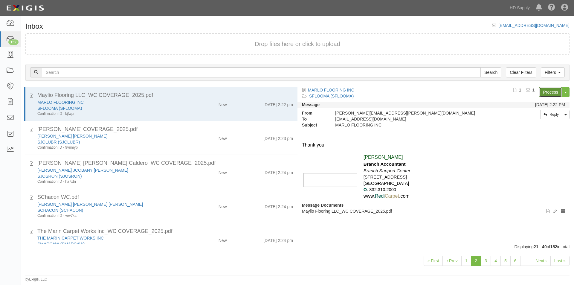
click at [552, 91] on link "Process" at bounding box center [550, 92] width 23 height 10
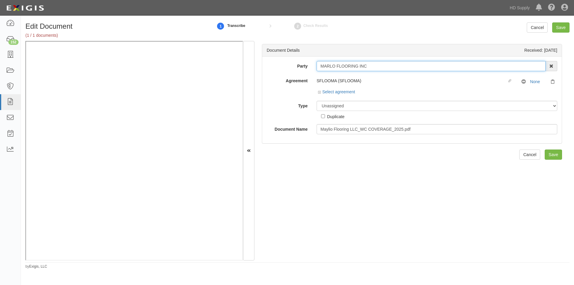
drag, startPoint x: 372, startPoint y: 65, endPoint x: 313, endPoint y: 66, distance: 59.2
click at [313, 66] on div "MARLO FLOORING INC 1888 [PERSON_NAME] 1888 [PERSON_NAME] - IMPORT 2 [PERSON_NAM…" at bounding box center [437, 66] width 250 height 10
type input "m"
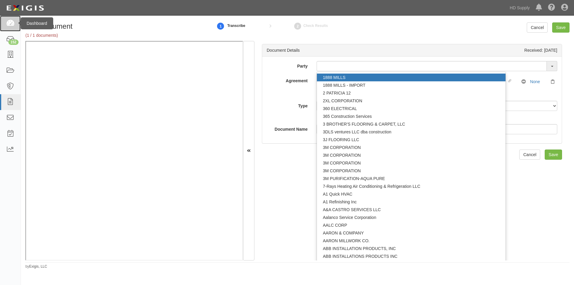
click at [14, 24] on icon at bounding box center [10, 23] width 8 height 7
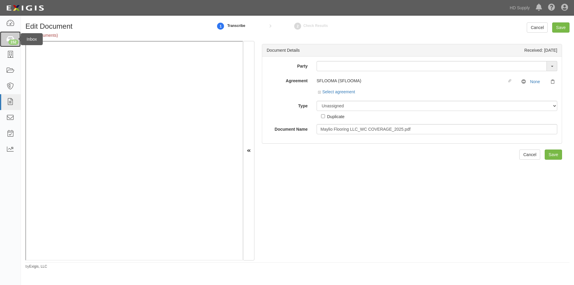
click at [9, 40] on div "152" at bounding box center [13, 41] width 10 height 5
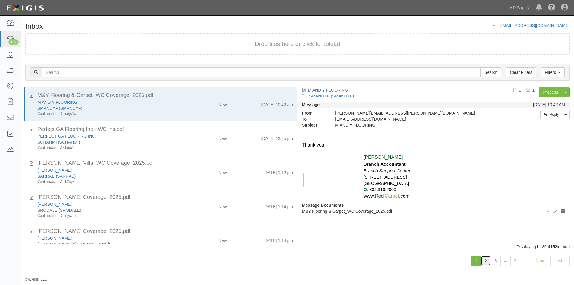
click at [486, 261] on link "2" at bounding box center [486, 261] width 10 height 10
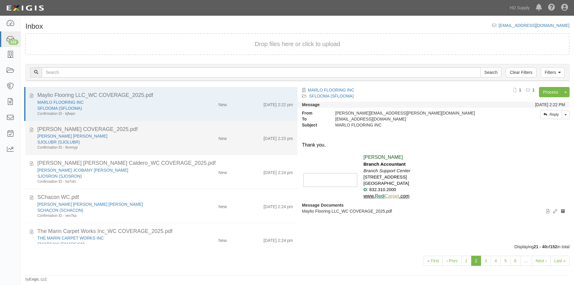
click at [33, 130] on div "[PERSON_NAME] COVERAGE_2025.pdf" at bounding box center [165, 130] width 265 height 8
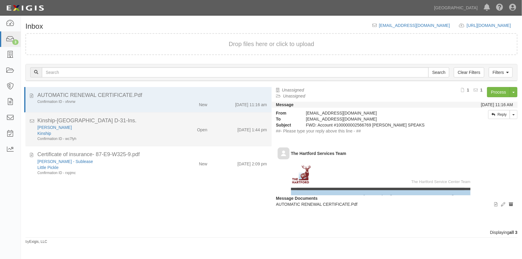
click at [125, 130] on div "[PERSON_NAME]" at bounding box center [102, 127] width 130 height 6
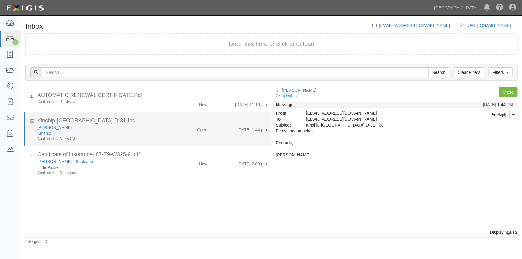
click at [146, 137] on div "Confirmation ID - wc7fyh" at bounding box center [102, 138] width 130 height 5
click at [63, 126] on link "[PERSON_NAME]" at bounding box center [54, 127] width 34 height 5
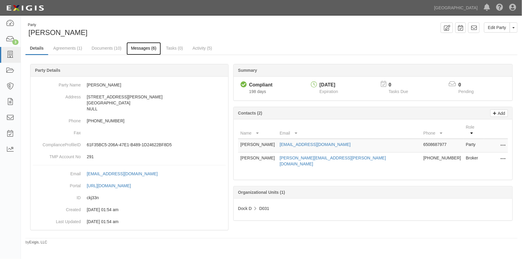
click at [148, 47] on link "Messages (6)" at bounding box center [143, 48] width 34 height 13
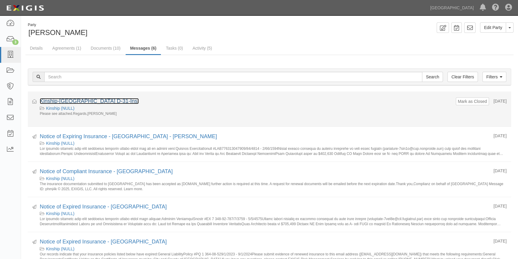
click at [77, 99] on link "Kinship-[GEOGRAPHIC_DATA] D-31-Ins." at bounding box center [89, 101] width 99 height 6
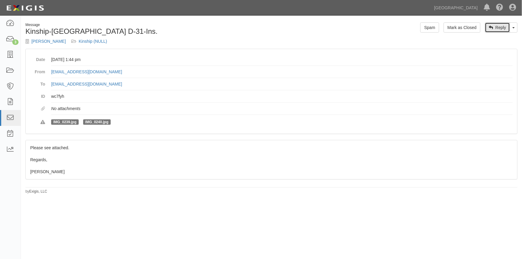
click at [490, 28] on icon at bounding box center [490, 28] width 4 height 4
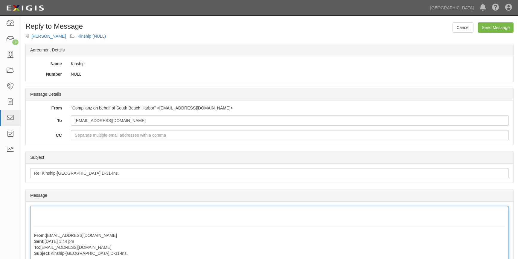
click at [41, 214] on div "From: [EMAIL_ADDRESS][DOMAIN_NAME] Sent: [DATE] 1:44 pm To: [EMAIL_ADDRESS][DOM…" at bounding box center [269, 248] width 478 height 85
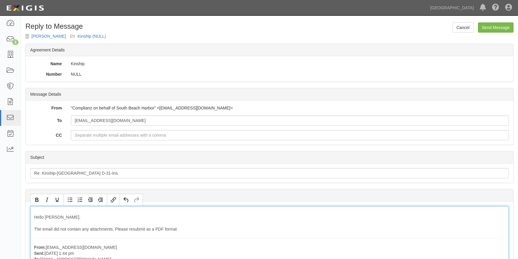
drag, startPoint x: 155, startPoint y: 230, endPoint x: 182, endPoint y: 227, distance: 27.1
click at [182, 227] on div "Hello [PERSON_NAME], The email did not contain any attachments. Please resubmit…" at bounding box center [269, 254] width 478 height 97
click at [35, 198] on icon "Bold" at bounding box center [36, 199] width 7 height 7
click at [181, 235] on div "Hello [PERSON_NAME], The email did not contain any attachments. Please resubmit…" at bounding box center [269, 254] width 478 height 97
click at [183, 230] on div "Hello Andrew, The email did not contain any attachments. Please resubmit as a P…" at bounding box center [269, 254] width 478 height 97
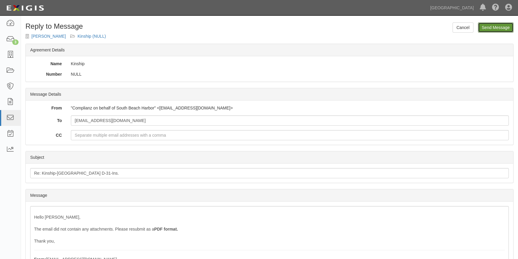
click at [495, 30] on input "Send Message" at bounding box center [496, 27] width 36 height 10
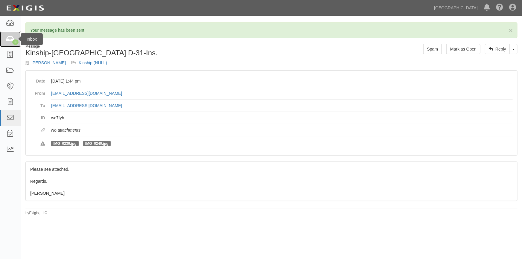
click at [12, 38] on icon at bounding box center [10, 39] width 8 height 7
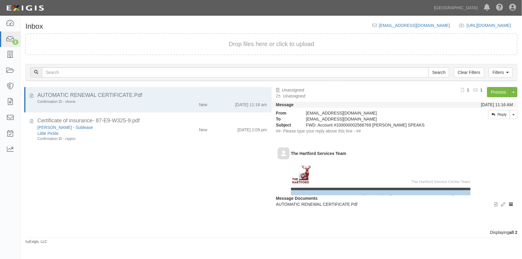
click at [48, 194] on div "AUTOMATIC RENEWAL CERTIFICATE.Pdf Confirmation ID - xfvvrw New [DATE] 11:16 am …" at bounding box center [146, 158] width 250 height 142
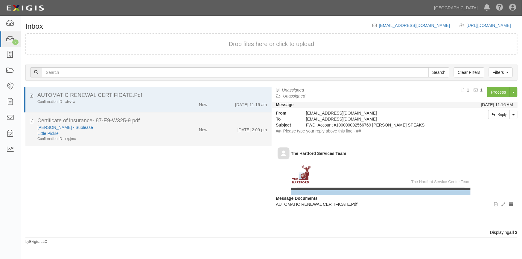
click at [118, 133] on div "Little Pickle" at bounding box center [102, 133] width 130 height 6
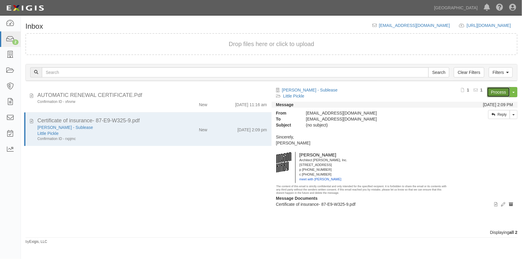
click at [495, 93] on link "Process" at bounding box center [498, 92] width 23 height 10
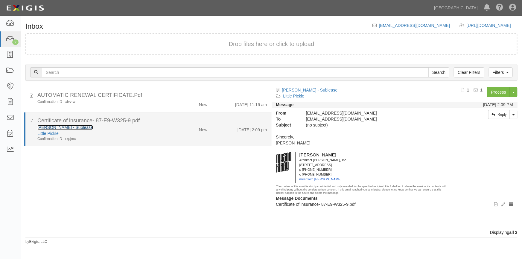
click at [54, 126] on link "[PERSON_NAME] - Sublease" at bounding box center [65, 127] width 56 height 5
drag, startPoint x: 108, startPoint y: 136, endPoint x: 122, endPoint y: 133, distance: 14.9
click at [108, 136] on div "Little Pickle" at bounding box center [102, 133] width 130 height 6
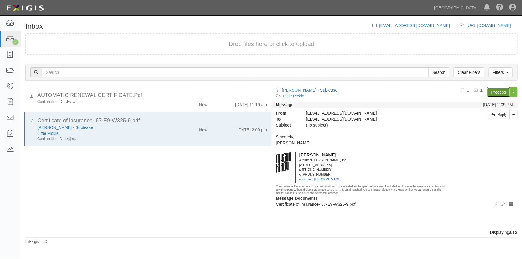
click at [492, 94] on link "Process" at bounding box center [498, 92] width 23 height 10
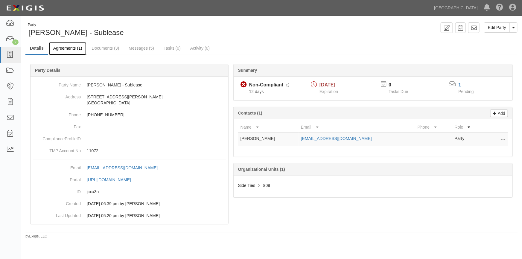
click at [65, 49] on link "Agreements (1)" at bounding box center [68, 48] width 38 height 13
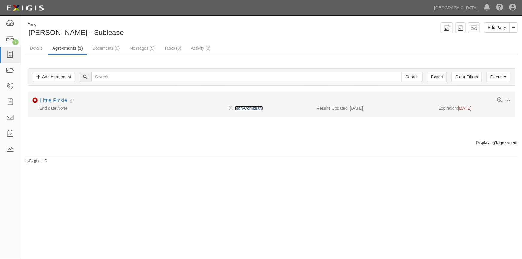
click at [246, 110] on link "Non-Compliant" at bounding box center [249, 108] width 28 height 5
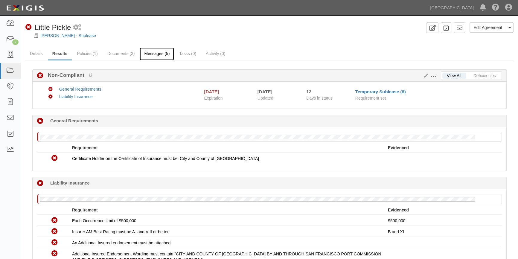
click at [158, 53] on link "Messages (5)" at bounding box center [157, 54] width 34 height 13
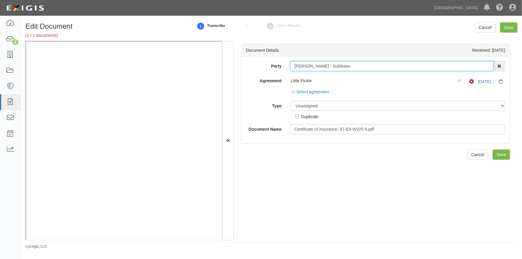
drag, startPoint x: 344, startPoint y: 67, endPoint x: 291, endPoint y: 68, distance: 52.3
click at [291, 68] on input "[PERSON_NAME] - Sublease" at bounding box center [391, 66] width 203 height 10
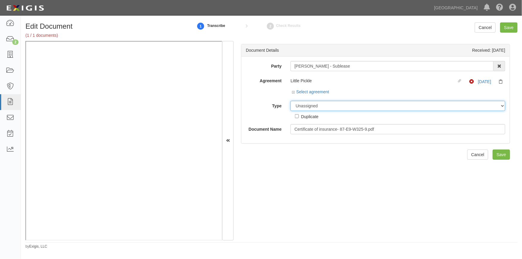
click at [327, 106] on select "Unassigned Binder Cancellation Notice Certificate Contract Endorsement Insuranc…" at bounding box center [397, 106] width 215 height 10
select select "CertificateDetail"
click at [290, 101] on select "Unassigned Binder Cancellation Notice Certificate Contract Endorsement Insuranc…" at bounding box center [397, 106] width 215 height 10
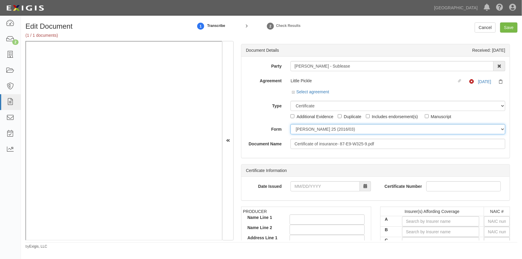
click at [304, 131] on select "ACORD 25 (2016/03) ACORD 101 ACORD 855 NY (2014/05) General" at bounding box center [397, 129] width 215 height 10
select select "GeneralFormDetail"
click at [290, 124] on select "ACORD 25 (2016/03) ACORD 101 ACORD 855 NY (2014/05) General" at bounding box center [397, 129] width 215 height 10
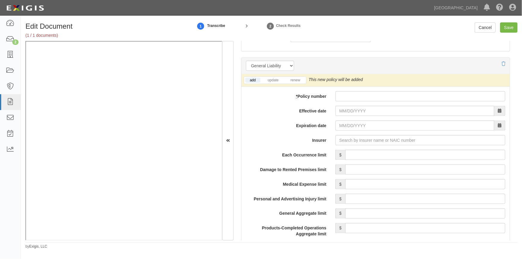
scroll to position [416, 0]
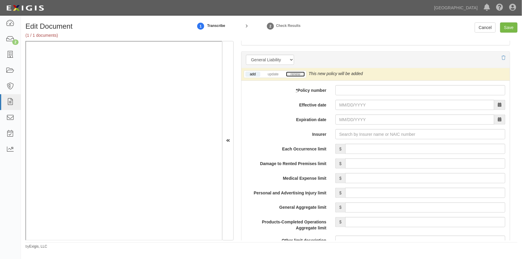
click at [294, 73] on link "renew" at bounding box center [295, 74] width 19 height 5
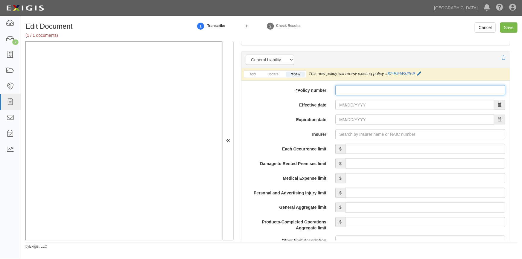
paste input "87-E9-W325-9"
type input "87-E9-W325-9"
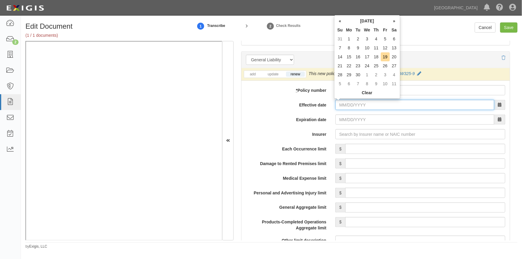
click at [353, 105] on input "Effective date" at bounding box center [414, 105] width 159 height 10
click at [338, 48] on td "7" at bounding box center [339, 47] width 9 height 9
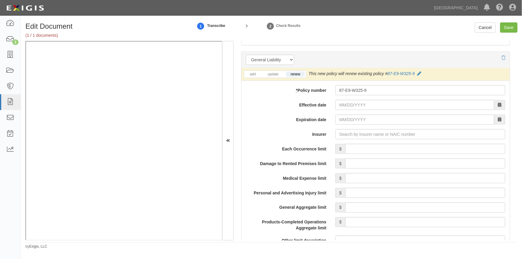
type input "09/07/2025"
type input "[DATE]"
click at [360, 137] on input "Insurer" at bounding box center [420, 134] width 170 height 10
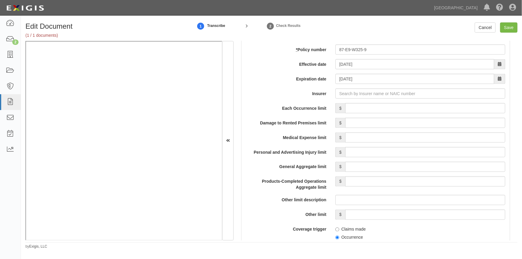
scroll to position [491, 0]
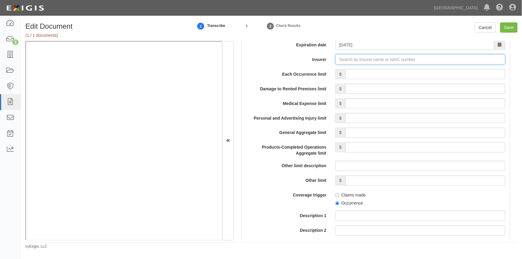
click at [357, 57] on input "Insurer" at bounding box center [420, 59] width 170 height 10
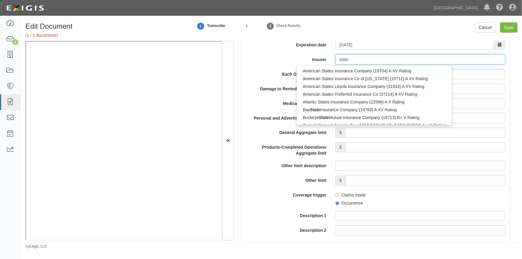
type input "state f"
type input "state farm County Mutual Ins Co of Texas (26816) A++ XV Rating"
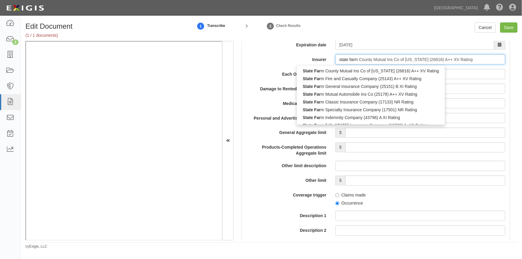
type input "state farm"
type input "state farm general Insurance Company (25151) B XI Rating"
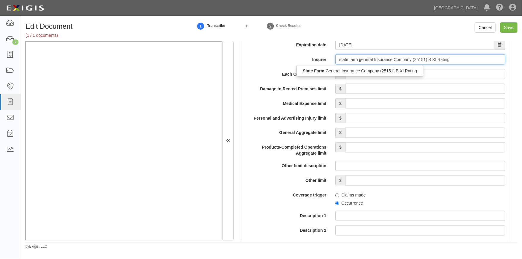
type input "state farm gen"
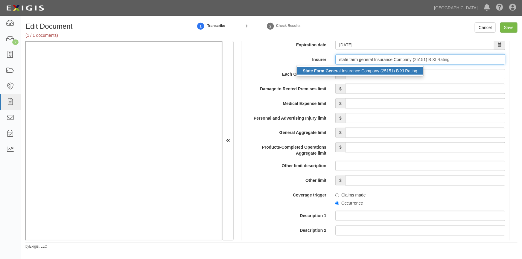
click at [344, 69] on div "State Farm Gen eral Insurance Company (25151) B XI Rating" at bounding box center [360, 71] width 126 height 8
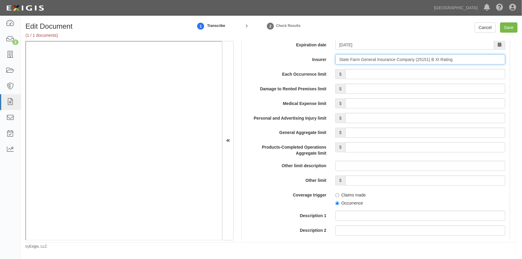
type input "State Farm General Insurance Company (25151) B XI Rating"
click at [369, 76] on input "Each Occurrence limit" at bounding box center [425, 74] width 160 height 10
click at [510, 27] on input "Save" at bounding box center [508, 27] width 17 height 10
type input "500000"
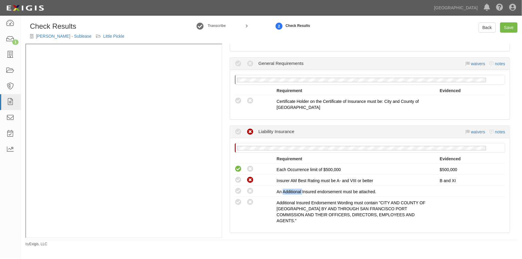
scroll to position [57, 0]
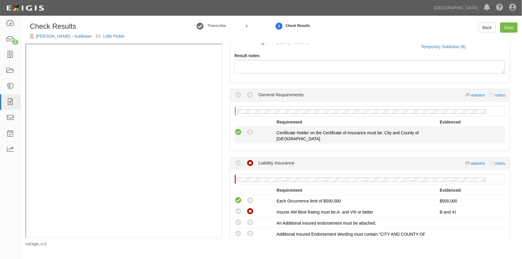
click at [240, 130] on icon at bounding box center [237, 132] width 7 height 7
radio input "true"
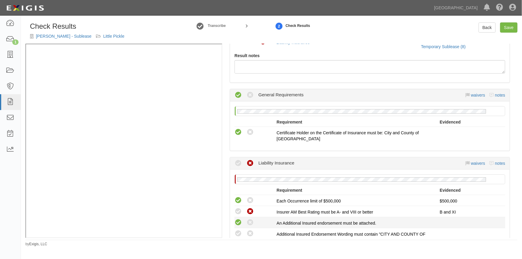
click at [237, 223] on icon at bounding box center [237, 222] width 7 height 7
radio input "true"
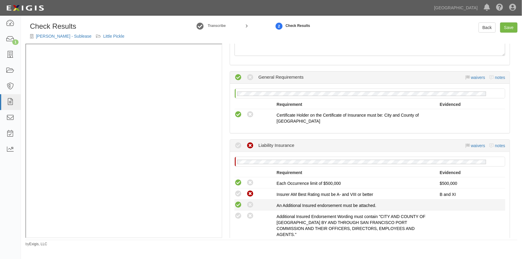
scroll to position [84, 0]
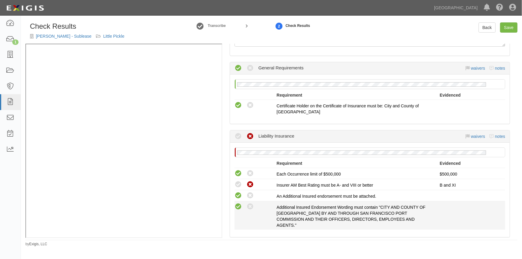
click at [234, 204] on icon at bounding box center [237, 206] width 7 height 7
radio input "true"
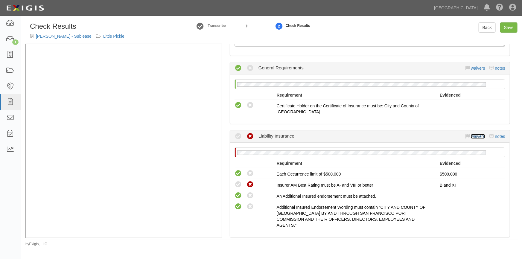
click at [477, 134] on link "waivers" at bounding box center [478, 136] width 14 height 5
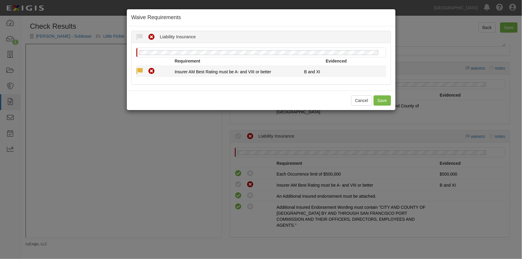
click at [142, 69] on icon at bounding box center [139, 71] width 7 height 7
radio input "true"
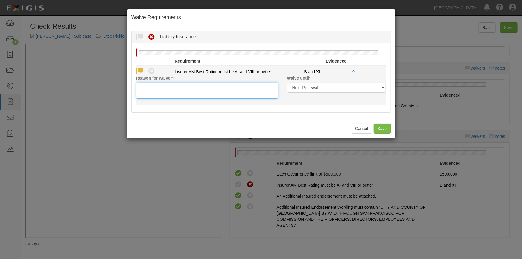
drag, startPoint x: 176, startPoint y: 86, endPoint x: 175, endPoint y: 94, distance: 7.5
click at [175, 91] on textarea "Reason for waiver *" at bounding box center [207, 91] width 142 height 16
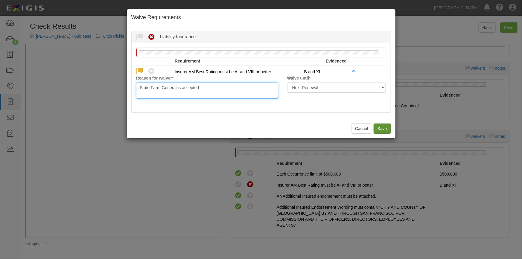
type textarea "State Farm General is accepted"
click at [388, 128] on button "Save" at bounding box center [381, 128] width 17 height 10
radio input "true"
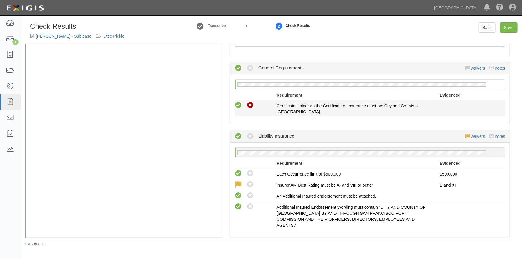
click at [250, 103] on icon at bounding box center [249, 105] width 7 height 7
radio input "true"
radio input "false"
radio input "true"
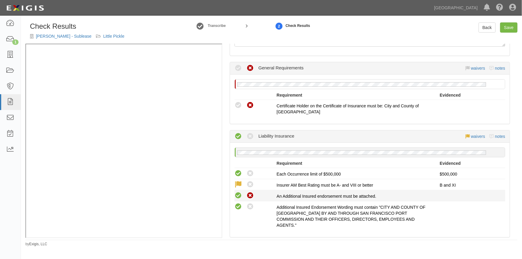
click at [250, 197] on icon at bounding box center [249, 195] width 7 height 7
radio input "true"
radio input "false"
radio input "true"
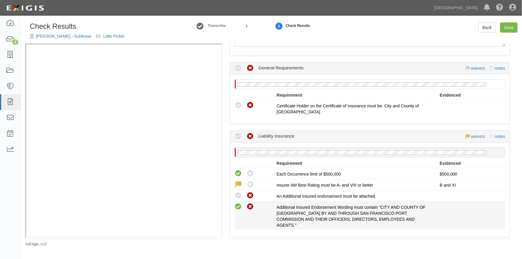
click at [249, 208] on icon at bounding box center [249, 206] width 7 height 7
radio input "false"
radio input "true"
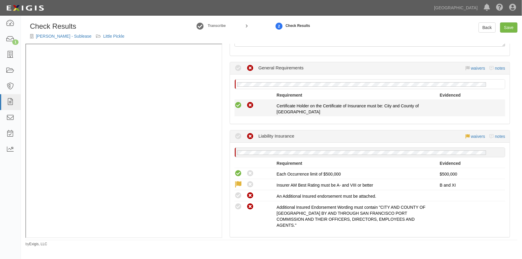
click at [237, 104] on icon at bounding box center [237, 105] width 7 height 7
radio input "true"
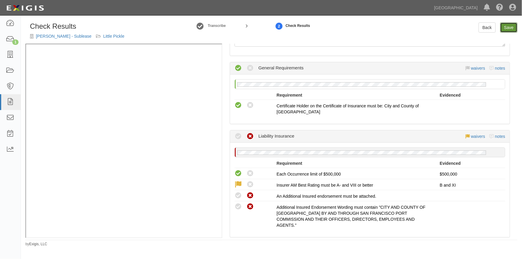
click at [507, 30] on link "Save" at bounding box center [508, 27] width 17 height 10
radio input "true"
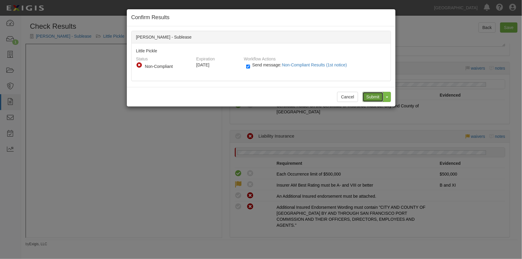
click at [373, 95] on input "Submit" at bounding box center [372, 97] width 21 height 10
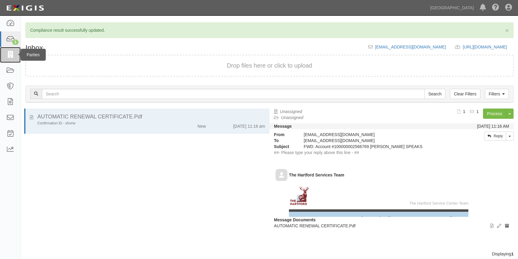
drag, startPoint x: 8, startPoint y: 56, endPoint x: 14, endPoint y: 56, distance: 5.7
click at [8, 56] on icon at bounding box center [10, 54] width 8 height 7
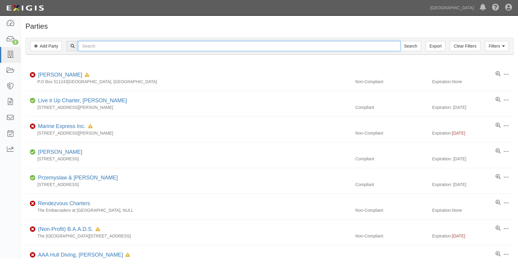
click at [90, 49] on input "text" at bounding box center [239, 46] width 322 height 10
type input "[PERSON_NAME]"
click at [400, 41] on input "Search" at bounding box center [410, 46] width 21 height 10
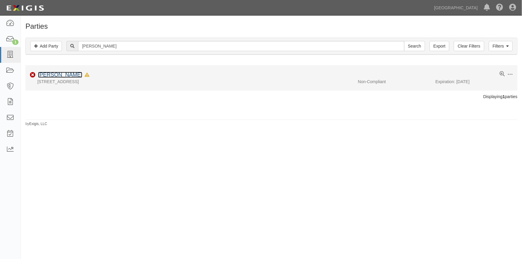
click at [52, 75] on link "[PERSON_NAME]" at bounding box center [60, 75] width 44 height 6
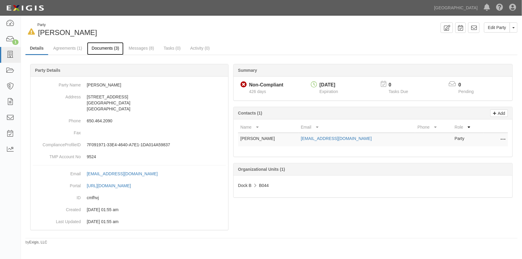
click at [110, 48] on link "Documents (3)" at bounding box center [105, 48] width 36 height 13
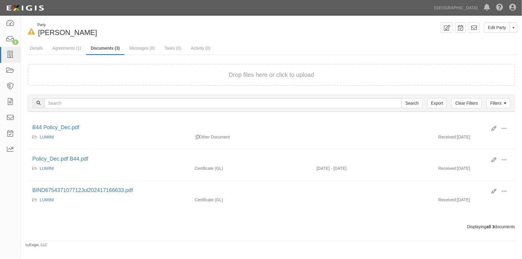
click at [138, 79] on div "Drop files here or click to upload" at bounding box center [271, 75] width 474 height 9
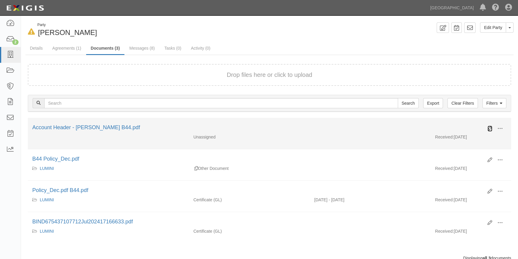
click at [489, 130] on icon at bounding box center [489, 128] width 5 height 5
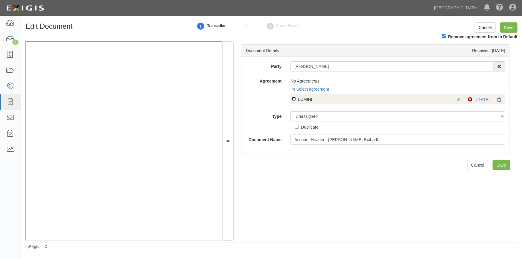
click at [293, 98] on input "Linked agreement LUMINI Linked agreement" at bounding box center [294, 99] width 4 height 4
checkbox input "true"
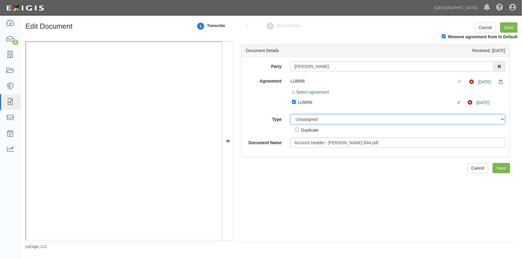
click at [308, 120] on select "Unassigned Binder Cancellation Notice Certificate Contract Endorsement Insuranc…" at bounding box center [397, 119] width 215 height 10
select select "OtherDetail"
click at [290, 114] on select "Unassigned Binder Cancellation Notice Certificate Contract Endorsement Insuranc…" at bounding box center [397, 119] width 215 height 10
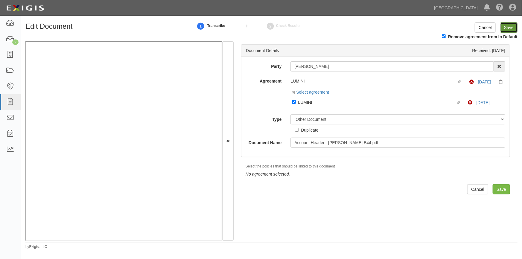
click at [505, 26] on input "Save" at bounding box center [508, 27] width 17 height 10
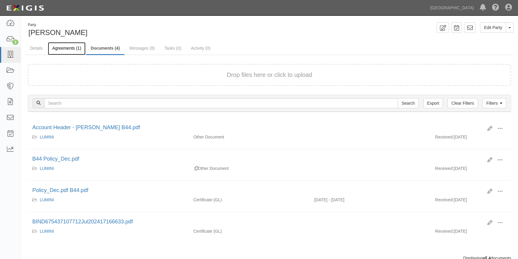
click at [64, 50] on link "Agreements (1)" at bounding box center [67, 48] width 38 height 13
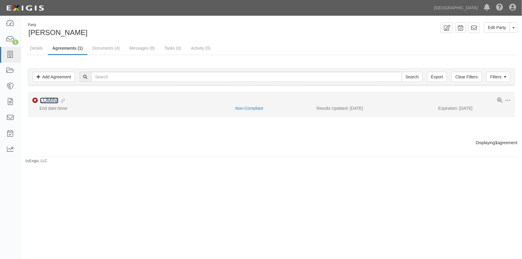
click at [47, 101] on link "LUMINI" at bounding box center [49, 100] width 18 height 6
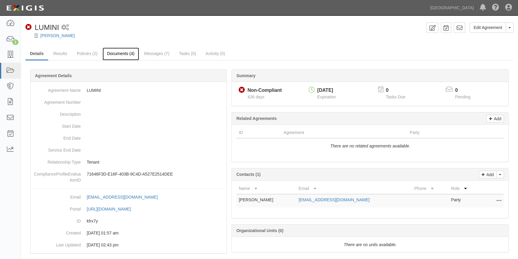
click at [118, 55] on link "Documents (4)" at bounding box center [121, 54] width 36 height 13
click at [508, 31] on button "Toggle Agreement Dropdown" at bounding box center [509, 27] width 8 height 10
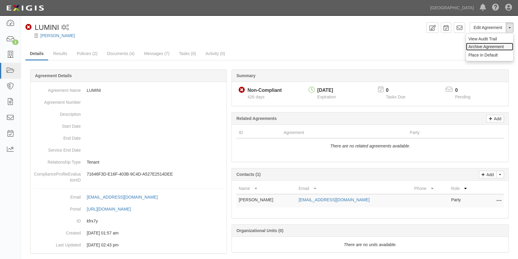
click at [490, 47] on link "Archive Agreement" at bounding box center [489, 47] width 47 height 8
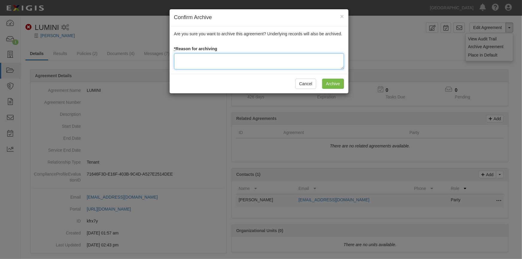
click at [243, 60] on textarea at bounding box center [259, 61] width 170 height 16
type textarea "Req per client"
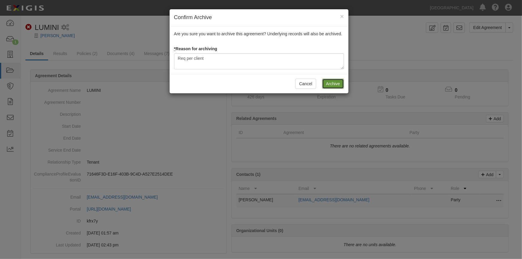
click at [341, 85] on input "Archive" at bounding box center [333, 84] width 22 height 10
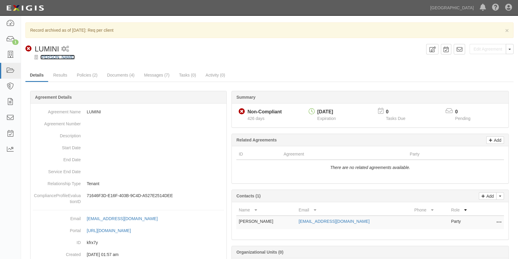
click at [57, 56] on link "[PERSON_NAME]" at bounding box center [57, 57] width 34 height 5
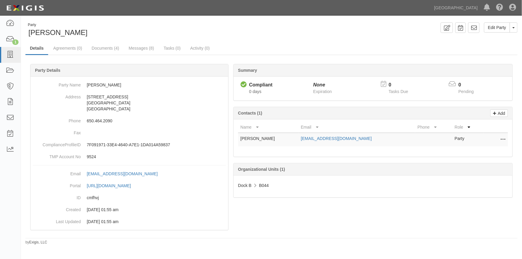
click at [518, 28] on div "Edit Party Toggle Party Dropdown View Audit Trail Archive Party Send Message Ad…" at bounding box center [396, 27] width 250 height 10
click at [514, 28] on span "button" at bounding box center [513, 27] width 2 height 1
click at [488, 46] on link "Archive Party" at bounding box center [493, 47] width 47 height 8
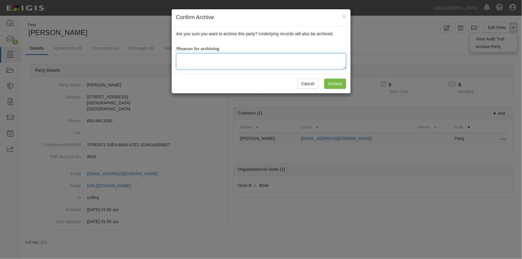
click at [278, 66] on textarea at bounding box center [261, 61] width 170 height 16
type textarea "Per client"
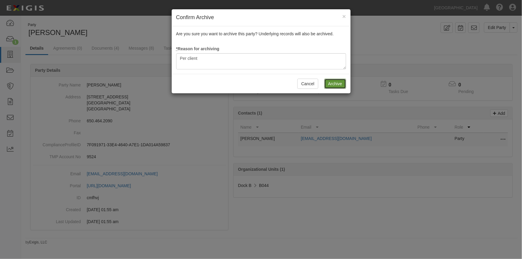
click at [331, 87] on input "Archive" at bounding box center [335, 84] width 22 height 10
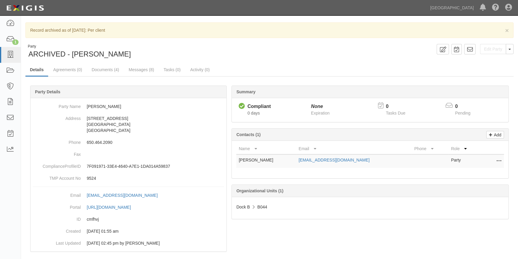
drag, startPoint x: 126, startPoint y: 54, endPoint x: 74, endPoint y: 58, distance: 52.2
click at [74, 58] on div "Party ARCHIVED - Benjamin Brydon" at bounding box center [78, 51] width 106 height 15
copy span "[PERSON_NAME]"
click at [11, 55] on icon at bounding box center [10, 54] width 8 height 7
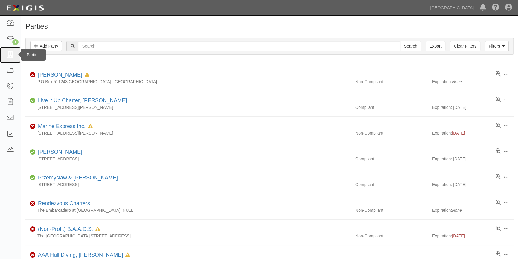
click at [5, 53] on link at bounding box center [10, 55] width 21 height 16
click at [51, 46] on link "Add Party" at bounding box center [46, 46] width 32 height 10
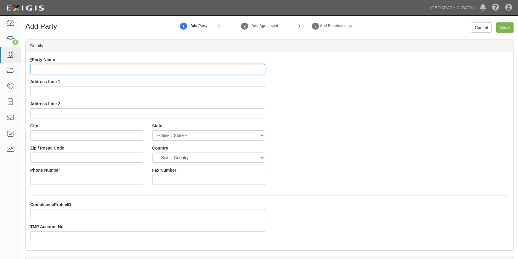
drag, startPoint x: 45, startPoint y: 71, endPoint x: 39, endPoint y: 70, distance: 5.7
click at [45, 71] on input "* Party Name" at bounding box center [147, 69] width 235 height 10
type input "[PERSON_NAME]"
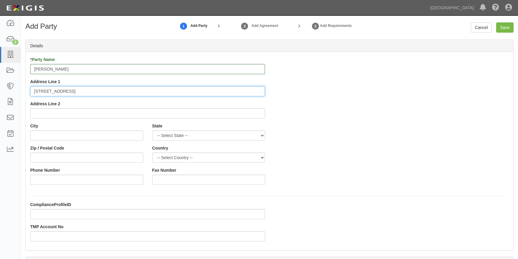
type input "[STREET_ADDRESS]"
type input "San Francisco"
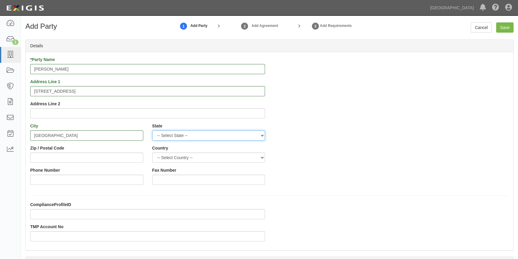
select select "CA"
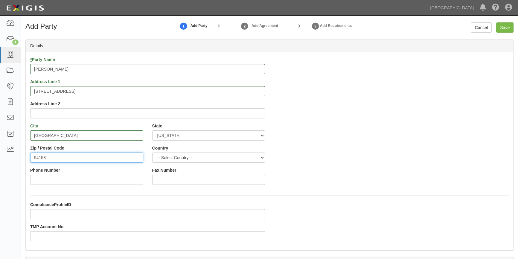
type input "94158"
select select "US"
type input "415-425-2998"
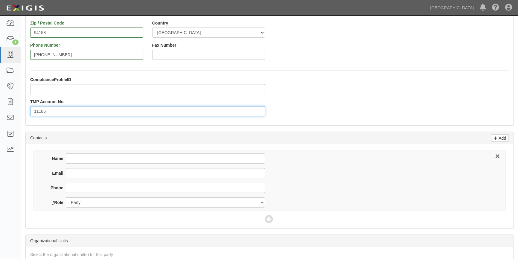
scroll to position [126, 0]
type input "11186"
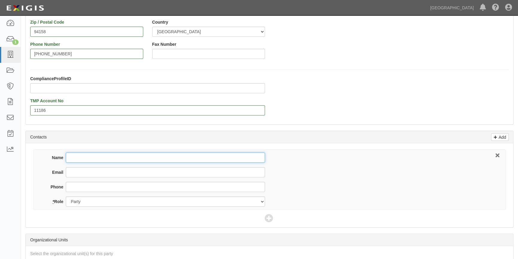
click at [90, 158] on input "Name" at bounding box center [165, 157] width 199 height 10
type input "Tom Saunders"
paste input "saunders.tom@gmail.com"
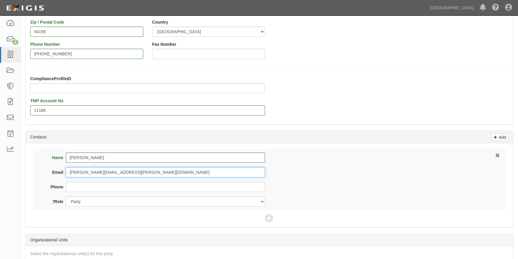
scroll to position [180, 0]
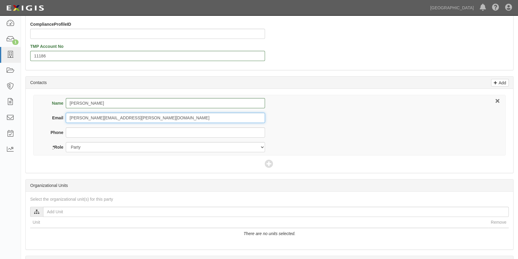
type input "saunders.tom@gmail.com"
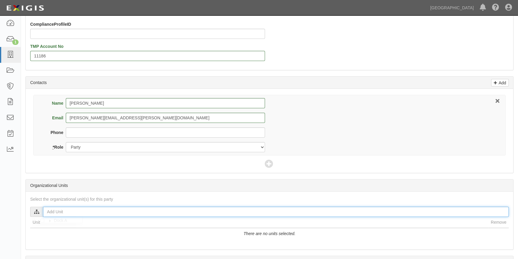
click at [68, 214] on input "text" at bounding box center [275, 212] width 465 height 10
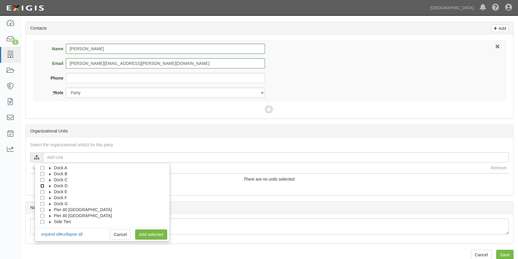
click at [43, 185] on input "Dock D" at bounding box center [42, 186] width 4 height 4
checkbox input "true"
click at [50, 185] on icon at bounding box center [50, 186] width 4 height 3
click at [49, 173] on input "D092" at bounding box center [48, 172] width 4 height 4
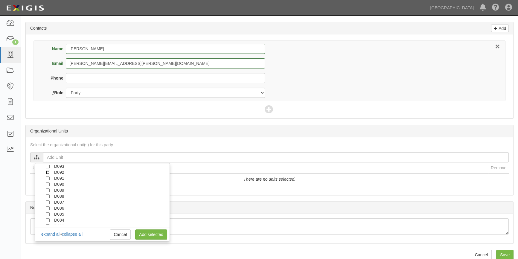
checkbox input "true"
click at [143, 233] on link "Add selected" at bounding box center [151, 234] width 32 height 10
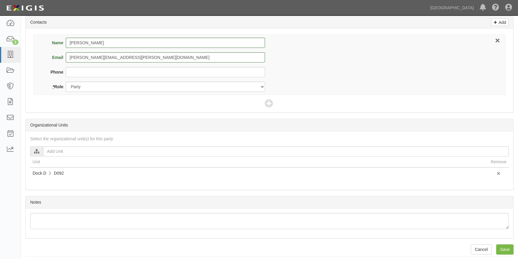
scroll to position [244, 0]
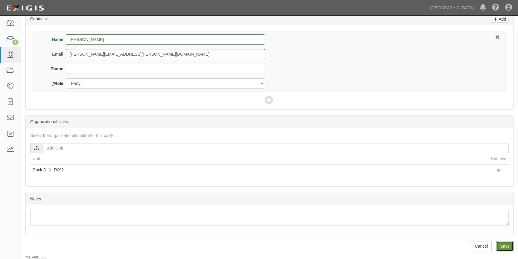
click at [505, 245] on input "Save" at bounding box center [504, 246] width 17 height 10
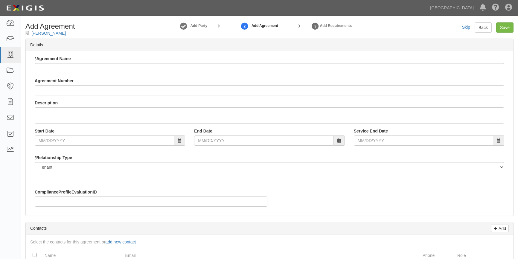
checkbox input "true"
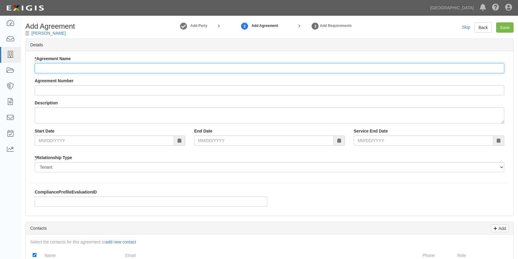
click at [178, 67] on input "* Agreement Name" at bounding box center [269, 68] width 469 height 10
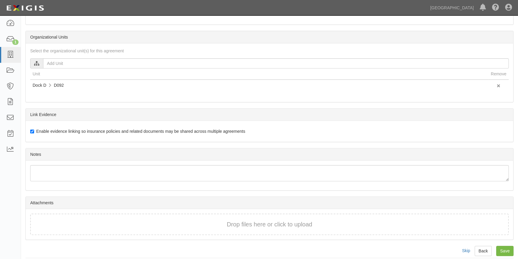
scroll to position [263, 0]
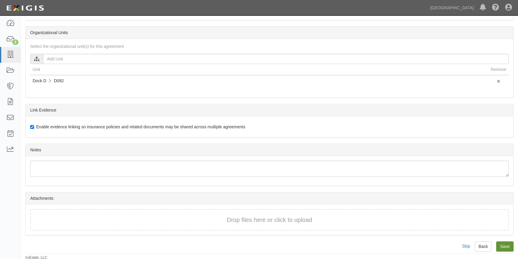
type input "Simplified"
click at [502, 249] on input "Save" at bounding box center [504, 246] width 17 height 10
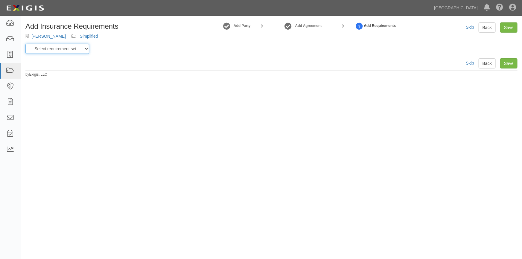
click at [87, 48] on select "-- Select requirement set -- Berth Holder Charter (24 or less) Charter (more th…" at bounding box center [57, 49] width 64 height 10
select select "53963"
click at [25, 44] on select "-- Select requirement set -- Berth Holder Charter (24 or less) Charter (more th…" at bounding box center [57, 49] width 64 height 10
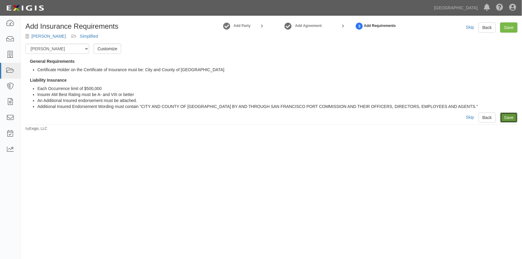
click at [513, 118] on link "Save" at bounding box center [508, 117] width 17 height 10
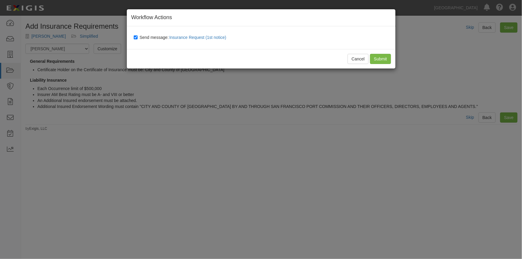
click at [138, 35] on label "Send message: Insurance Request (1st notice)" at bounding box center [181, 38] width 95 height 8
click at [138, 35] on input "Send message: Insurance Request (1st notice)" at bounding box center [136, 37] width 4 height 5
checkbox input "false"
click at [388, 56] on input "Submit" at bounding box center [380, 59] width 21 height 10
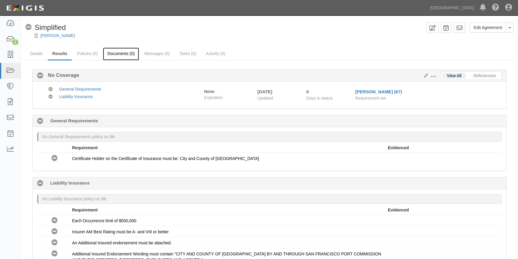
click at [124, 55] on link "Documents (0)" at bounding box center [121, 54] width 36 height 13
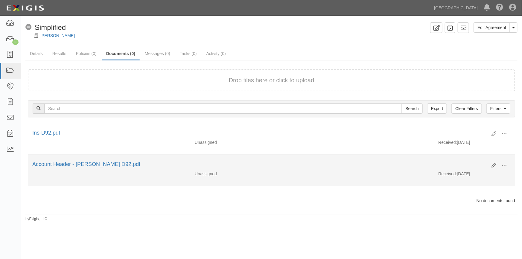
click at [490, 165] on div "Edit View View details Archive" at bounding box center [499, 166] width 24 height 10
click at [491, 165] on icon at bounding box center [493, 165] width 5 height 5
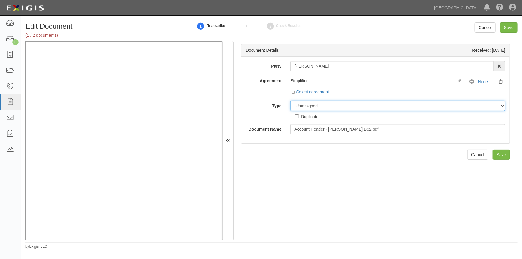
click at [300, 105] on select "Unassigned Binder Cancellation Notice Certificate Contract Endorsement Insuranc…" at bounding box center [397, 106] width 215 height 10
select select "OtherDetail"
click at [290, 101] on select "Unassigned Binder Cancellation Notice Certificate Contract Endorsement Insuranc…" at bounding box center [397, 106] width 215 height 10
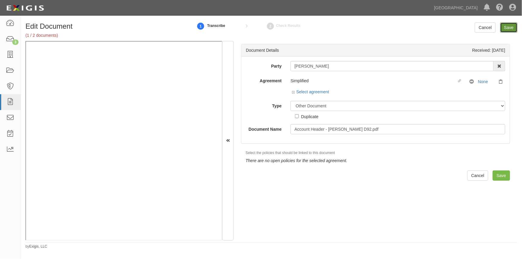
click at [507, 27] on input "Save" at bounding box center [508, 27] width 17 height 10
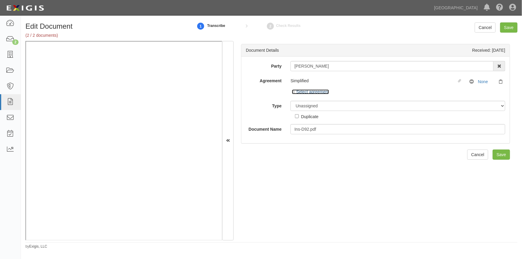
click at [306, 91] on link "Select agreement" at bounding box center [310, 91] width 37 height 5
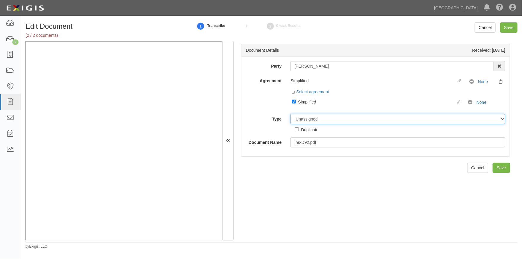
click at [311, 118] on select "Unassigned Binder Cancellation Notice Certificate Contract Endorsement Insuranc…" at bounding box center [397, 119] width 215 height 10
select select "CertificateDetail"
click at [290, 114] on select "Unassigned Binder Cancellation Notice Certificate Contract Endorsement Insuranc…" at bounding box center [397, 119] width 215 height 10
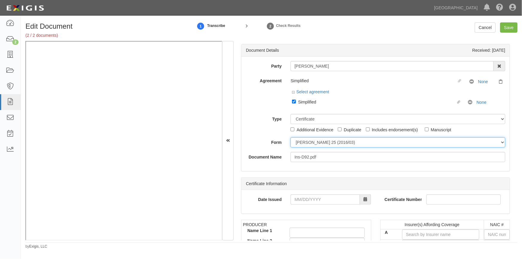
click at [308, 142] on select "[PERSON_NAME] 25 (2016/03) [PERSON_NAME] 101 [PERSON_NAME] 855 NY (2014/05) Gen…" at bounding box center [397, 142] width 215 height 10
select select "GeneralFormDetail"
click at [290, 137] on select "[PERSON_NAME] 25 (2016/03) [PERSON_NAME] 101 [PERSON_NAME] 855 NY (2014/05) Gen…" at bounding box center [397, 142] width 215 height 10
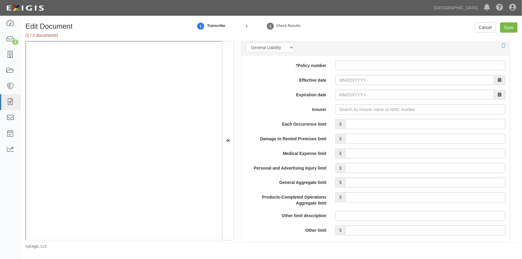
scroll to position [444, 0]
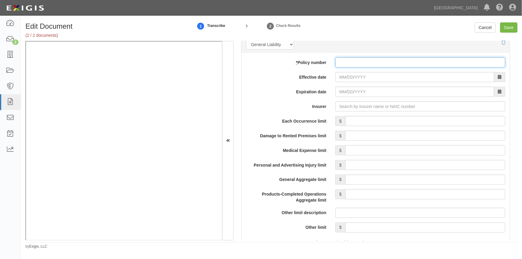
click at [352, 62] on input "* Policy number" at bounding box center [420, 62] width 170 height 10
type input "998198762"
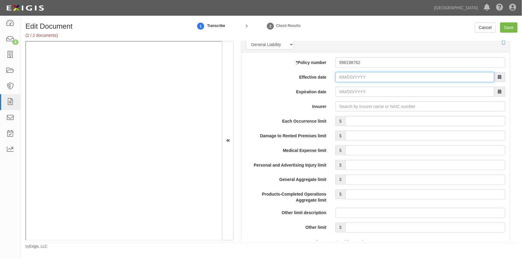
click at [341, 77] on input "Effective date" at bounding box center [414, 77] width 159 height 10
type input "05/30/2025"
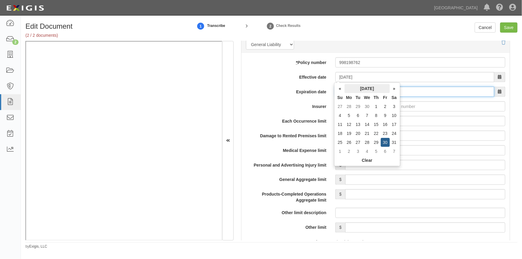
type input "[DATE]"
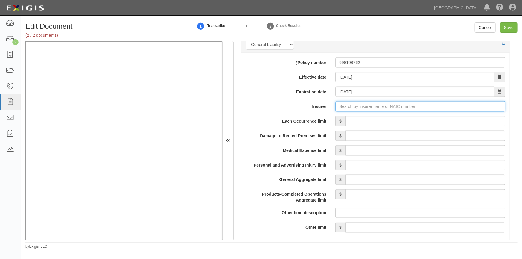
click at [349, 106] on input "Insurer" at bounding box center [420, 106] width 170 height 10
type input "21st Century Advantage Insurance Company (25232) NR Rating"
type input "2"
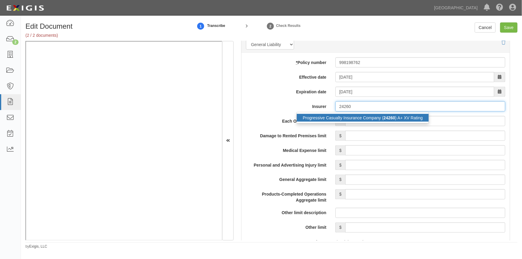
click at [343, 117] on div "Progressive Casualty Insurance Company ( 24260 ) A+ XV Rating" at bounding box center [363, 118] width 132 height 8
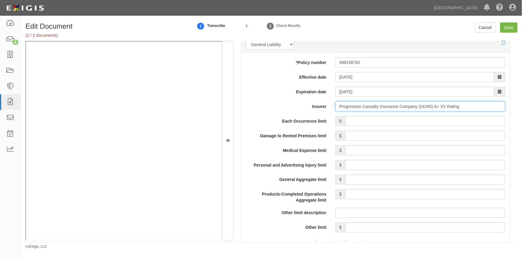
type input "Progressive Casualty Insurance Company (24260) A+ XV Rating"
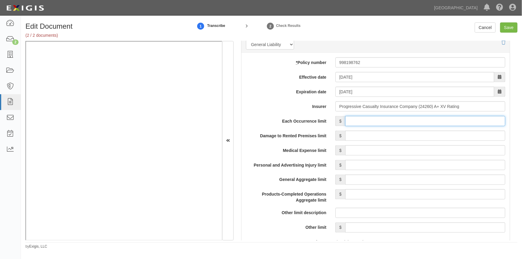
click at [403, 123] on input "Each Occurrence limit" at bounding box center [425, 121] width 160 height 10
click at [508, 28] on input "Save" at bounding box center [508, 27] width 17 height 10
type input "500000"
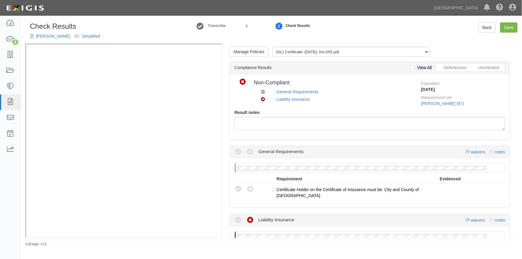
scroll to position [136, 0]
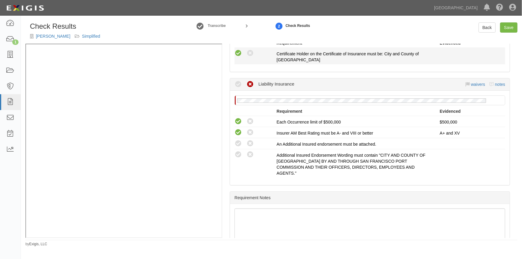
click at [239, 53] on icon at bounding box center [237, 53] width 7 height 7
radio input "true"
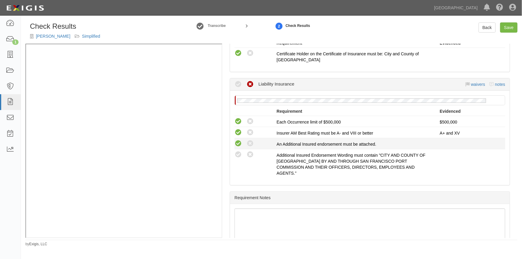
click at [235, 142] on icon at bounding box center [237, 143] width 7 height 7
radio input "true"
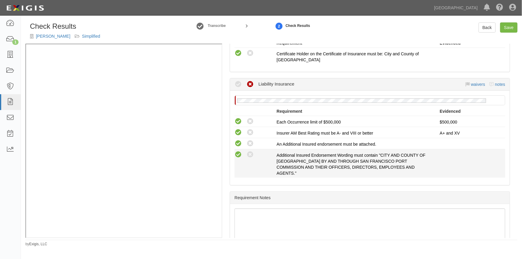
click at [237, 154] on icon at bounding box center [237, 154] width 7 height 7
radio input "true"
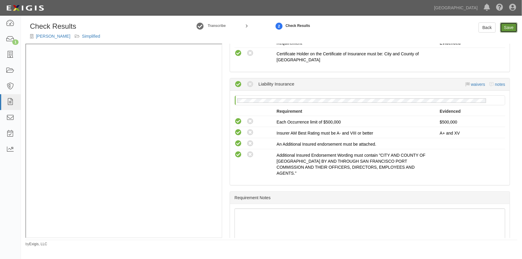
click at [511, 29] on link "Save" at bounding box center [508, 27] width 17 height 10
radio input "true"
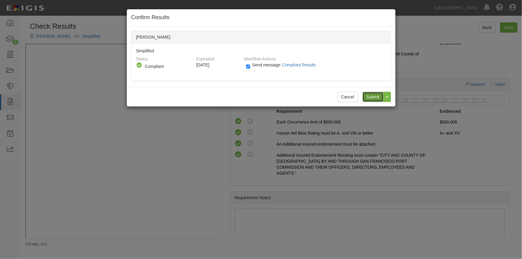
click at [368, 97] on input "Submit" at bounding box center [372, 97] width 21 height 10
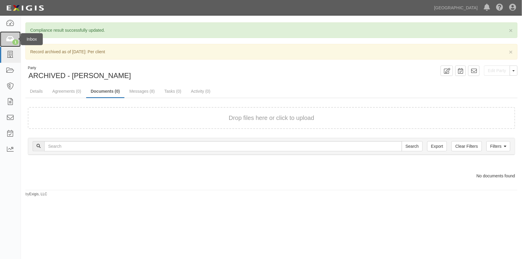
click at [11, 39] on icon at bounding box center [10, 39] width 8 height 7
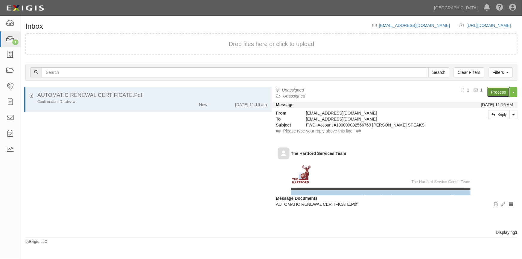
click at [491, 90] on link "Process" at bounding box center [498, 92] width 23 height 10
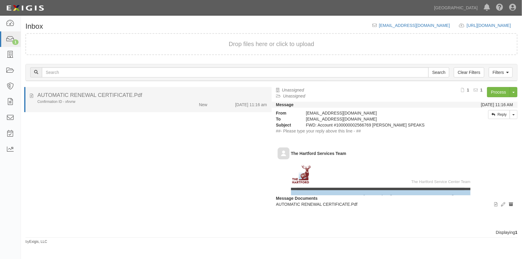
click at [132, 101] on div "Confirmation ID - xfvvrw" at bounding box center [102, 101] width 130 height 5
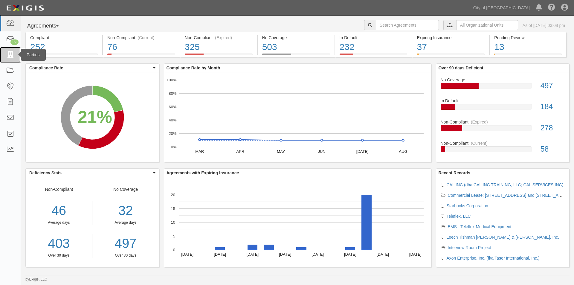
click at [10, 56] on icon at bounding box center [10, 54] width 8 height 7
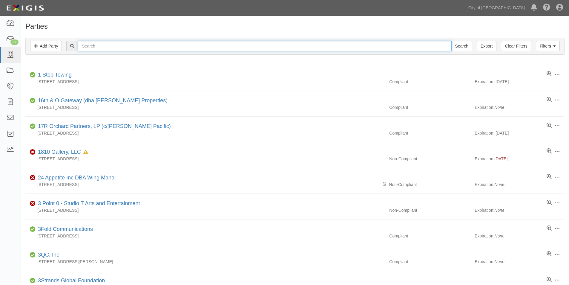
click at [92, 49] on input "text" at bounding box center [265, 46] width 374 height 10
type input "drewski"
click at [452, 41] on input "Search" at bounding box center [462, 46] width 21 height 10
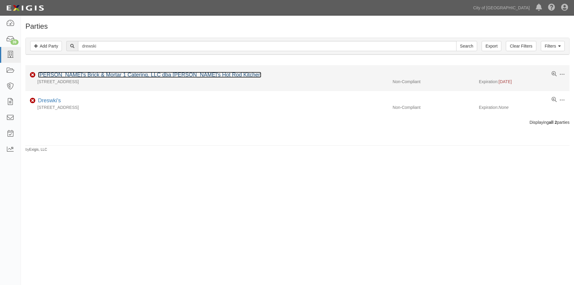
click at [84, 76] on link "[PERSON_NAME]'s Brick & Mortar 1 Catering, LLC dba [PERSON_NAME]'s Hot Rod Kitc…" at bounding box center [149, 75] width 223 height 6
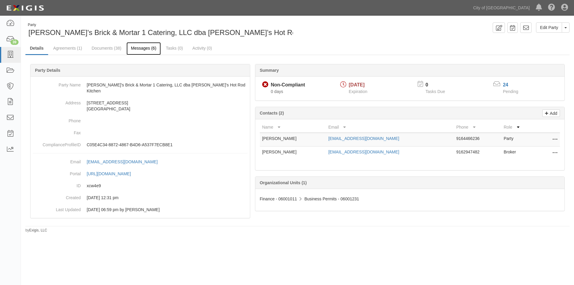
click at [138, 49] on link "Messages (6)" at bounding box center [143, 48] width 34 height 13
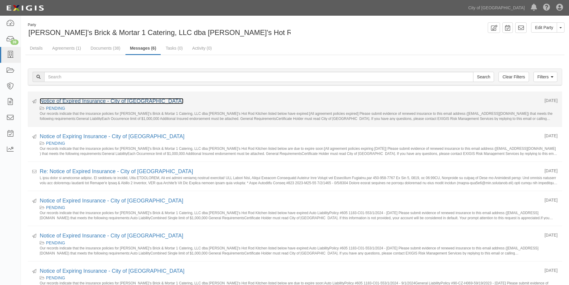
click at [101, 101] on link "Notice of Expired Insurance - City of [GEOGRAPHIC_DATA]" at bounding box center [112, 101] width 144 height 6
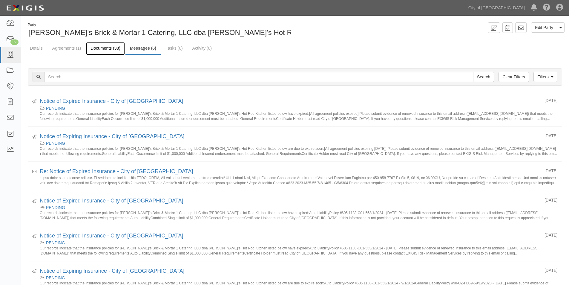
click at [109, 47] on link "Documents (38)" at bounding box center [105, 48] width 39 height 13
click at [3, 56] on link at bounding box center [10, 55] width 21 height 16
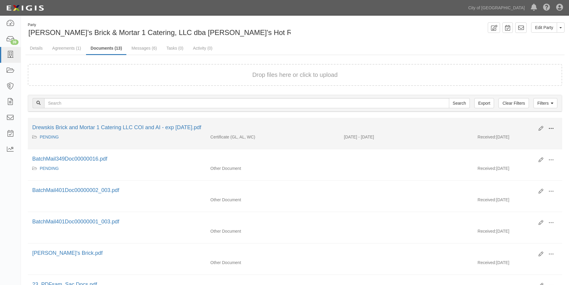
click at [551, 127] on span at bounding box center [551, 128] width 5 height 5
click at [520, 138] on link "View" at bounding box center [522, 137] width 47 height 11
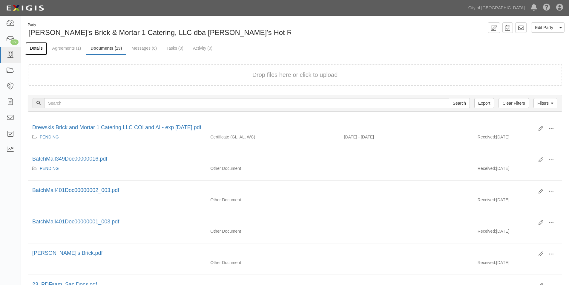
click at [43, 47] on link "Details" at bounding box center [36, 48] width 22 height 13
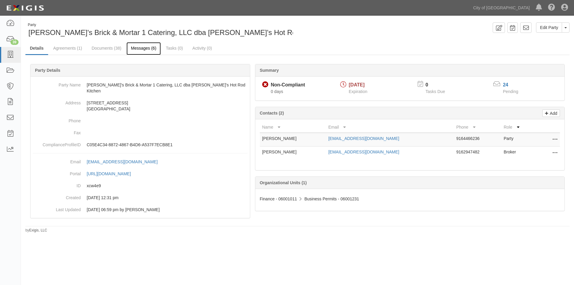
click at [135, 48] on link "Messages (6)" at bounding box center [143, 48] width 34 height 13
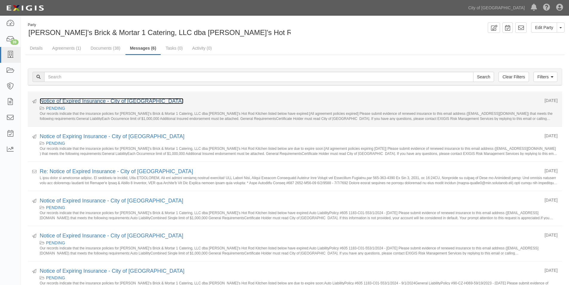
click at [118, 100] on link "Notice of Expired Insurance - City of [GEOGRAPHIC_DATA]" at bounding box center [112, 101] width 144 height 6
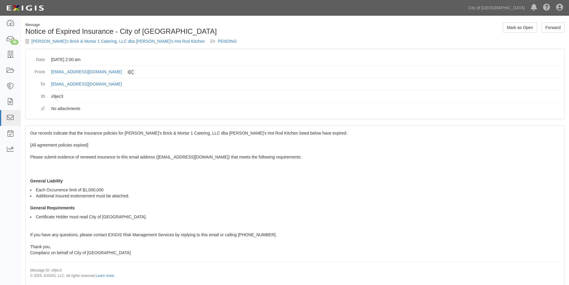
scroll to position [16, 0]
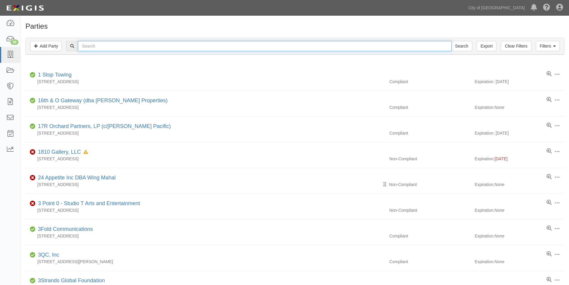
click at [96, 48] on input "text" at bounding box center [265, 46] width 374 height 10
type input "drewski"
click at [452, 41] on input "Search" at bounding box center [462, 46] width 21 height 10
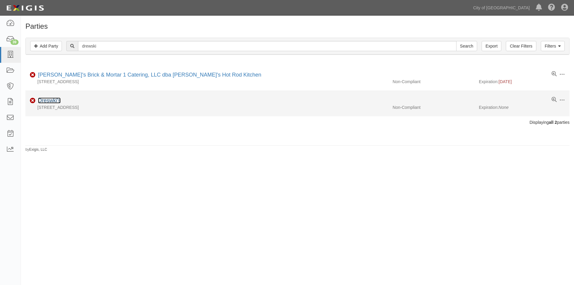
click at [51, 101] on link "Dreswki's" at bounding box center [49, 100] width 23 height 6
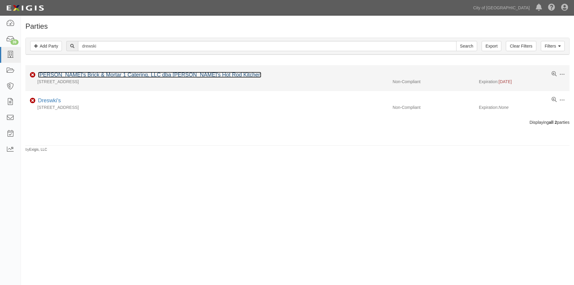
click at [65, 72] on link "Drewski's Brick & Mortar 1 Catering, LLC dba Drewski's Hot Rod Kitchen" at bounding box center [149, 75] width 223 height 6
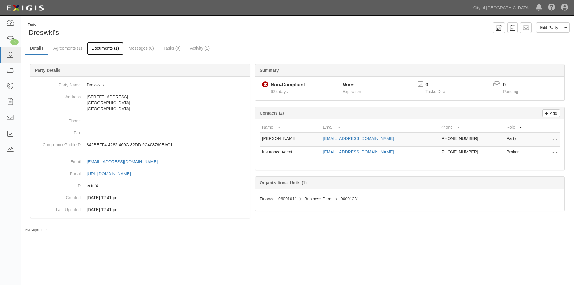
click at [102, 47] on link "Documents (1)" at bounding box center [105, 48] width 36 height 13
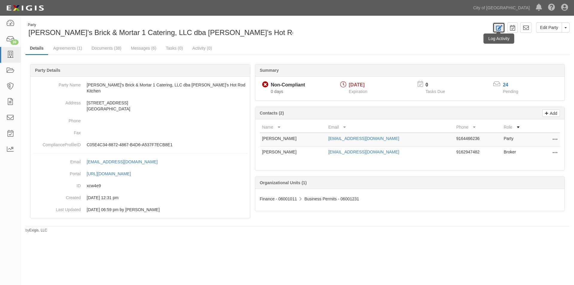
click at [497, 28] on icon at bounding box center [498, 28] width 7 height 6
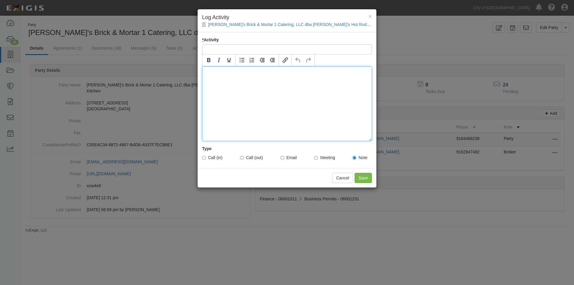
click at [209, 79] on div at bounding box center [287, 103] width 170 height 75
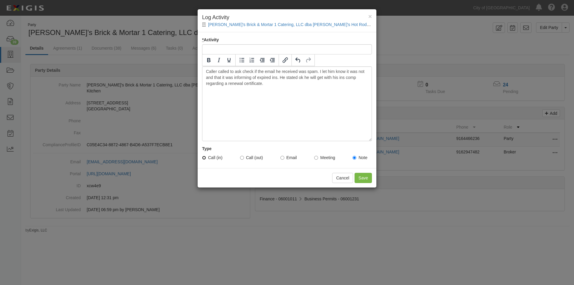
click at [204, 157] on input "Call (in)" at bounding box center [204, 158] width 4 height 4
radio input "true"
click at [266, 48] on input "* Activity" at bounding box center [287, 49] width 170 height 10
type input "Account Update"
click at [365, 177] on input "Save" at bounding box center [363, 178] width 17 height 10
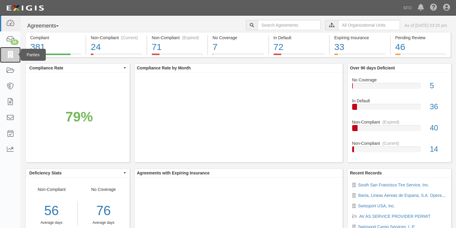
click at [11, 55] on icon at bounding box center [10, 54] width 8 height 7
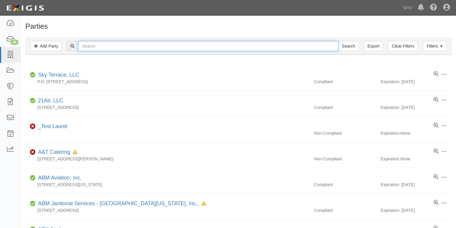
click at [94, 47] on input "text" at bounding box center [208, 46] width 260 height 10
type input "swift"
click at [338, 41] on input "Search" at bounding box center [348, 46] width 21 height 10
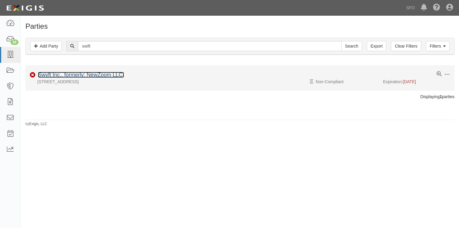
click at [78, 76] on link "Swyft Inc., formerly: NewZoom LLC." at bounding box center [81, 75] width 86 height 6
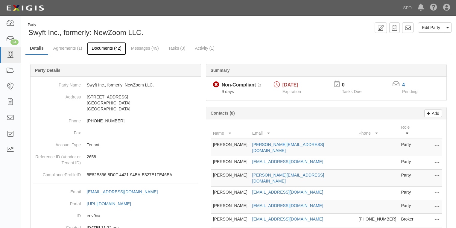
click at [110, 49] on link "Documents (42)" at bounding box center [106, 48] width 39 height 13
click at [61, 49] on link "Agreements (1)" at bounding box center [68, 48] width 38 height 13
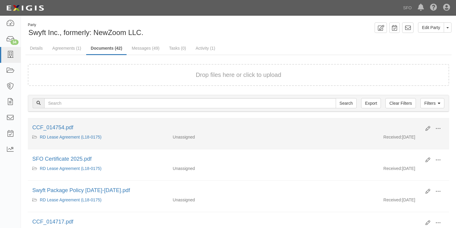
scroll to position [96, 0]
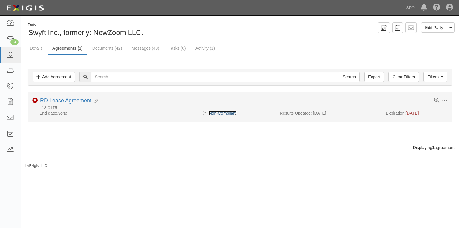
click at [216, 112] on link "Non-Compliant" at bounding box center [223, 113] width 28 height 5
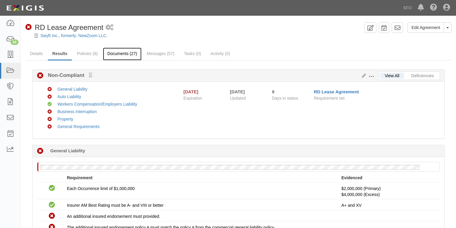
click at [122, 54] on link "Documents (27)" at bounding box center [122, 54] width 39 height 13
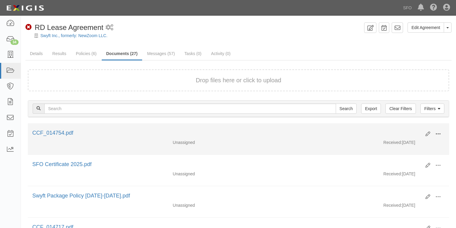
click at [437, 135] on span at bounding box center [437, 133] width 5 height 5
click at [403, 141] on link "View" at bounding box center [408, 142] width 47 height 11
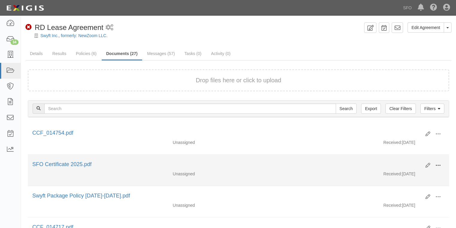
click at [438, 165] on span at bounding box center [437, 165] width 5 height 5
click at [397, 172] on link "View" at bounding box center [408, 174] width 47 height 11
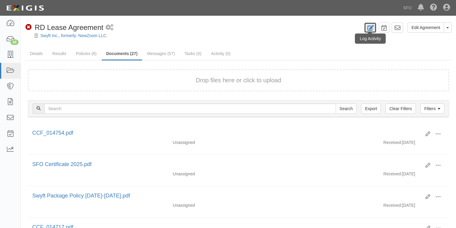
click at [376, 28] on link at bounding box center [370, 27] width 12 height 10
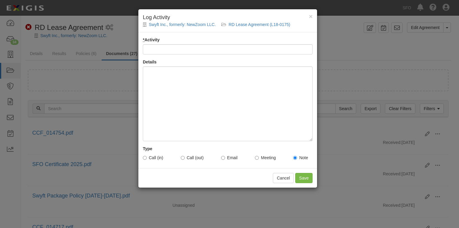
click at [190, 49] on input "* Activity" at bounding box center [228, 49] width 170 height 10
type input "Account Update"
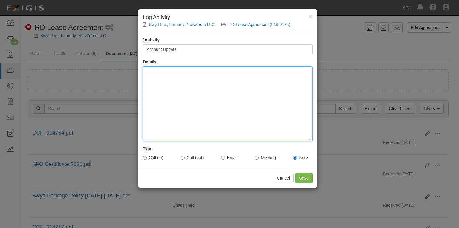
click at [160, 78] on div at bounding box center [228, 103] width 170 height 75
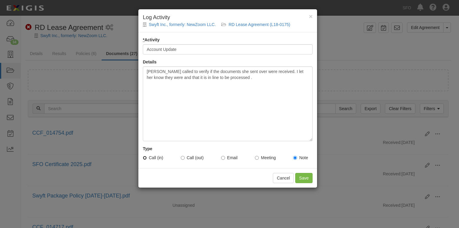
click at [144, 158] on input "Call (in)" at bounding box center [145, 158] width 4 height 4
radio input "true"
click at [302, 179] on input "Save" at bounding box center [303, 178] width 17 height 10
